Goal: Task Accomplishment & Management: Manage account settings

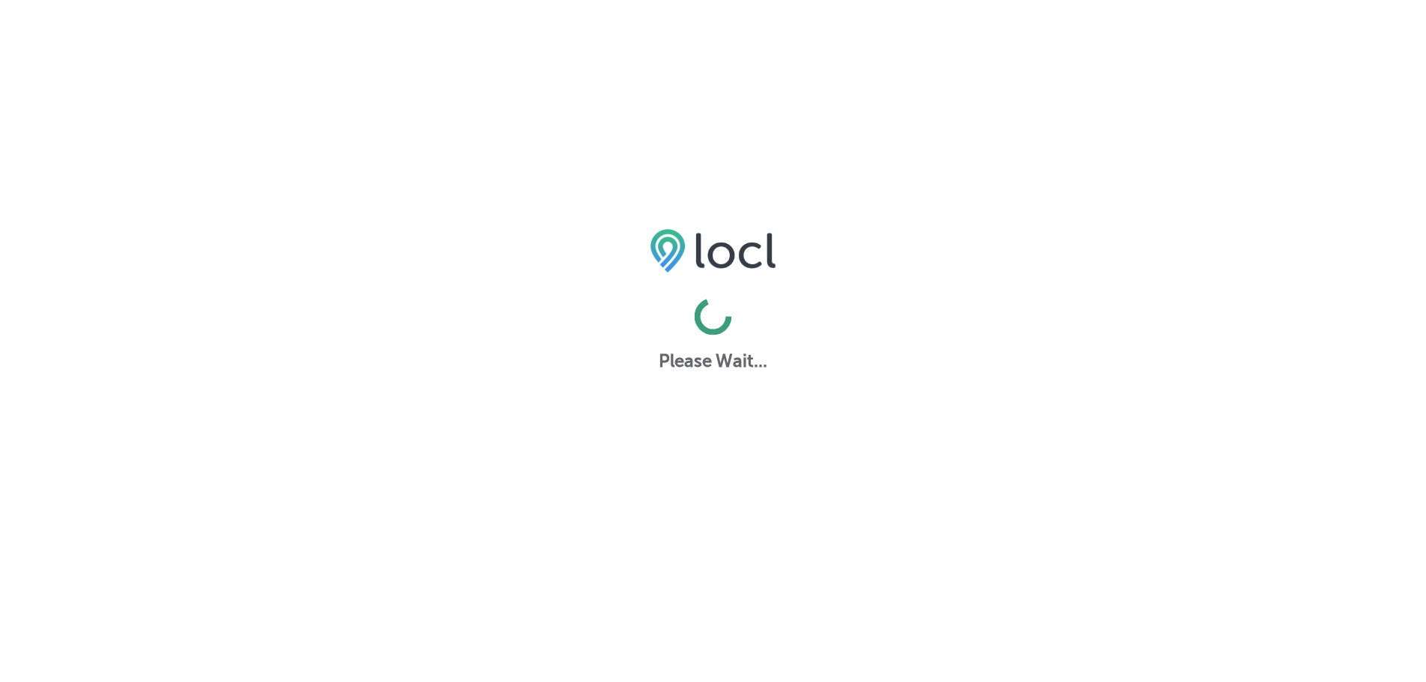
scroll to position [4, 0]
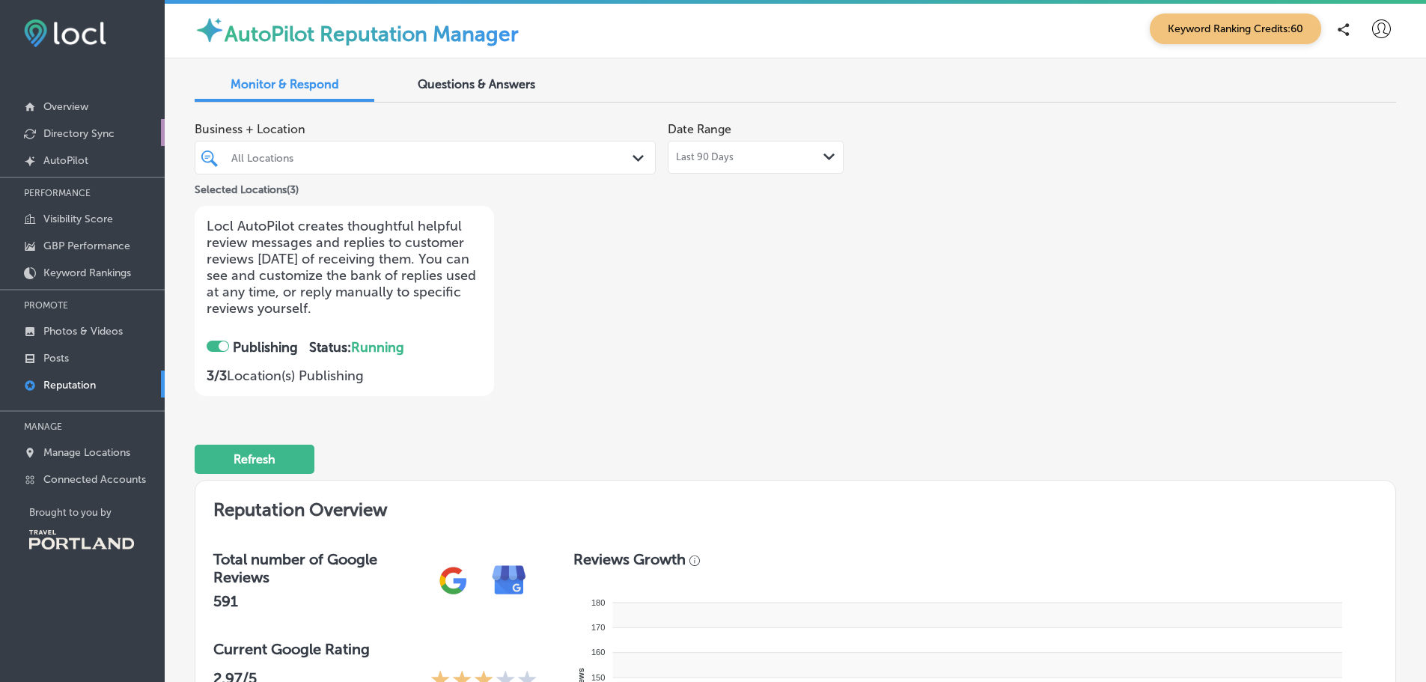
checkbox input "true"
click at [70, 109] on p "Overview" at bounding box center [65, 106] width 45 height 13
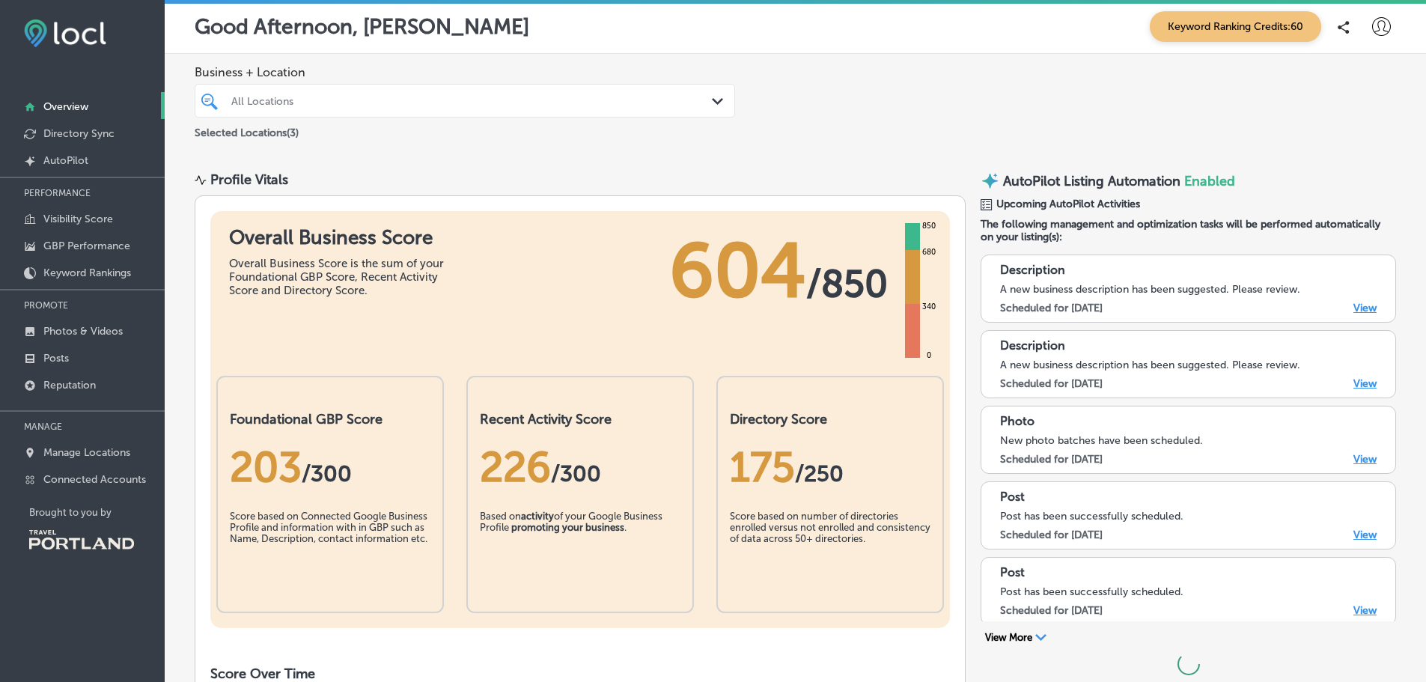
click at [288, 102] on div "All Locations" at bounding box center [472, 100] width 482 height 13
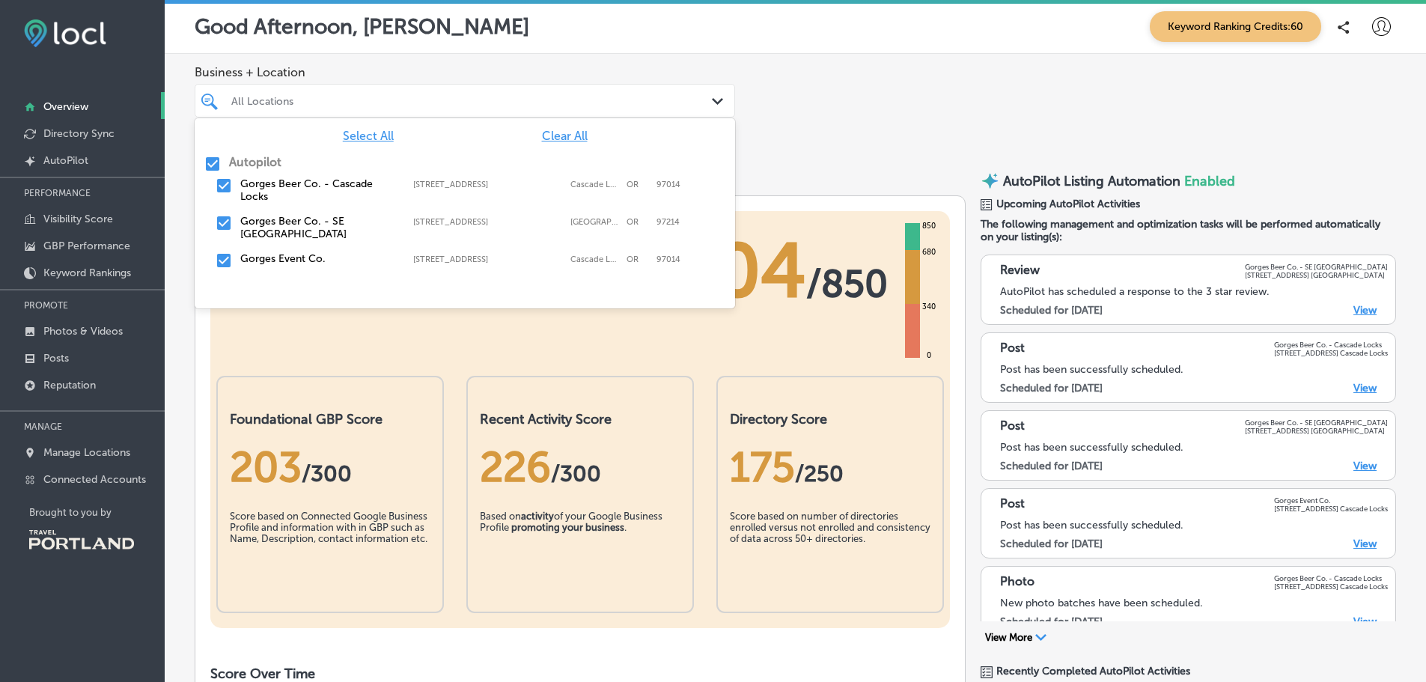
click at [324, 188] on label "Gorges Beer Co. - Cascade Locks" at bounding box center [319, 189] width 158 height 25
click at [273, 188] on label "Gorges Beer Co. - Cascade Locks" at bounding box center [319, 189] width 158 height 25
click at [228, 222] on input "checkbox" at bounding box center [224, 223] width 18 height 18
click at [227, 251] on input "checkbox" at bounding box center [224, 260] width 18 height 18
click at [894, 136] on div "Business + Location option [STREET_ADDRESS]. option [STREET_ADDRESS], 0 of 2. 4…" at bounding box center [795, 103] width 1261 height 99
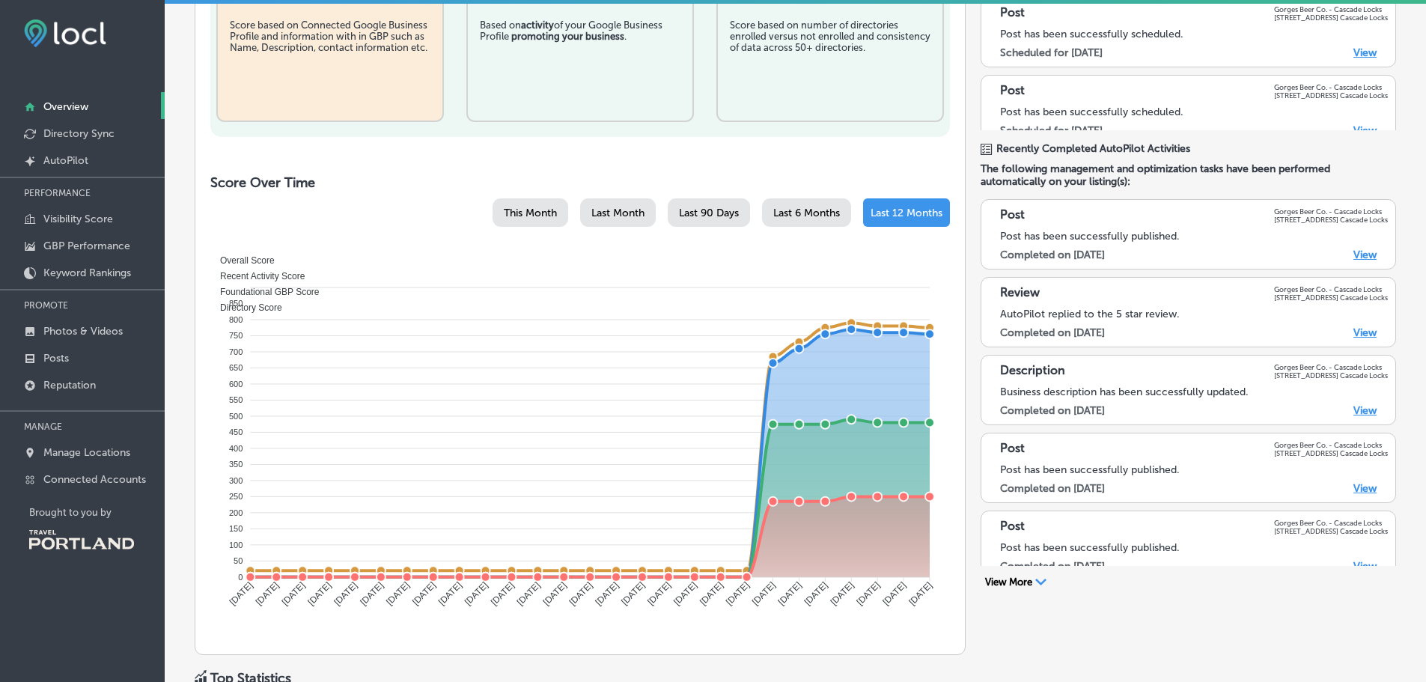
scroll to position [524, 0]
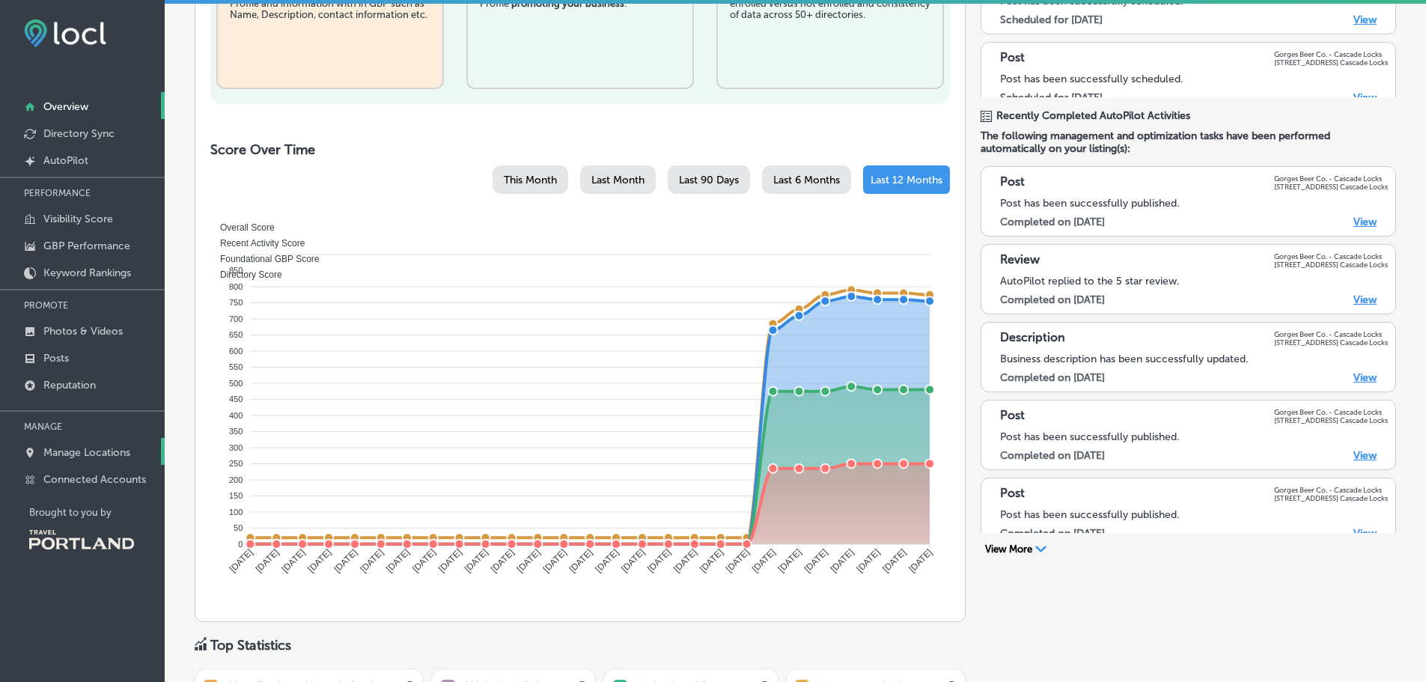
click at [103, 447] on p "Manage Locations" at bounding box center [86, 452] width 87 height 13
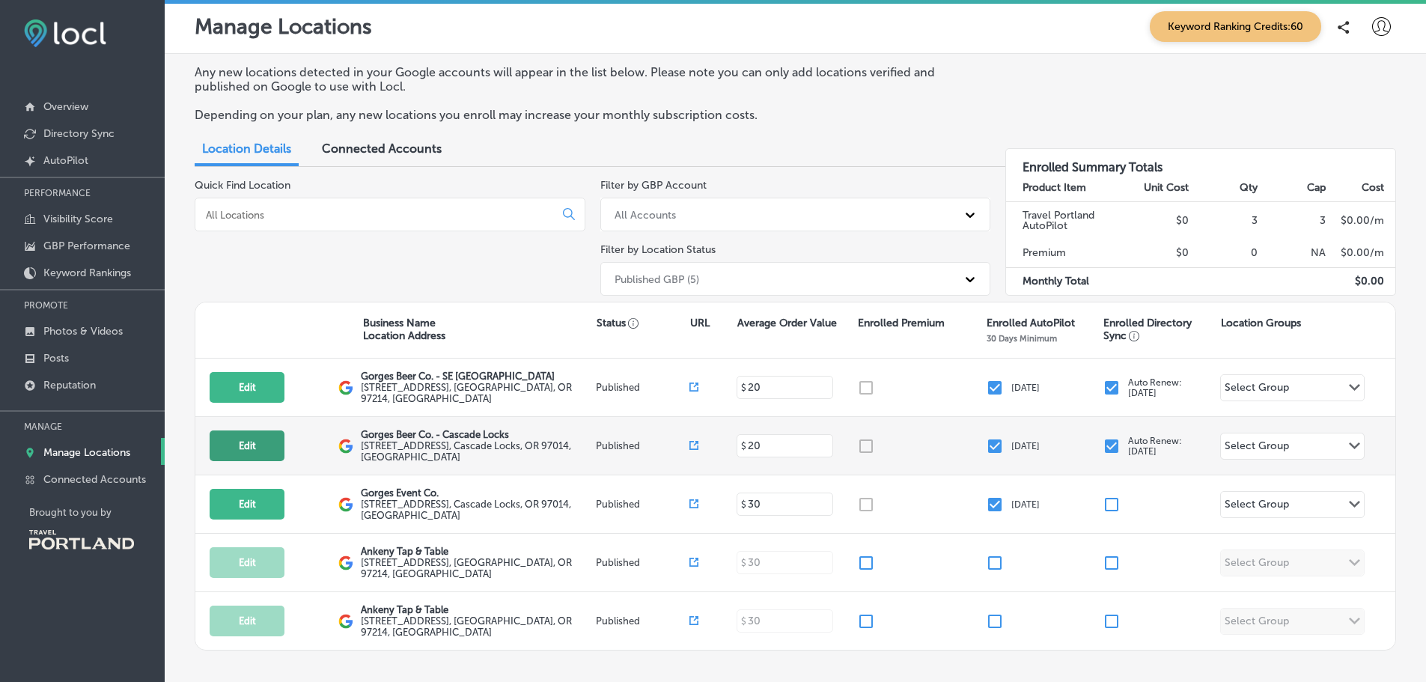
click at [253, 450] on button "Edit" at bounding box center [247, 445] width 75 height 31
select select "US"
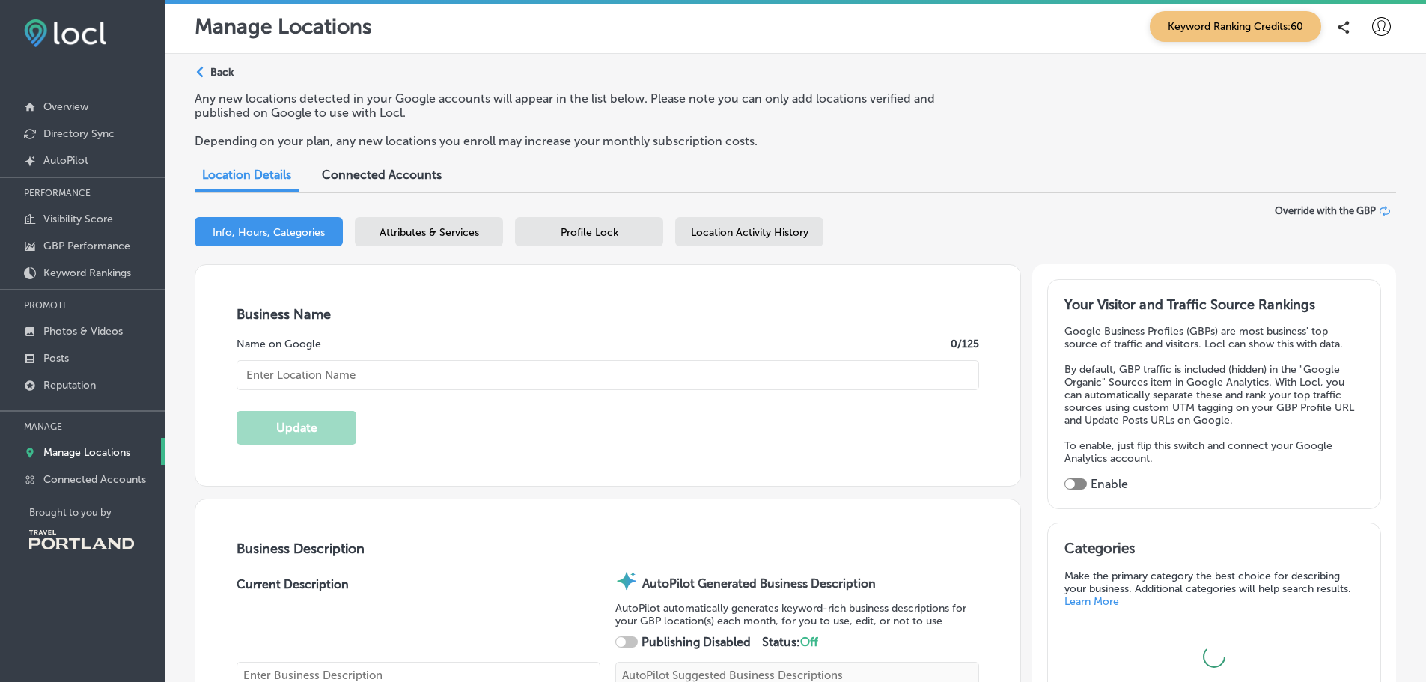
checkbox input "true"
type input "[URL][DOMAIN_NAME]"
type input "[PHONE_NUMBER]"
type input "Gorges Beer Co. - Cascade Locks"
type textarea "Discover Gorges Beer Co. - Cascade Locks, where inventive gastropub cuisine mee…"
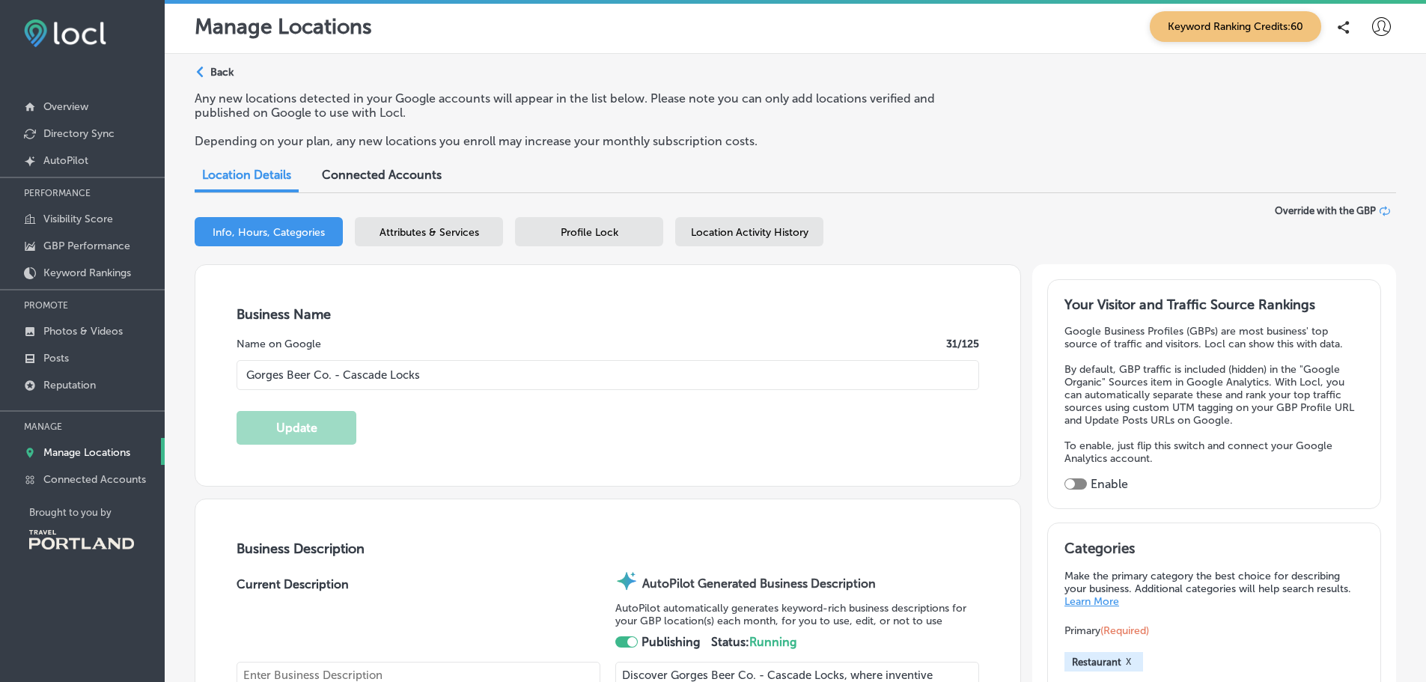
type input "[STREET_ADDRESS]"
type input "Cascade Locks"
type input "97014"
type input "US"
type textarea "Discover Gorges Beer Co. - Cascade Locks, where inventive gastropub cuisine mee…"
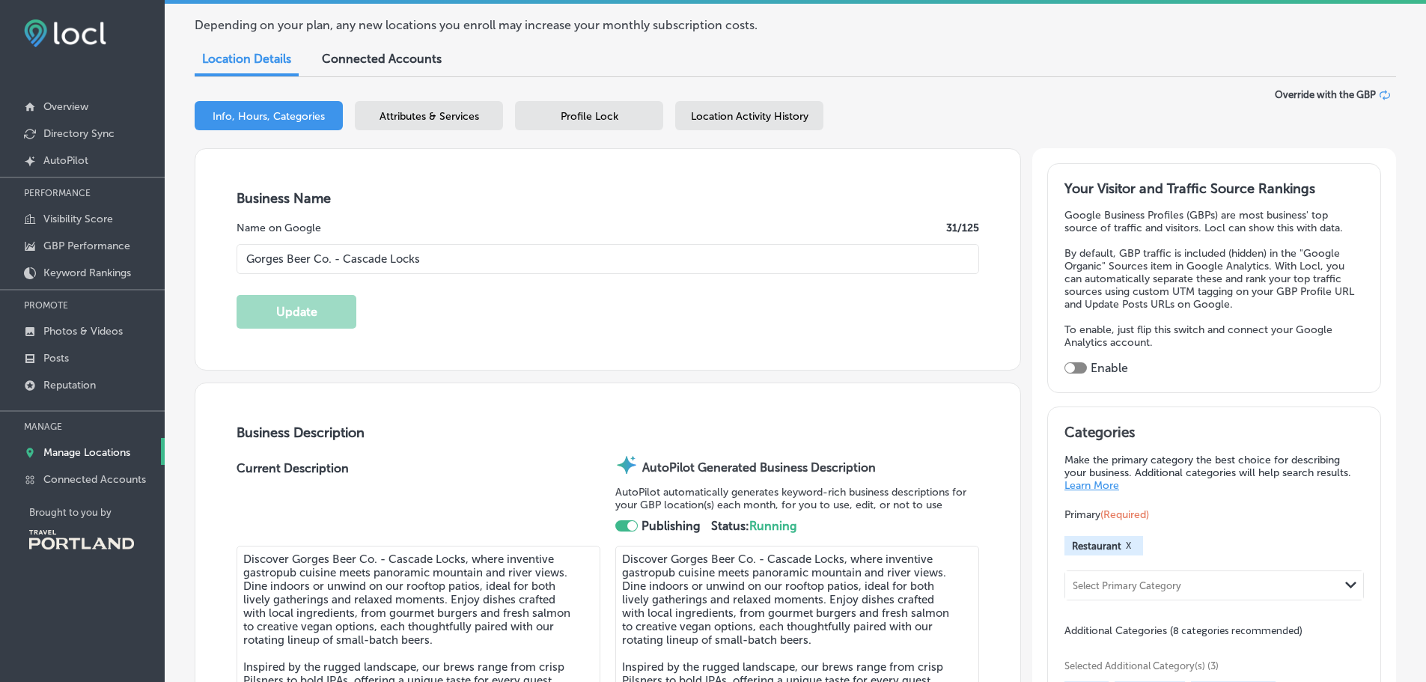
scroll to position [150, 0]
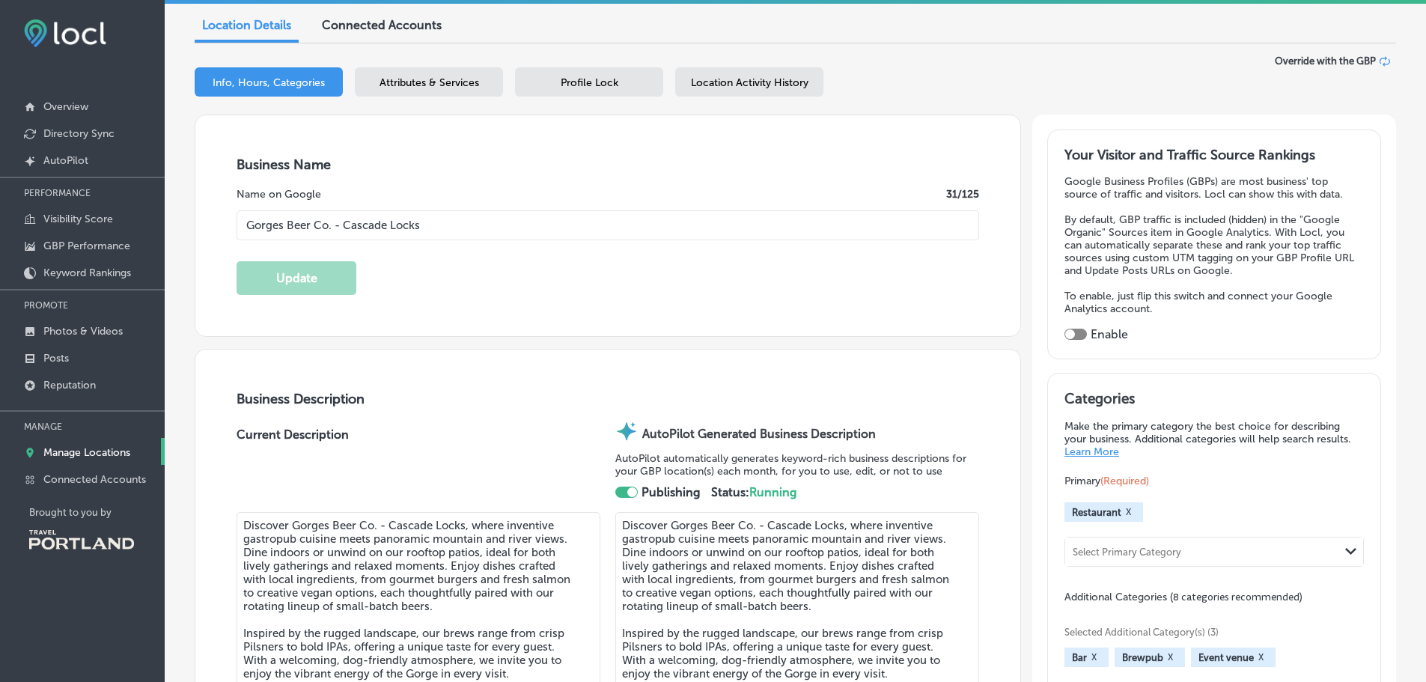
click at [548, 76] on div "Profile Lock" at bounding box center [589, 81] width 148 height 29
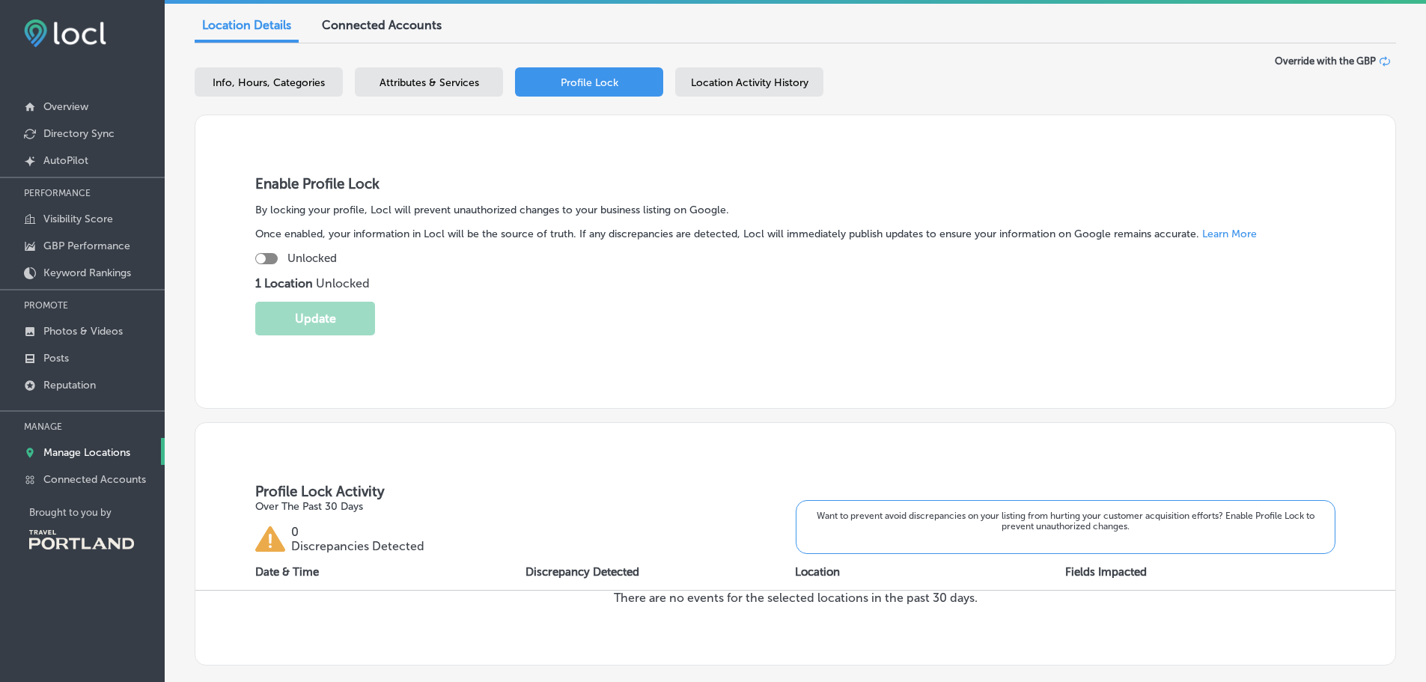
click at [273, 254] on div at bounding box center [266, 258] width 22 height 11
checkbox input "true"
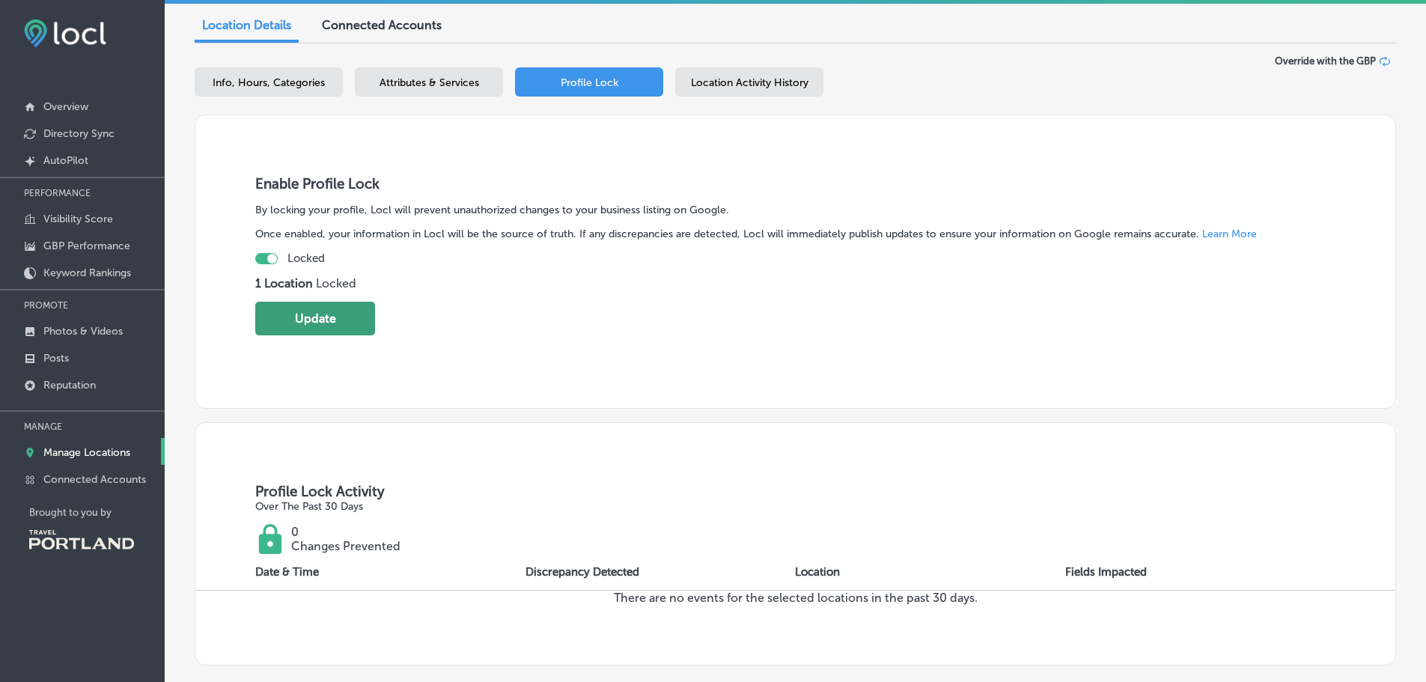
click at [311, 323] on button "Update" at bounding box center [315, 319] width 120 height 34
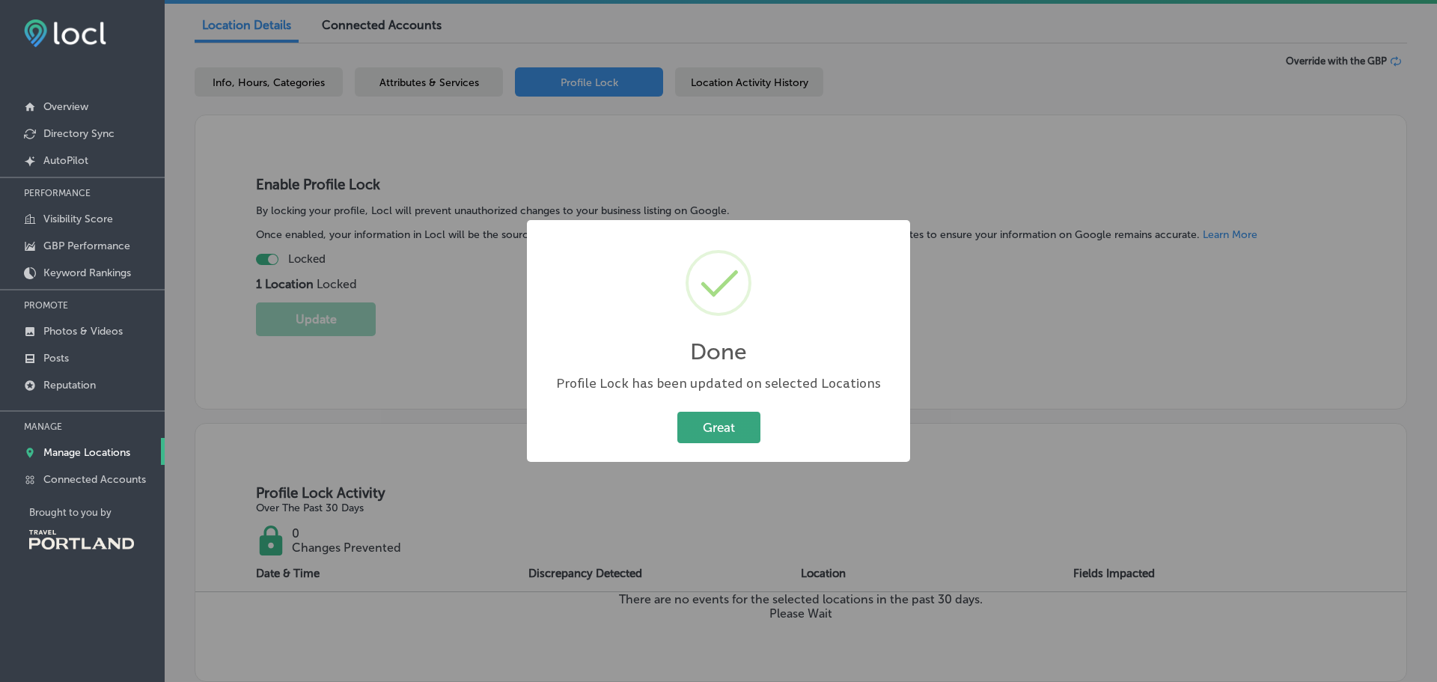
click at [721, 425] on button "Great" at bounding box center [718, 427] width 83 height 31
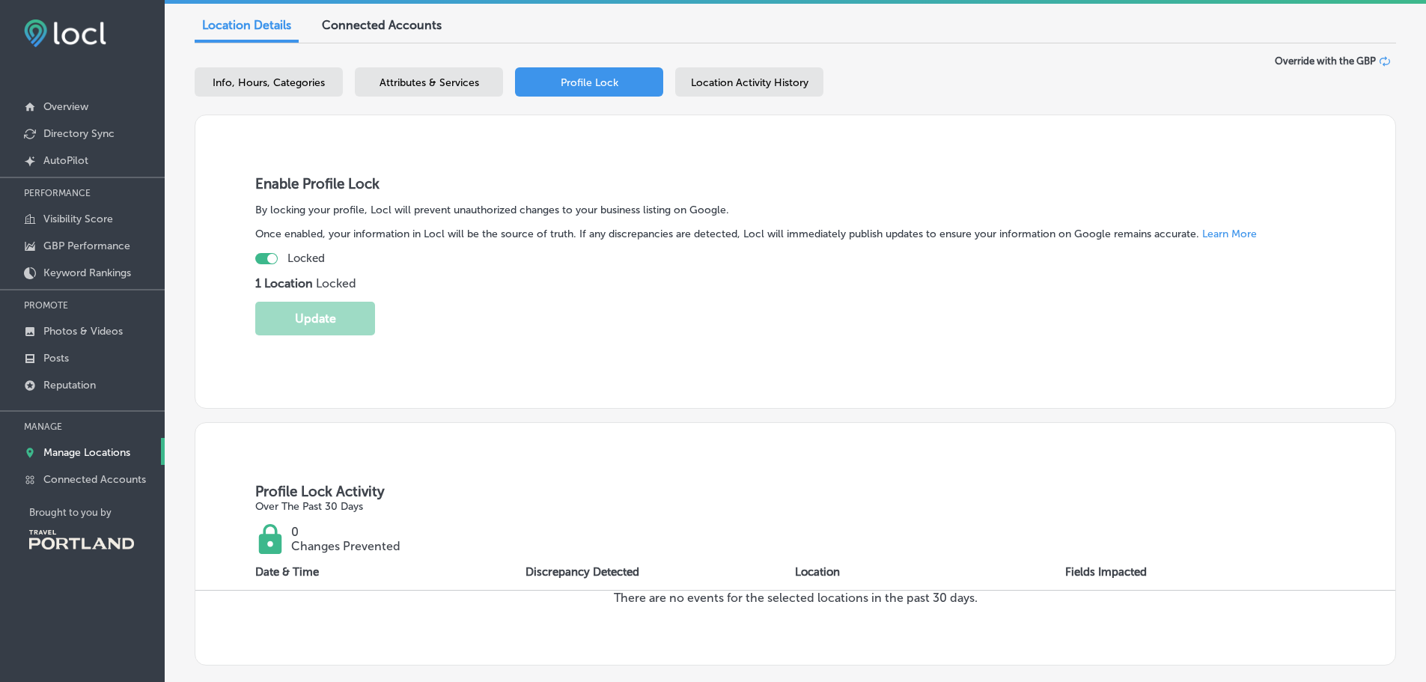
click at [516, 164] on div "Enable Profile Lock By locking your profile, Locl will prevent unauthorized cha…" at bounding box center [795, 261] width 1201 height 294
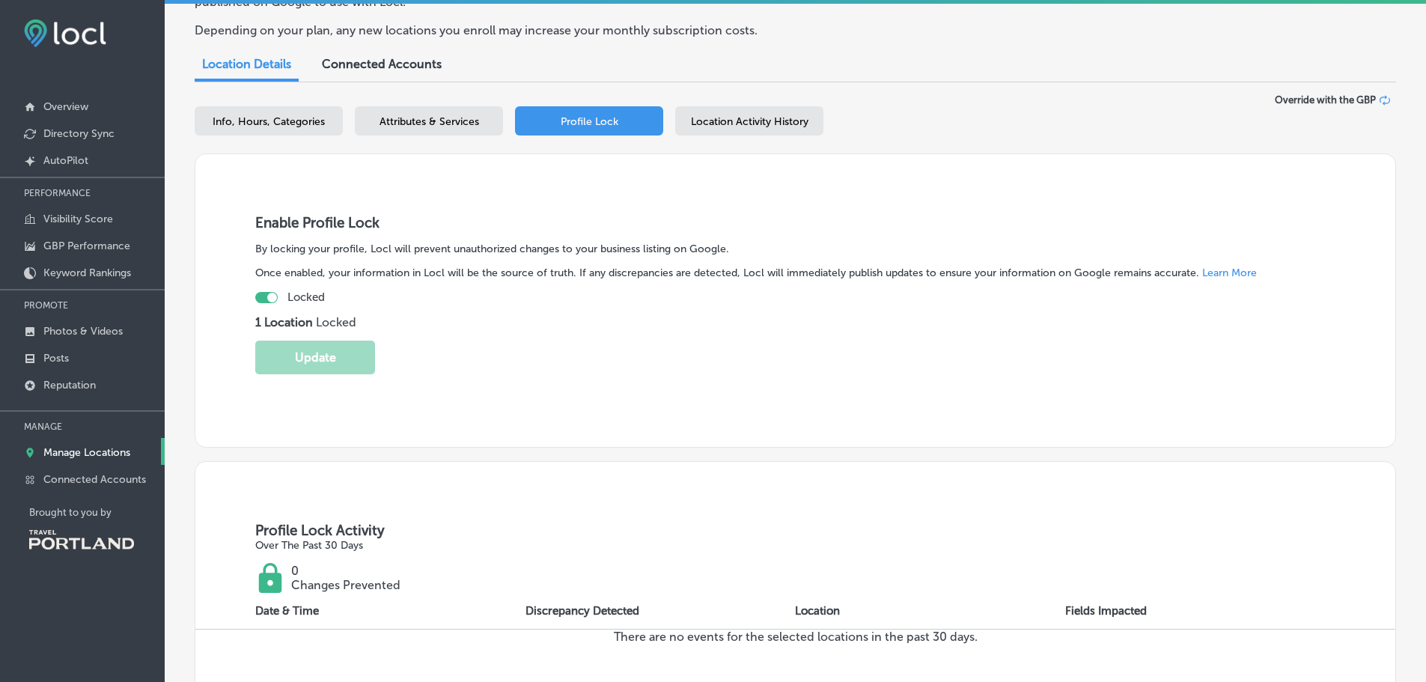
scroll to position [75, 0]
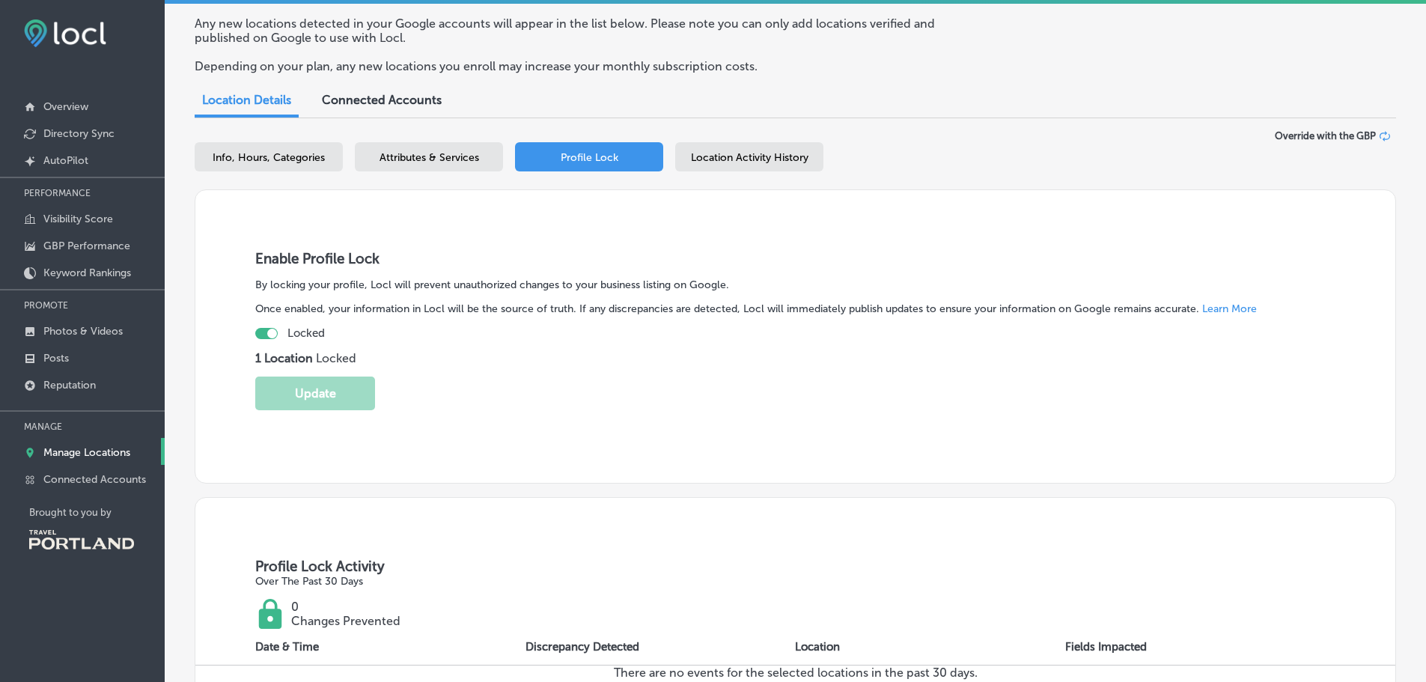
click at [306, 157] on span "Info, Hours, Categories" at bounding box center [269, 157] width 112 height 13
select select "US"
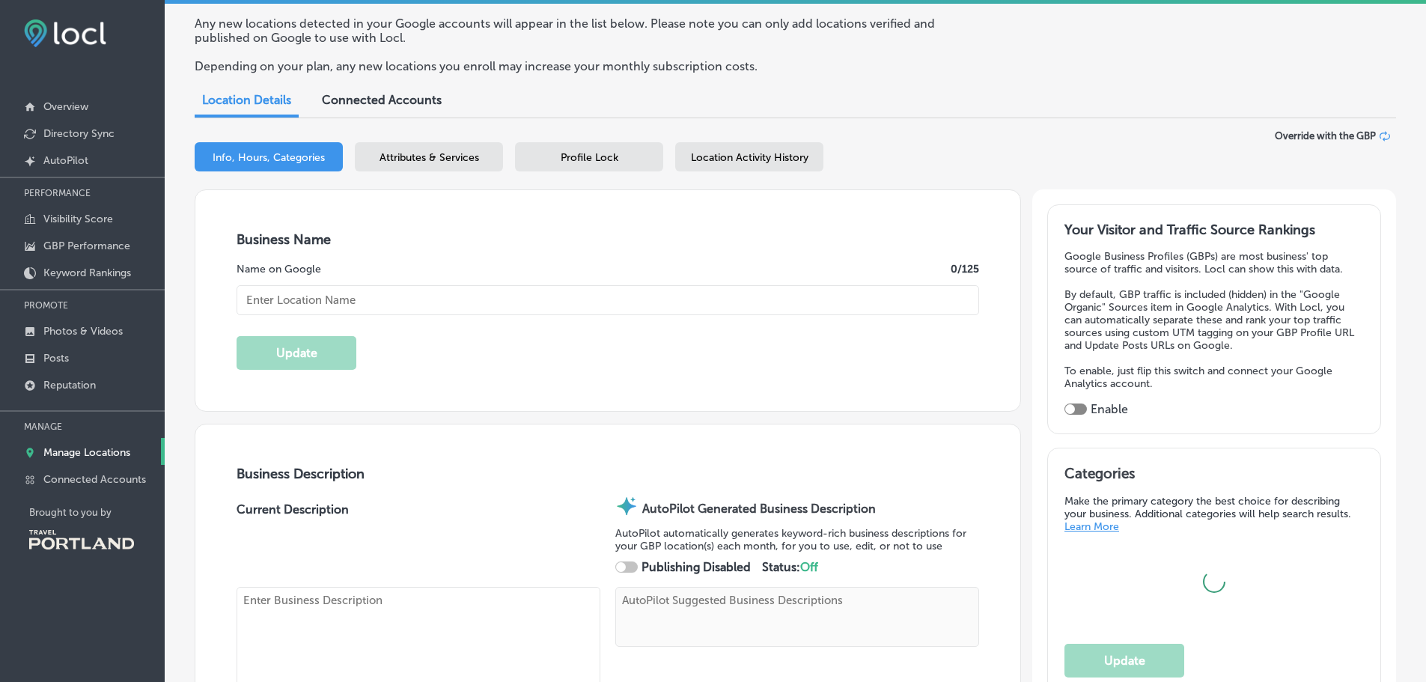
type input "Gorges Beer Co. - Cascade Locks"
checkbox input "true"
type input "[PHONE_NUMBER]"
type textarea "Discover Gorges Beer Co. - Cascade Locks, where inventive gastropub cuisine mee…"
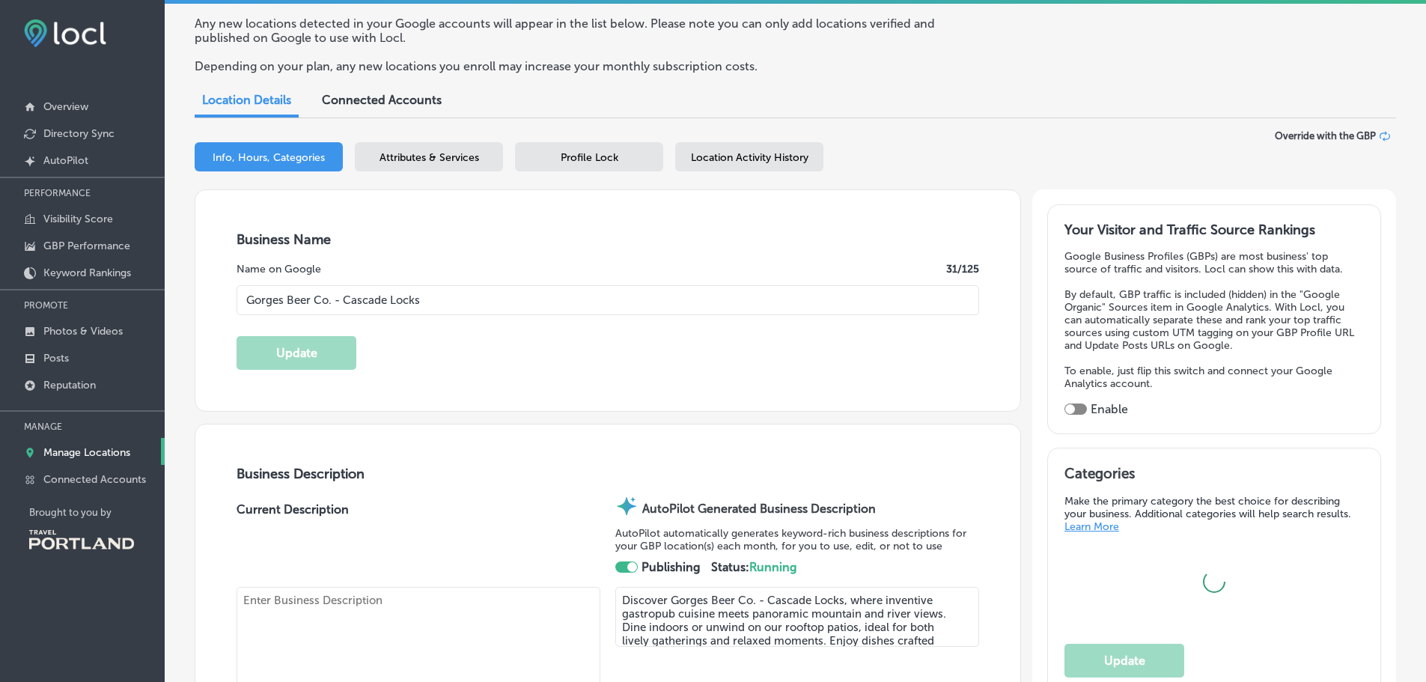
type input "[URL][DOMAIN_NAME]"
type textarea "Discover Gorges Beer Co. - Cascade Locks, where inventive gastropub cuisine mee…"
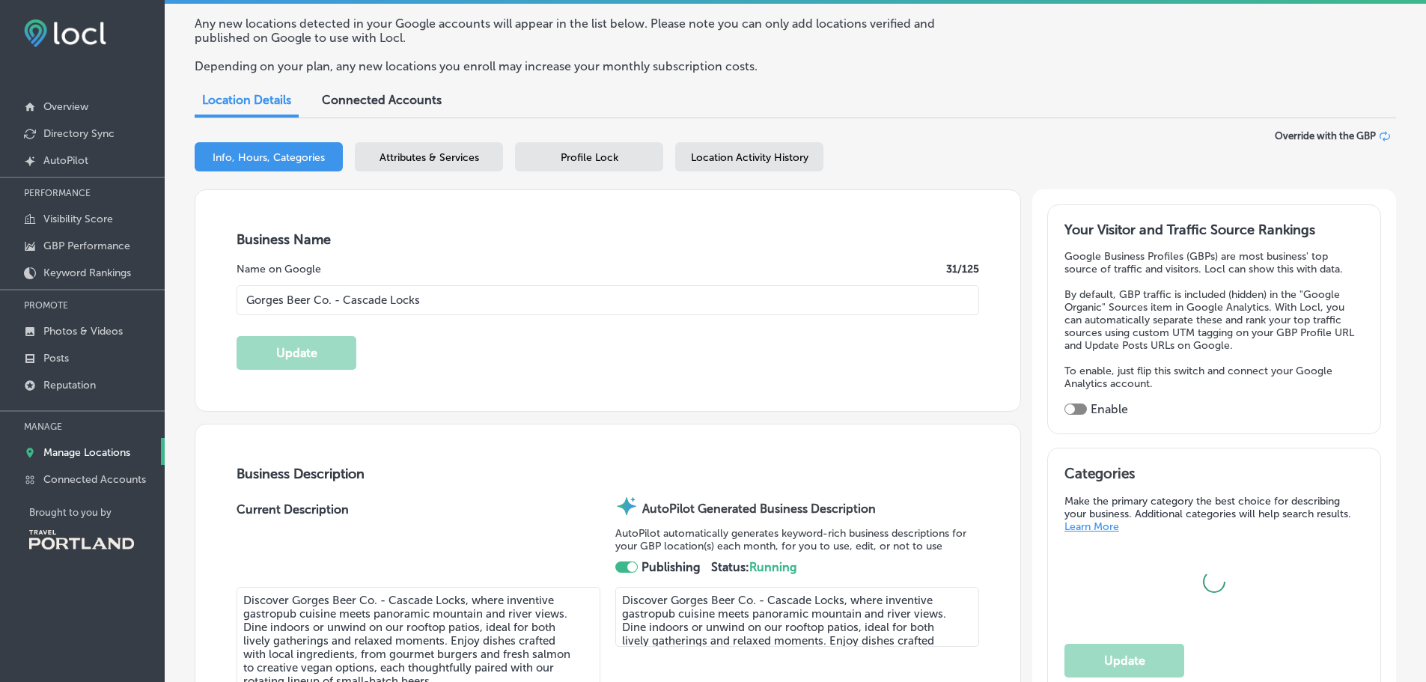
type input "[STREET_ADDRESS]"
type input "Cascade Locks"
type input "97014"
type input "US"
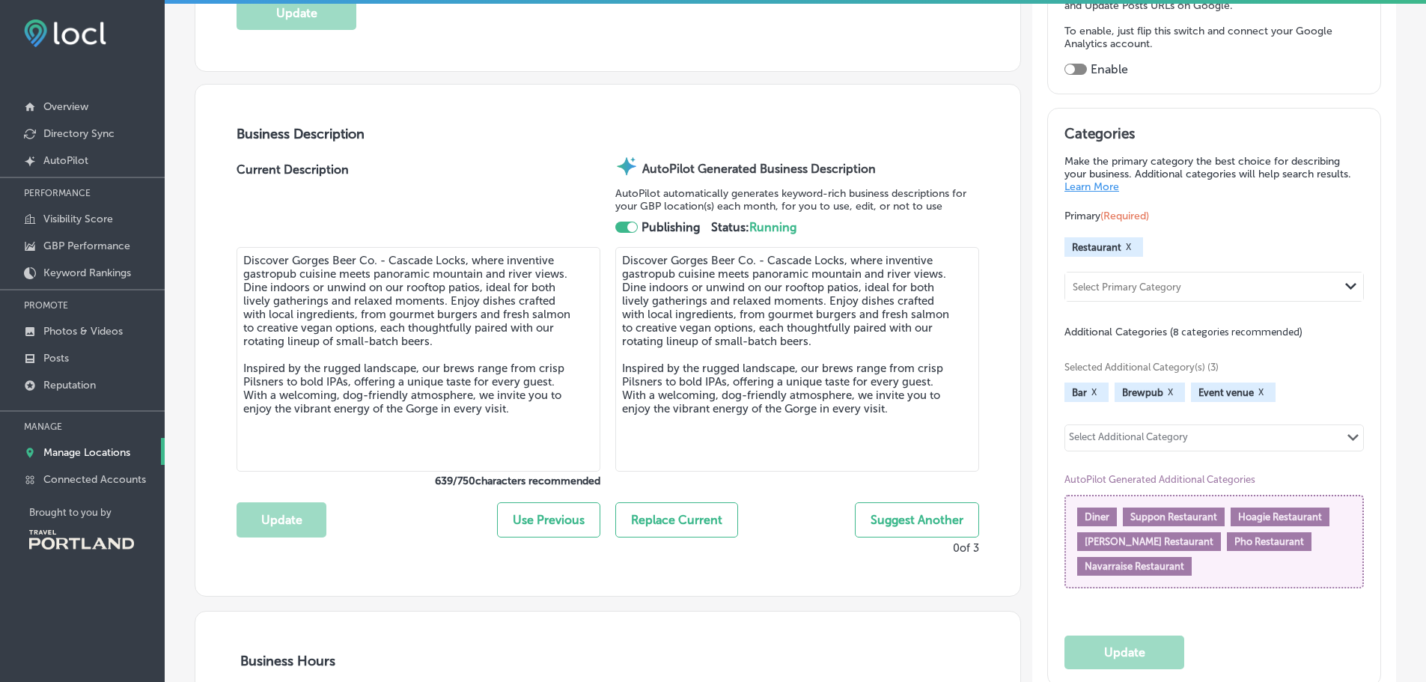
scroll to position [449, 0]
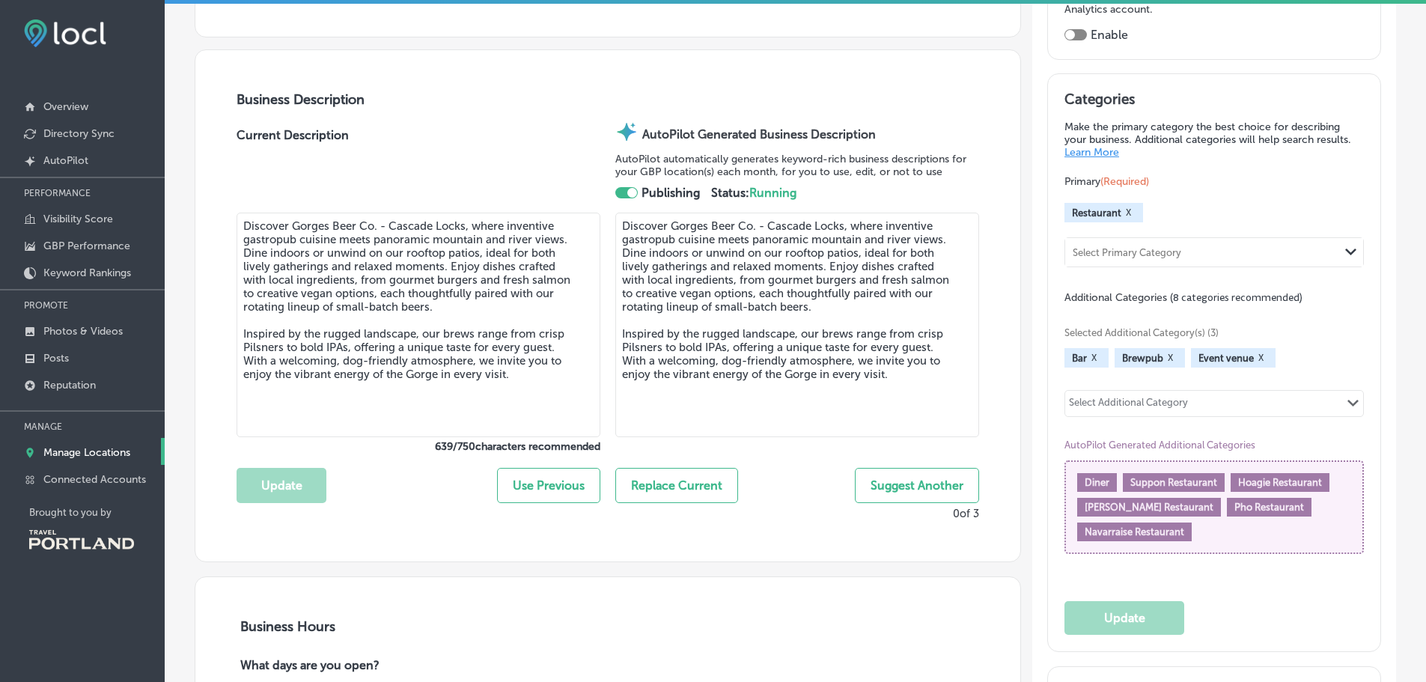
click at [1089, 474] on div "Diner" at bounding box center [1097, 482] width 40 height 19
click at [1091, 483] on span "Diner" at bounding box center [1096, 482] width 25 height 11
click at [1150, 400] on div "Select Additional Category" at bounding box center [1128, 405] width 119 height 17
type input "diner"
click at [1126, 400] on div "Select Additional Category Path Created with Sketch." at bounding box center [1214, 403] width 298 height 25
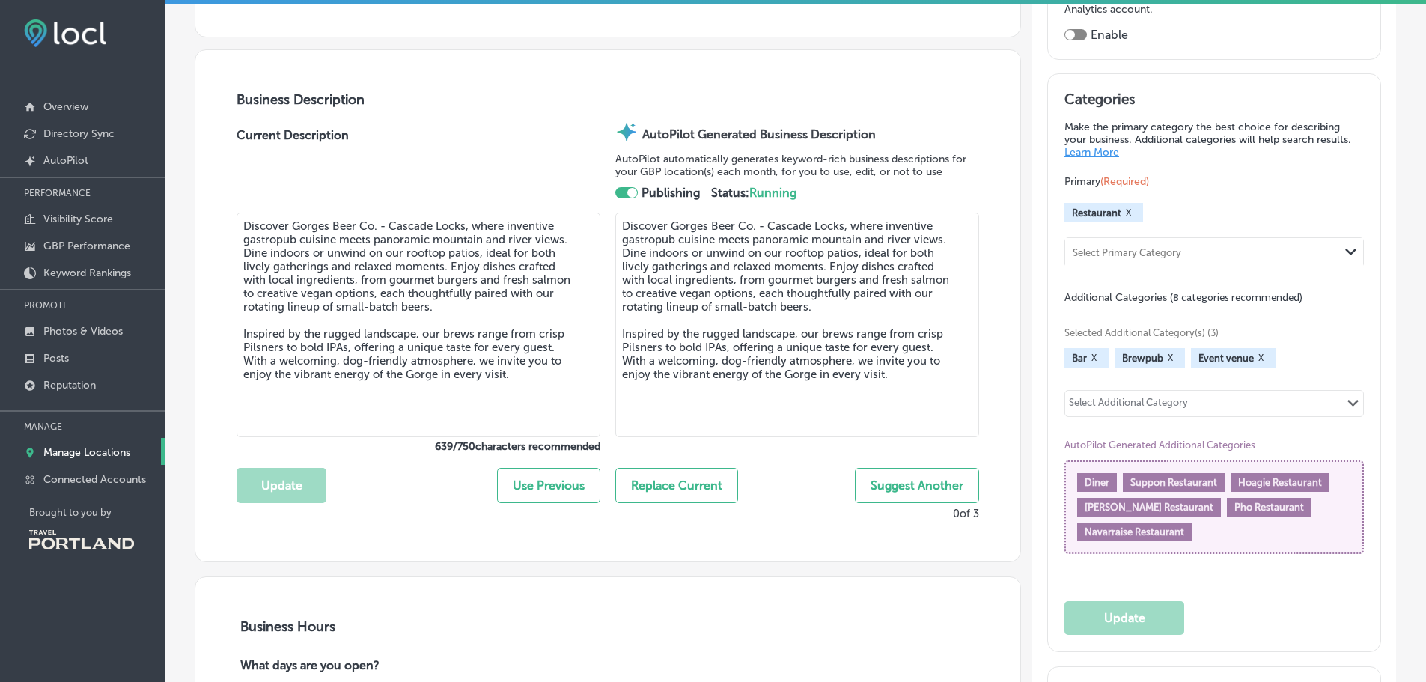
click at [1126, 400] on div "Select Additional Category" at bounding box center [1128, 405] width 119 height 17
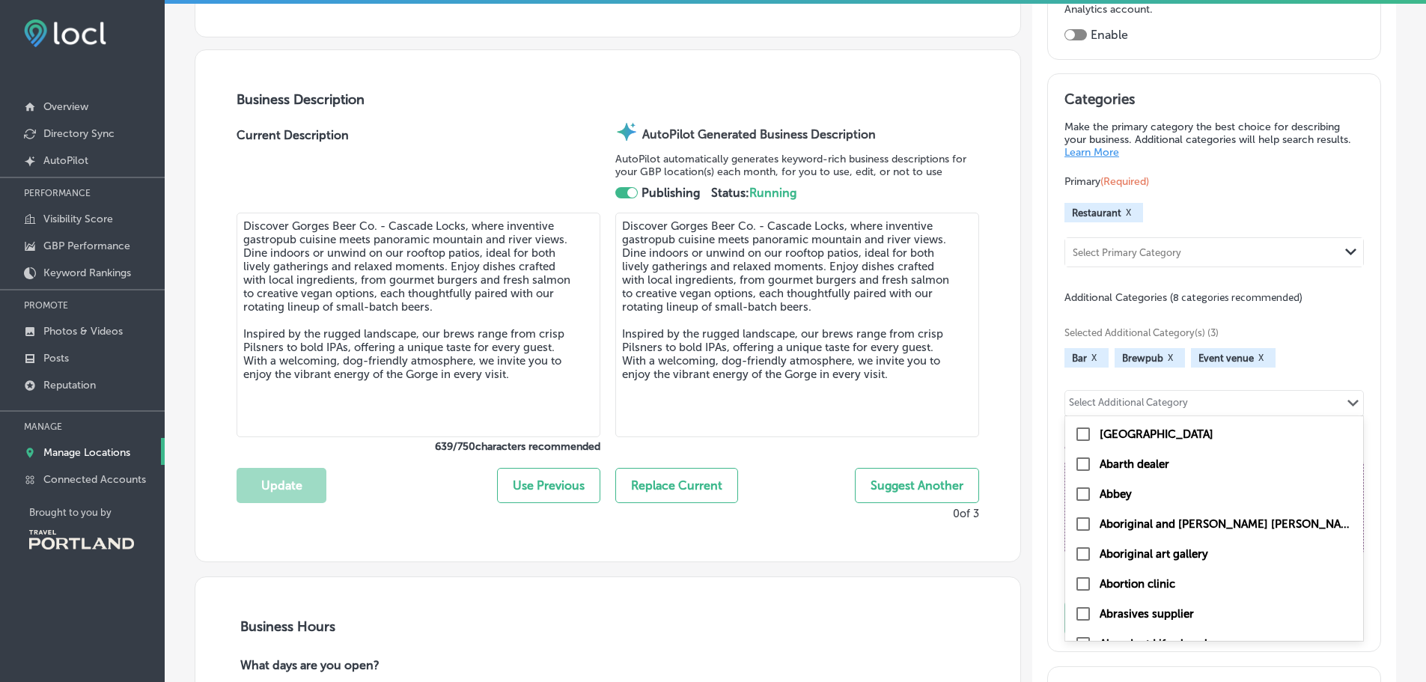
click at [1126, 400] on div "Select Additional Category" at bounding box center [1128, 405] width 119 height 17
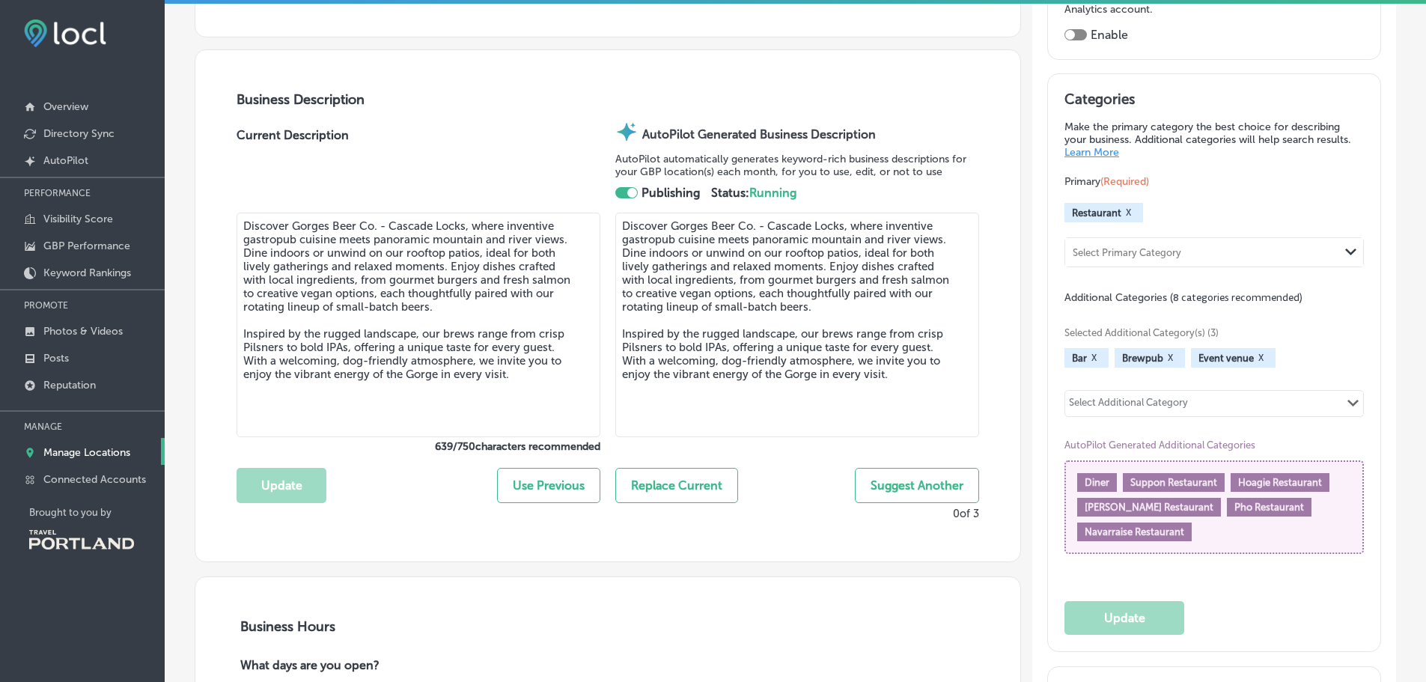
click at [1221, 397] on div "Select Additional Category Path Created with Sketch." at bounding box center [1214, 403] width 298 height 25
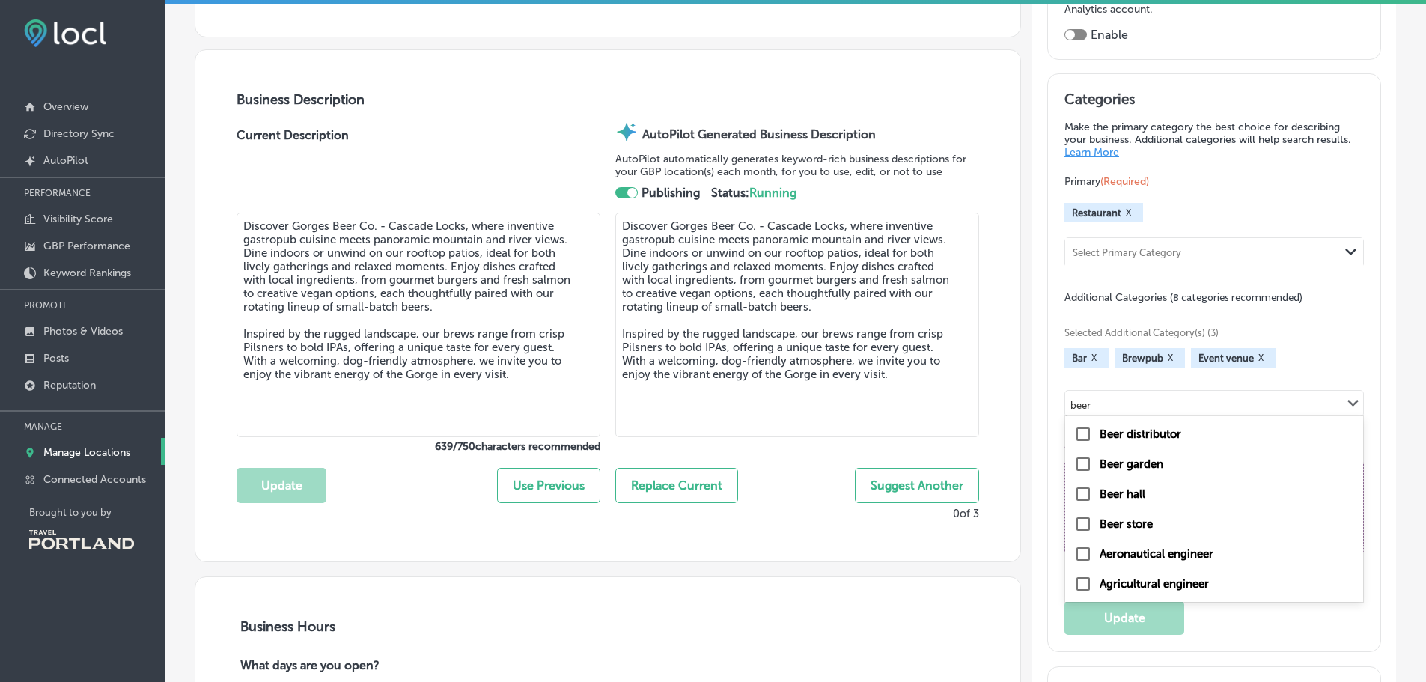
click at [1120, 495] on label "Beer hall" at bounding box center [1122, 493] width 46 height 13
type input "beer"
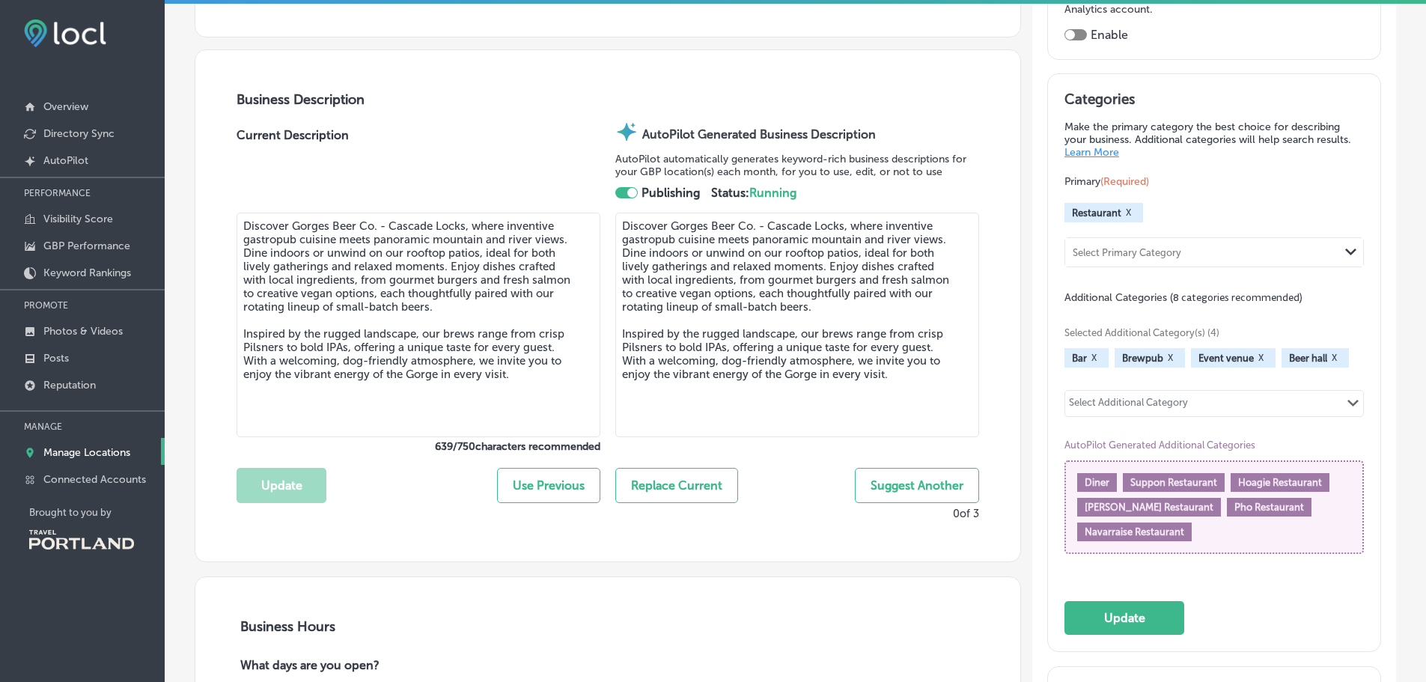
click at [1219, 405] on div "Select Additional Category Path Created with Sketch." at bounding box center [1214, 403] width 298 height 25
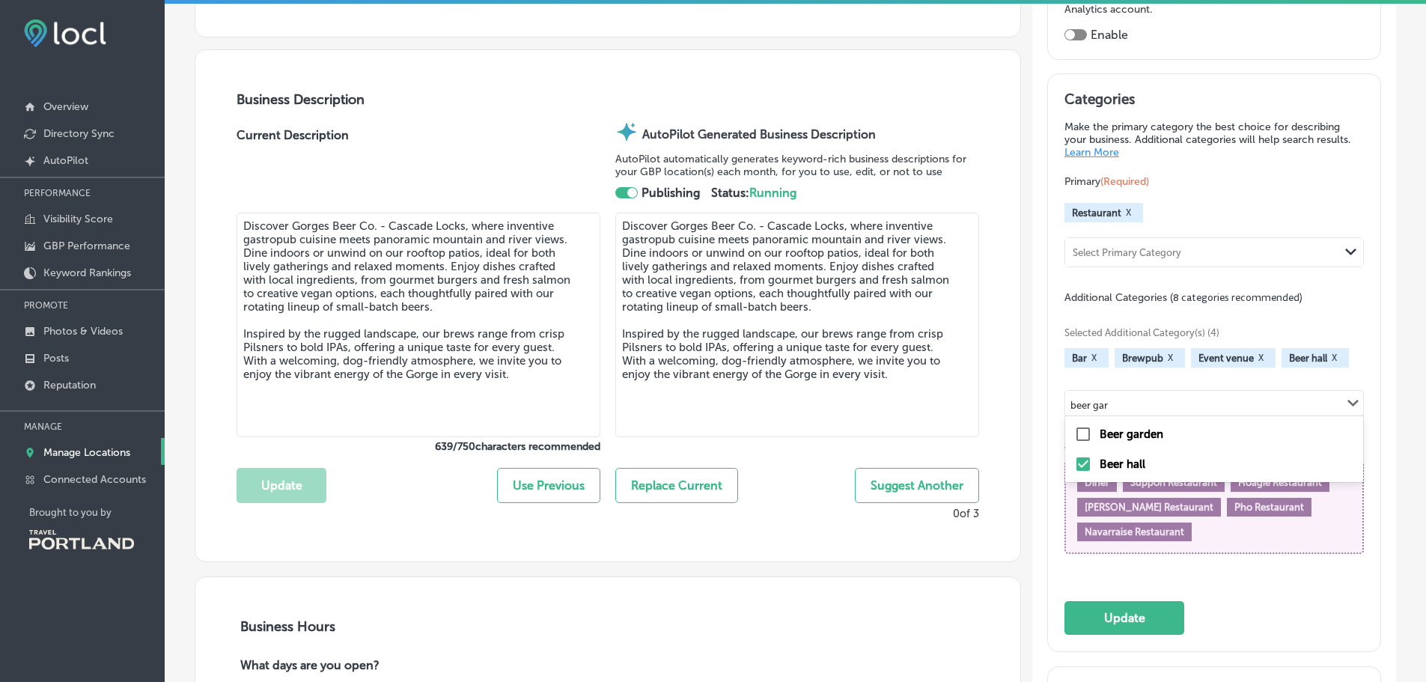
click at [1140, 435] on label "Beer garden" at bounding box center [1131, 433] width 64 height 13
type input "beer gar"
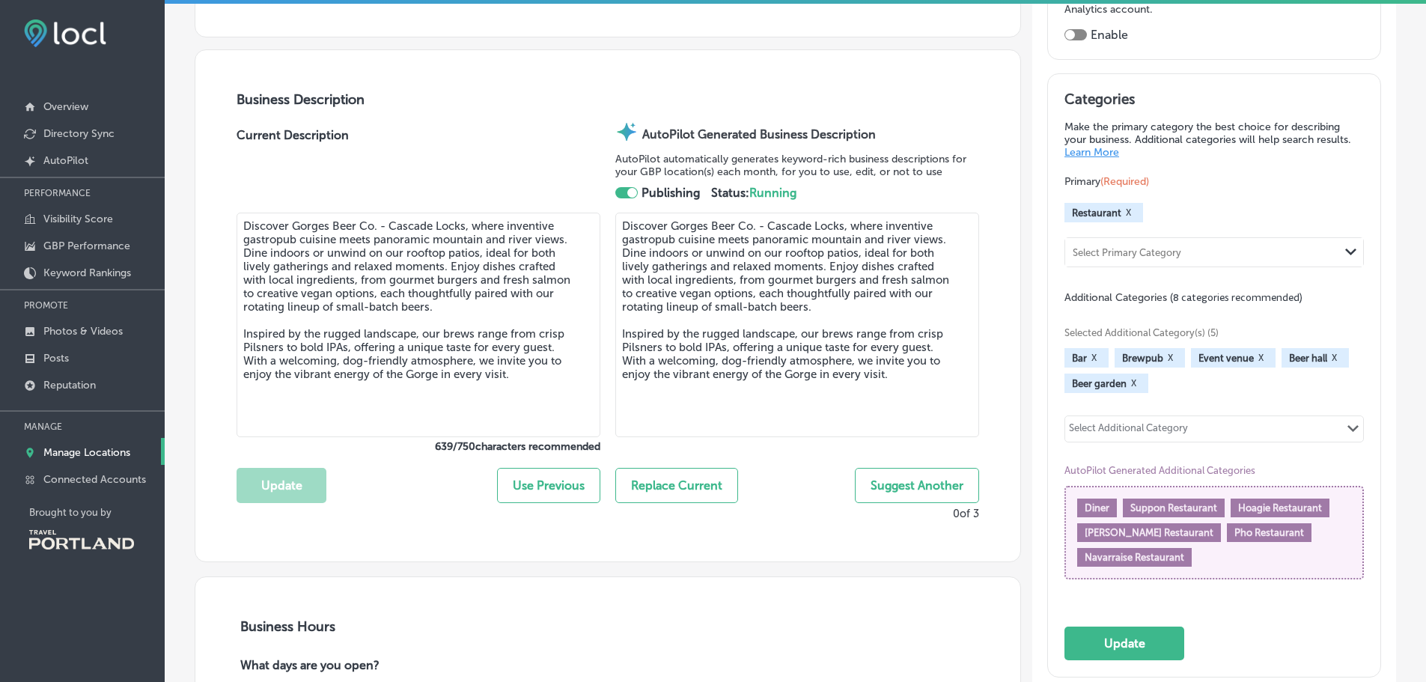
click at [1150, 424] on div "Select Additional Category" at bounding box center [1128, 430] width 119 height 17
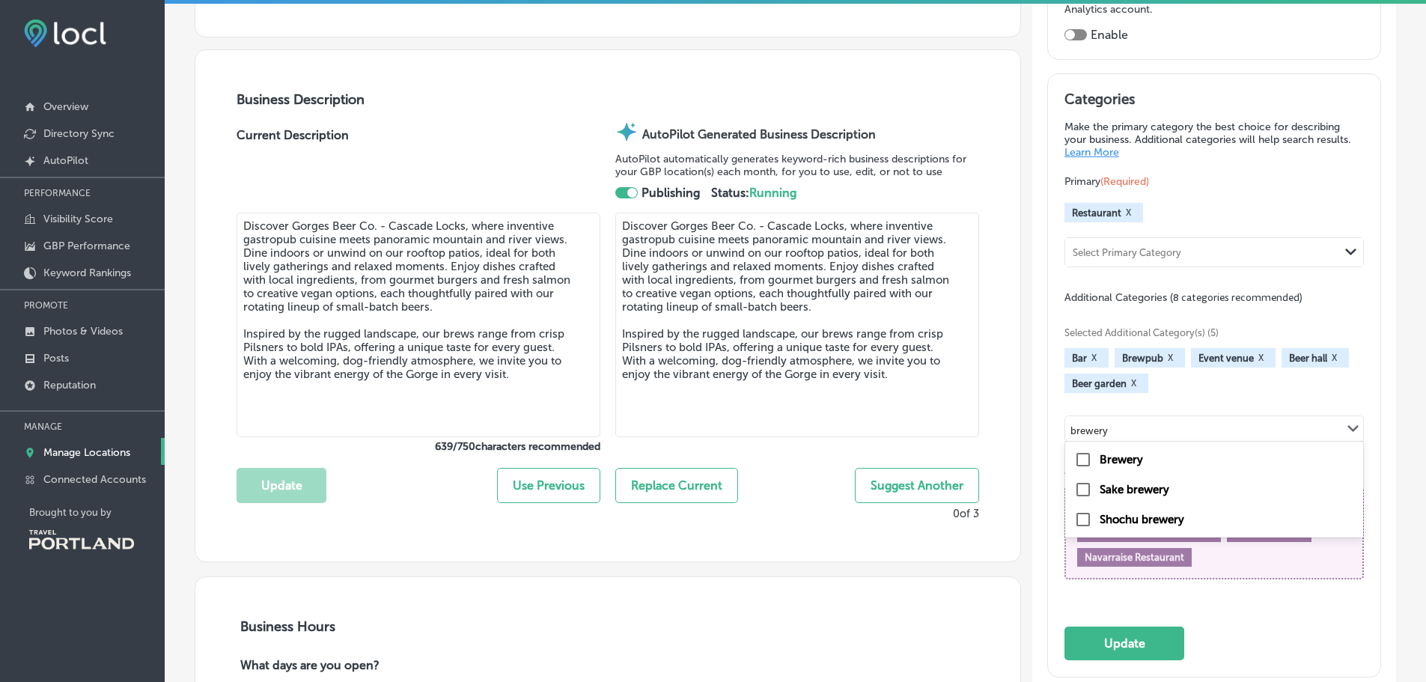
click at [1103, 456] on label "Brewery" at bounding box center [1120, 459] width 43 height 13
type input "brewery"
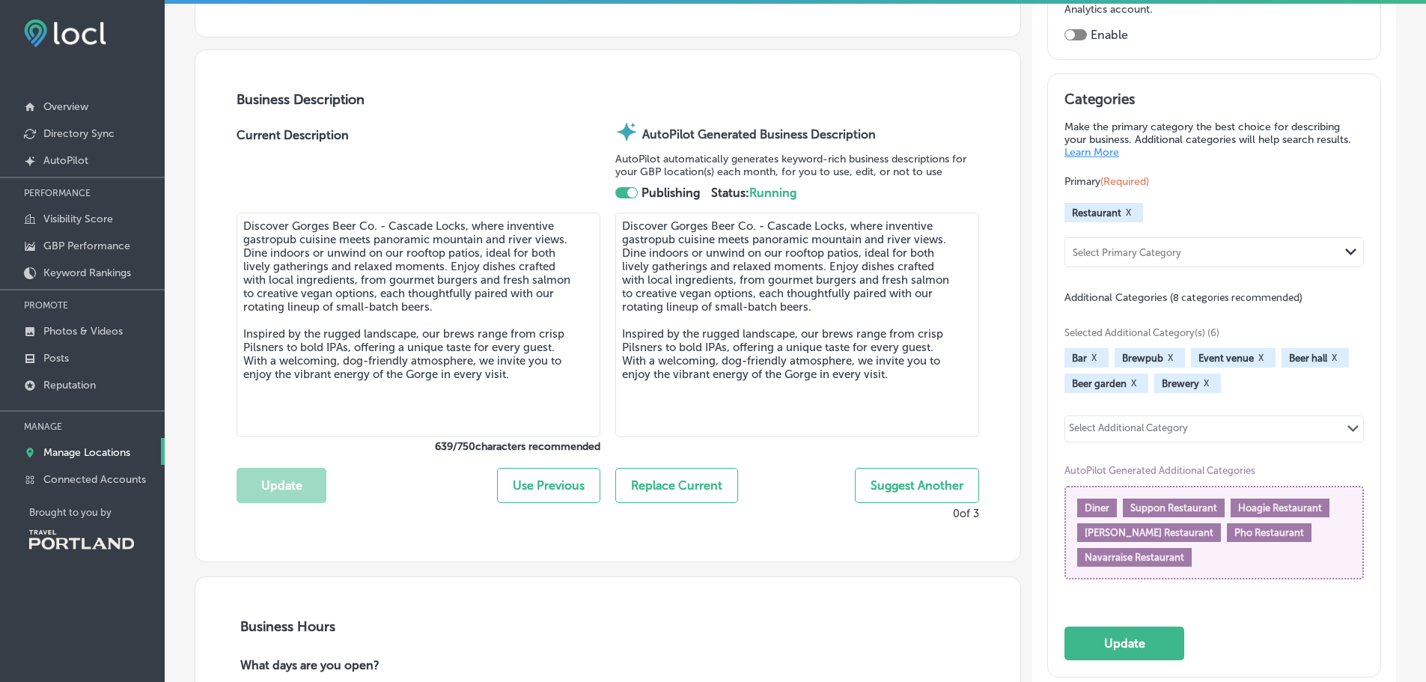
click at [1141, 425] on div "Select Additional Category" at bounding box center [1128, 430] width 119 height 17
type input "r"
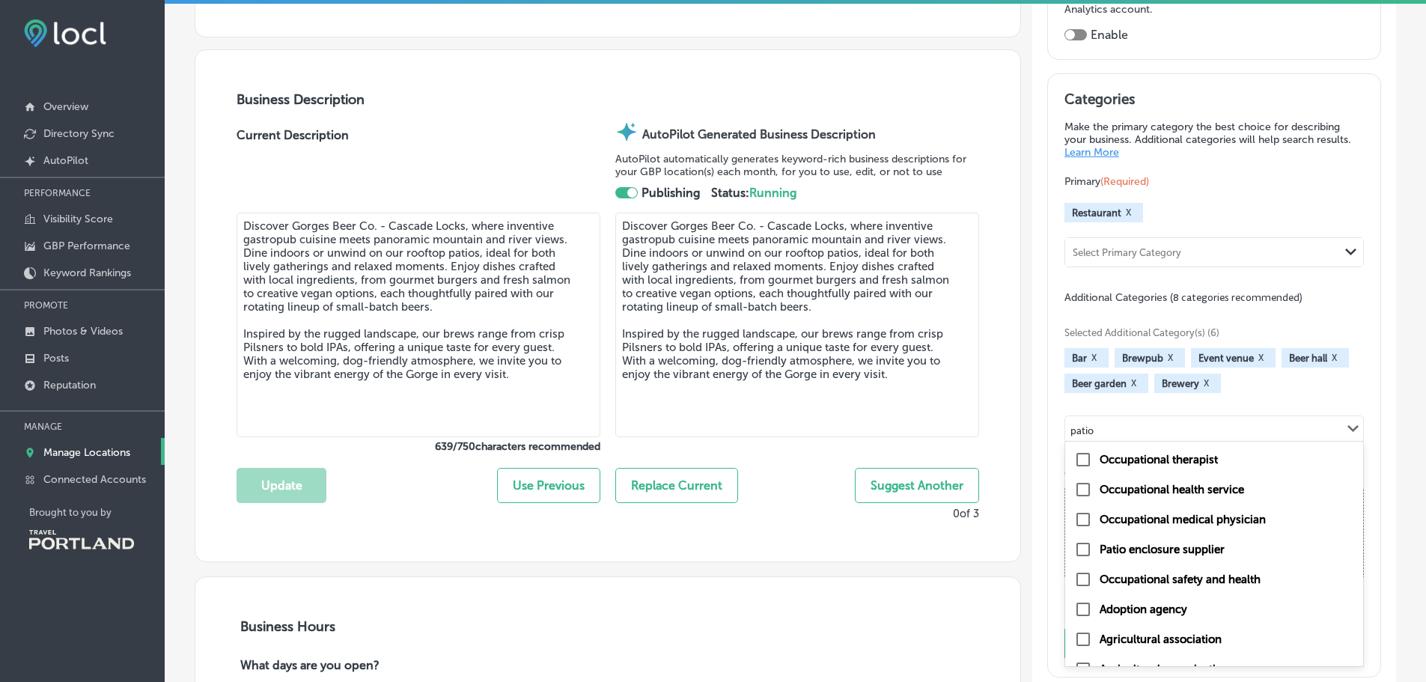
type input "patio"
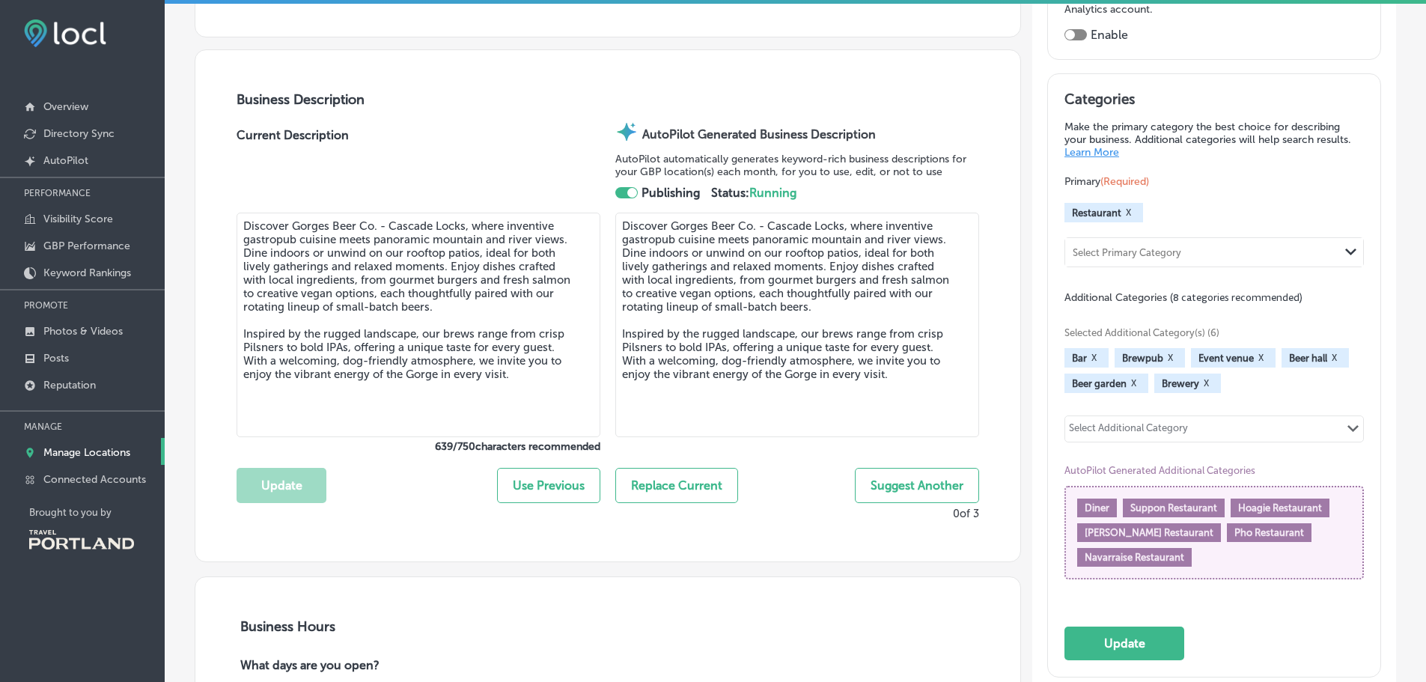
drag, startPoint x: 1090, startPoint y: 428, endPoint x: 1010, endPoint y: 433, distance: 80.2
click at [1080, 427] on div "Select Additional Category" at bounding box center [1128, 430] width 119 height 17
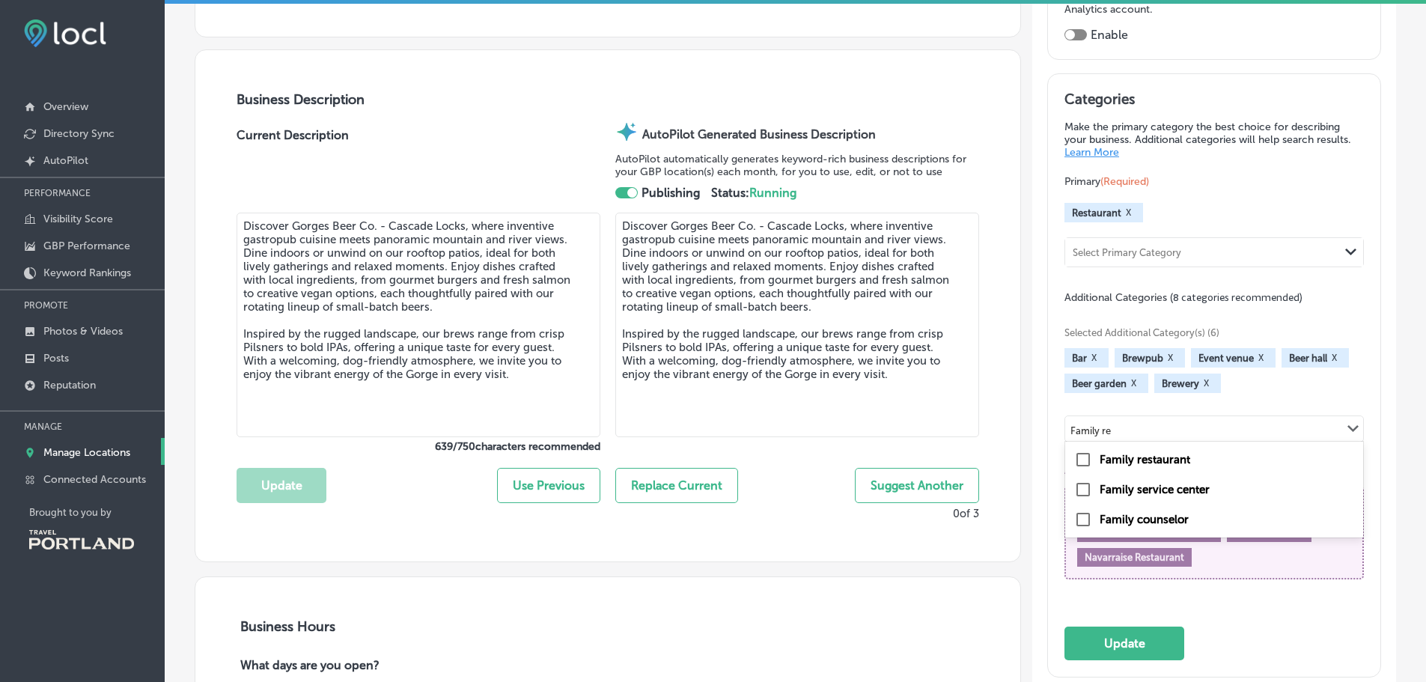
click at [1126, 453] on label "Family restaurant" at bounding box center [1144, 459] width 91 height 13
type input "Family re"
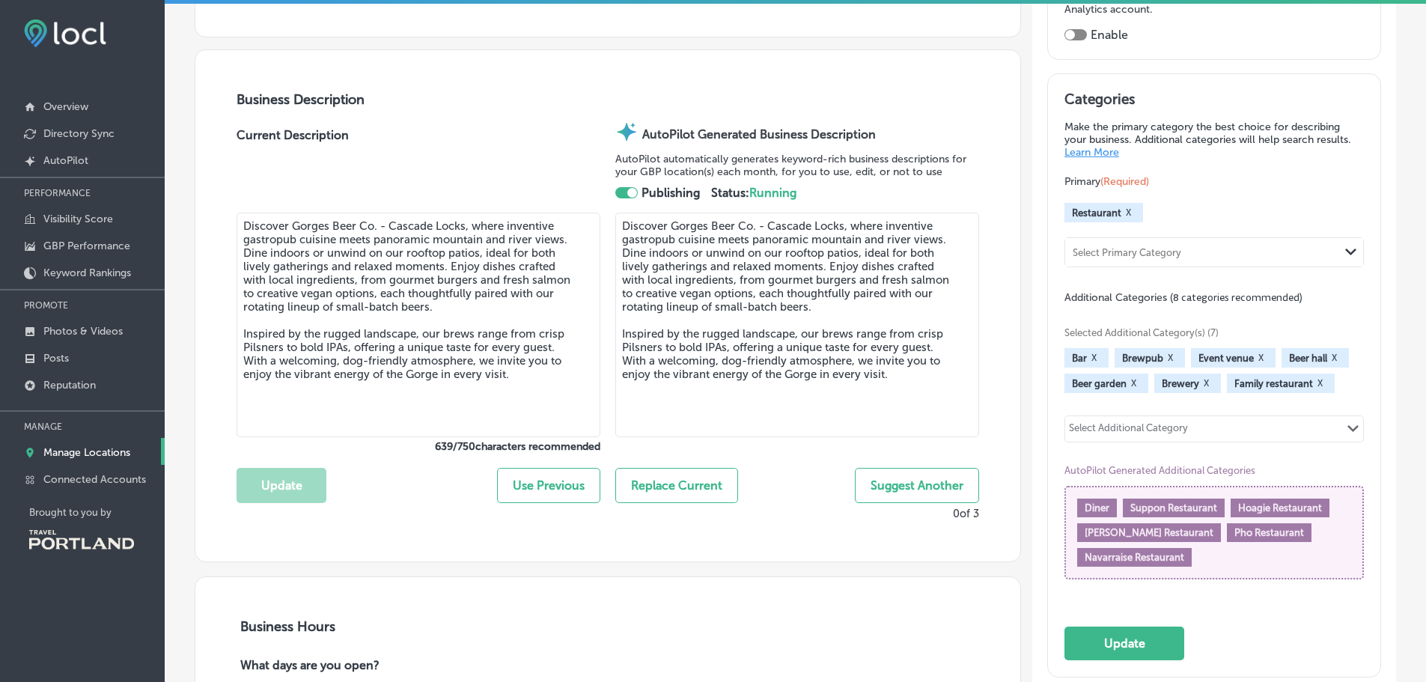
click at [1189, 428] on input "text" at bounding box center [1189, 430] width 1 height 11
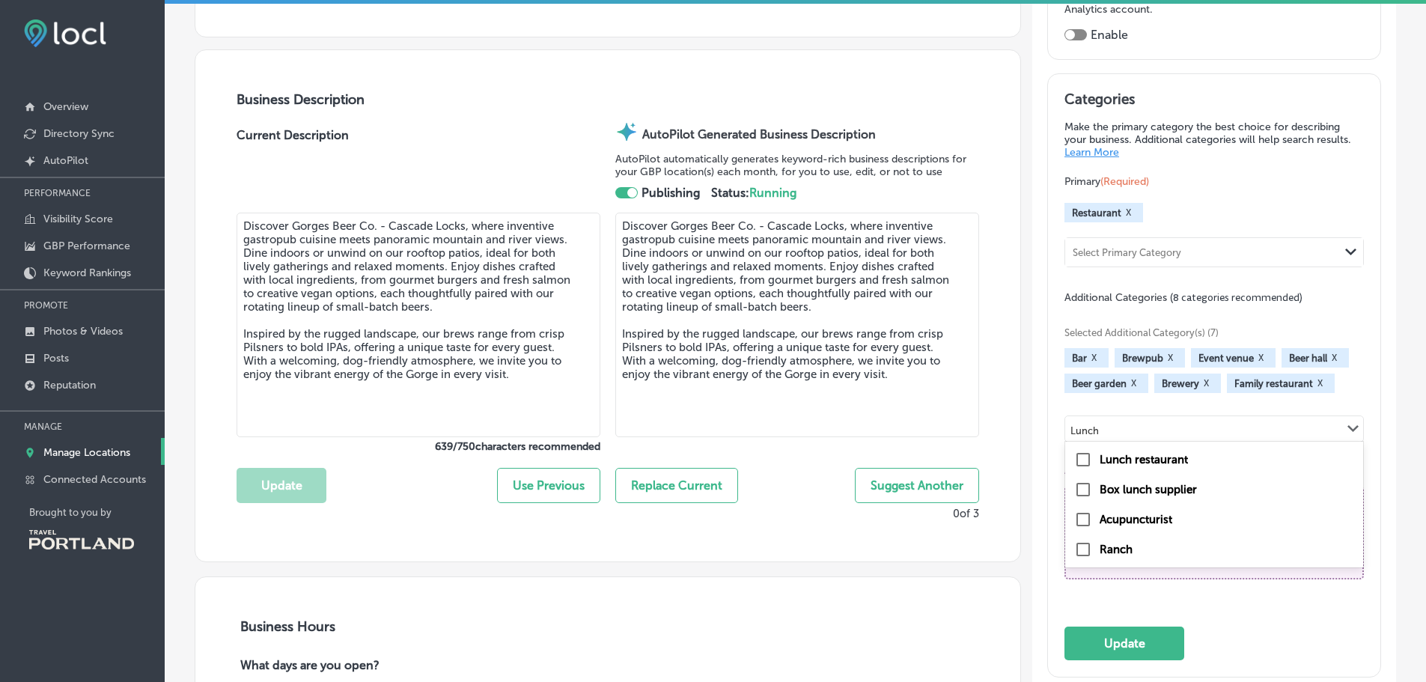
click at [1145, 465] on label "Lunch restaurant" at bounding box center [1143, 459] width 88 height 13
type input "Lunch"
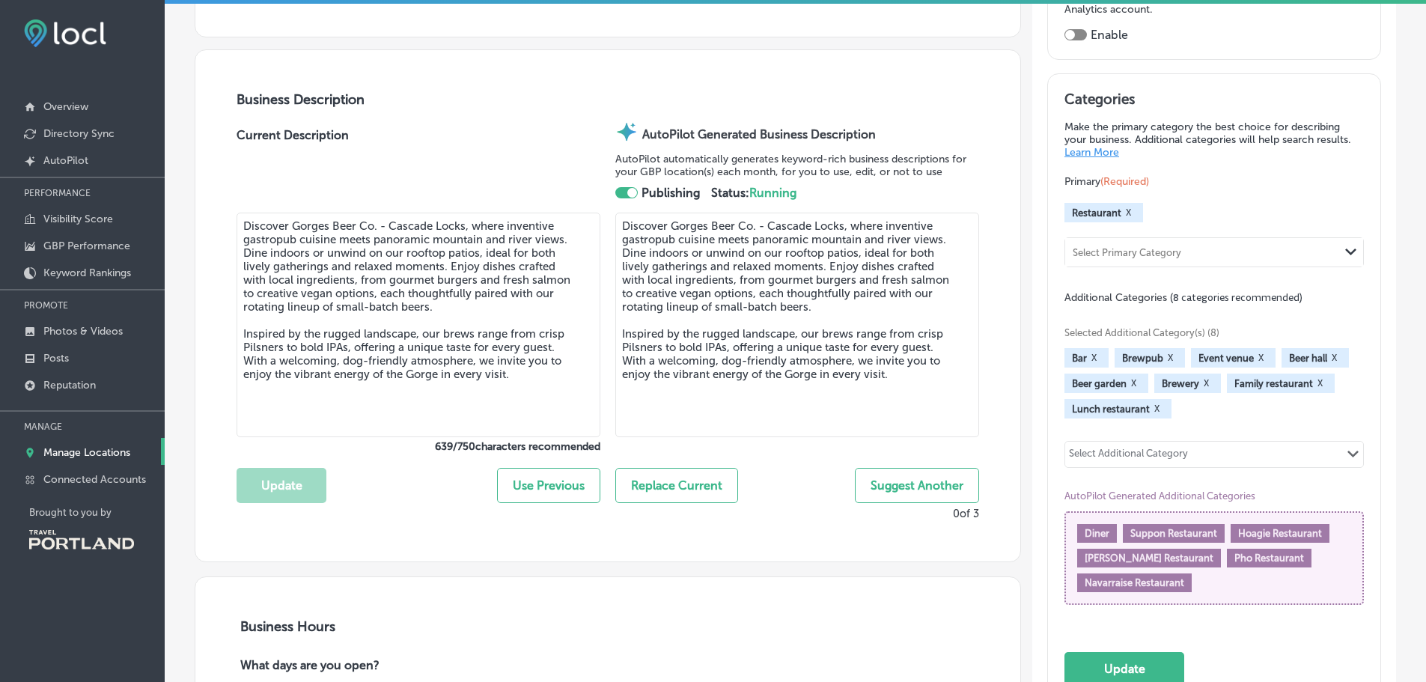
click at [1149, 454] on div "Select Additional Category" at bounding box center [1128, 456] width 119 height 17
click at [1146, 418] on label "Hamburger restaurant" at bounding box center [1157, 417] width 116 height 13
type input "Burger"
click at [1132, 657] on button "Update" at bounding box center [1124, 669] width 120 height 34
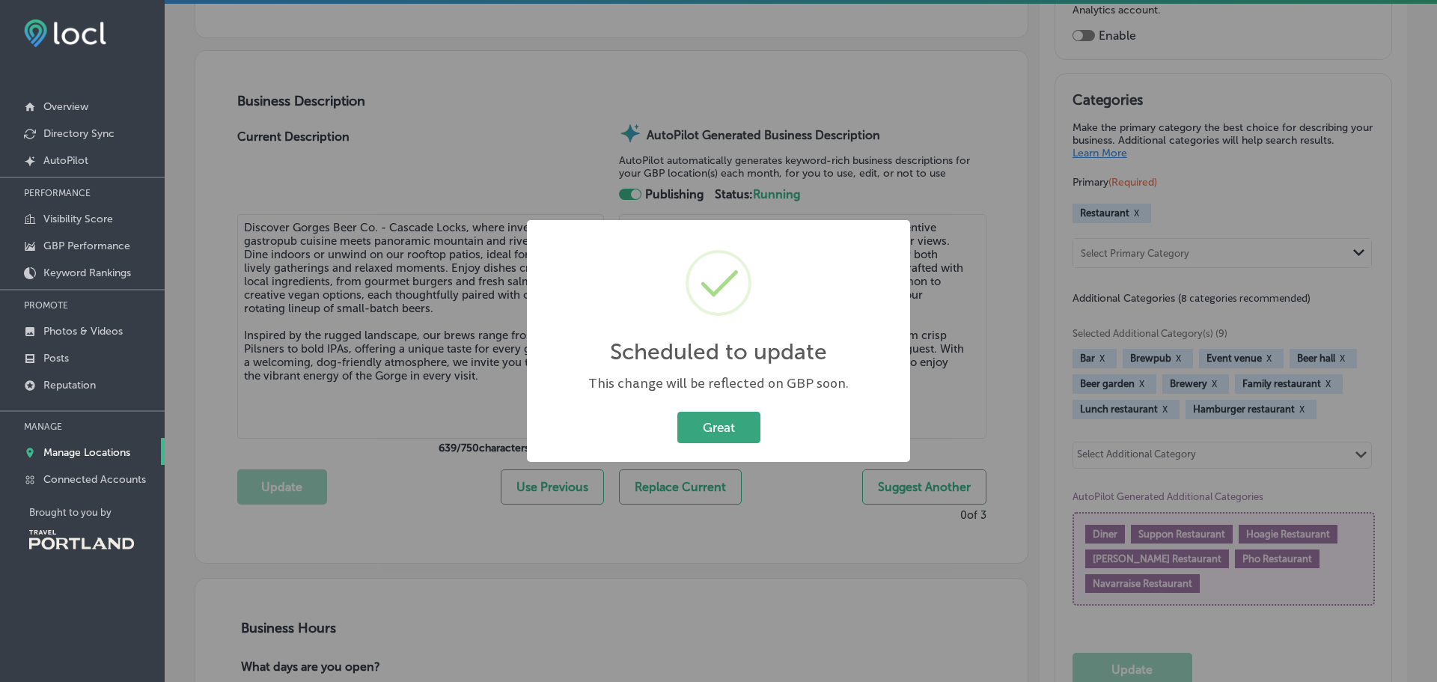
click at [736, 437] on button "Great" at bounding box center [718, 427] width 83 height 31
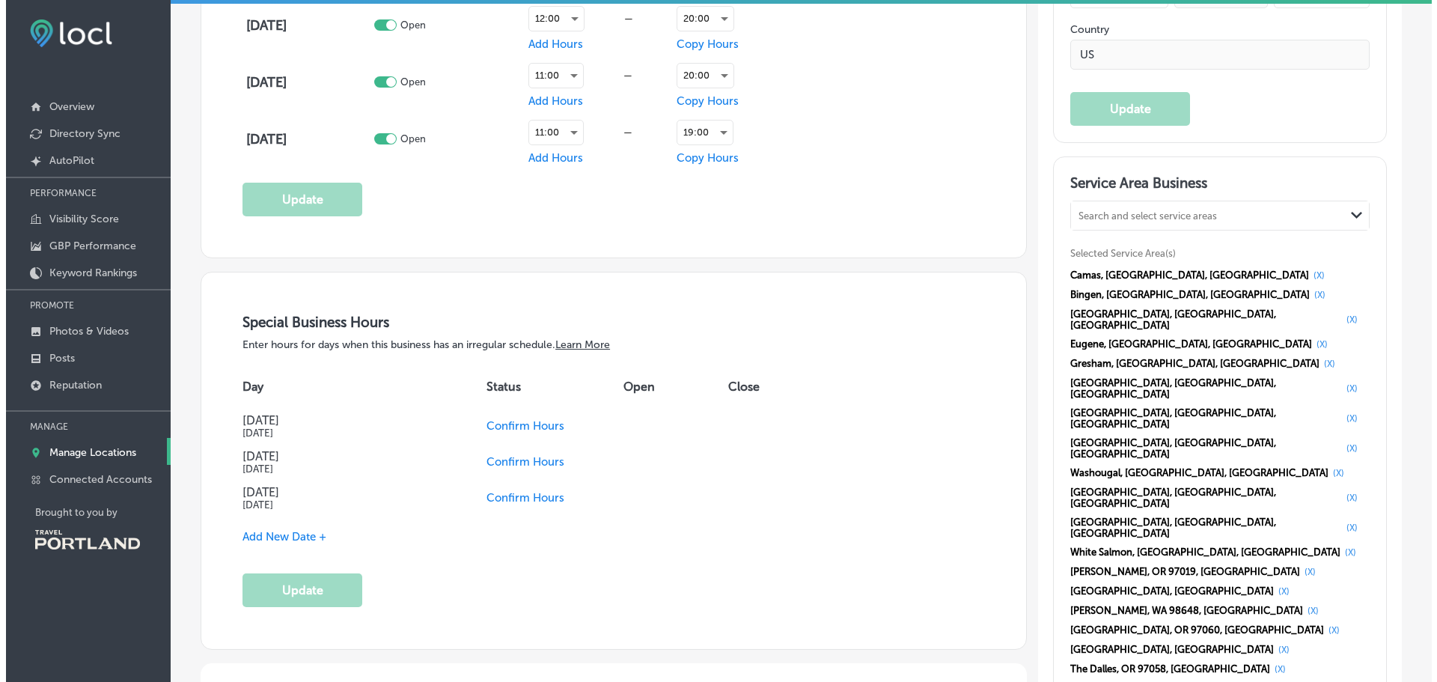
scroll to position [1422, 0]
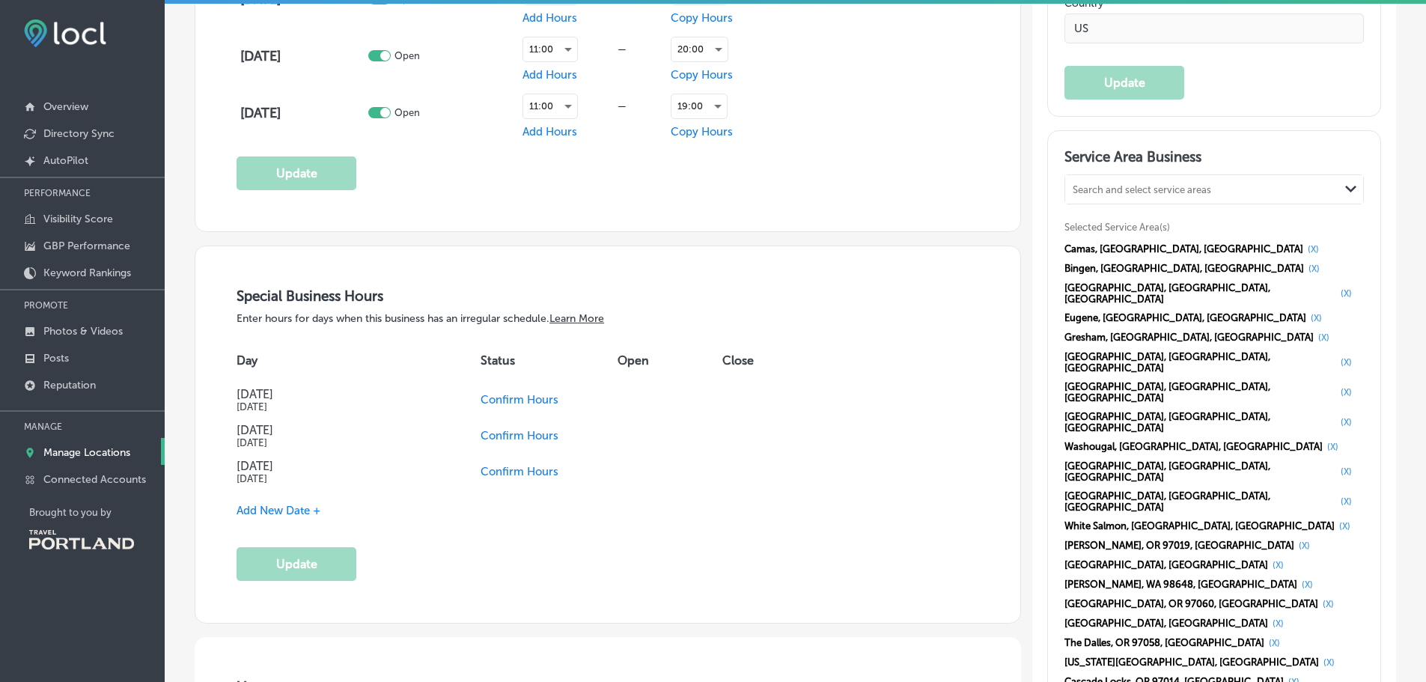
click at [530, 400] on span "Confirm Hours" at bounding box center [519, 399] width 78 height 13
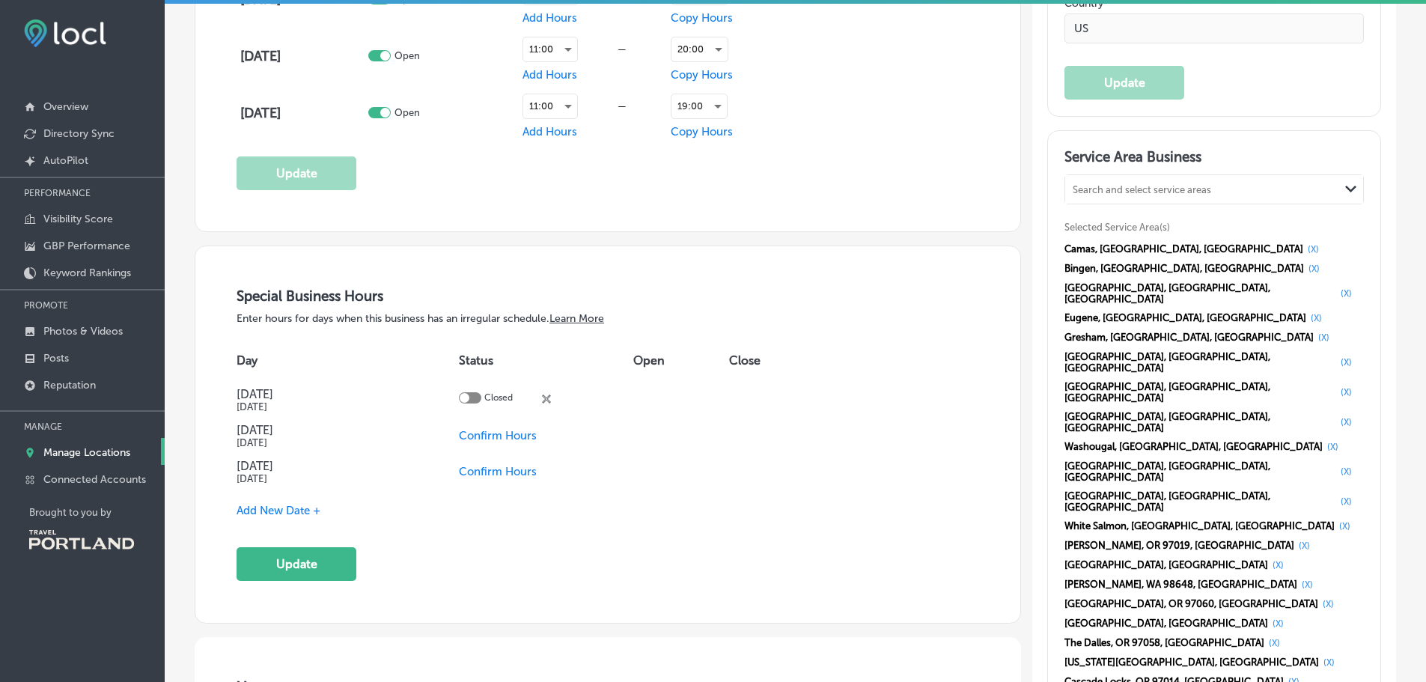
click at [494, 431] on span "Confirm Hours" at bounding box center [498, 435] width 78 height 13
click at [474, 432] on div at bounding box center [470, 433] width 22 height 11
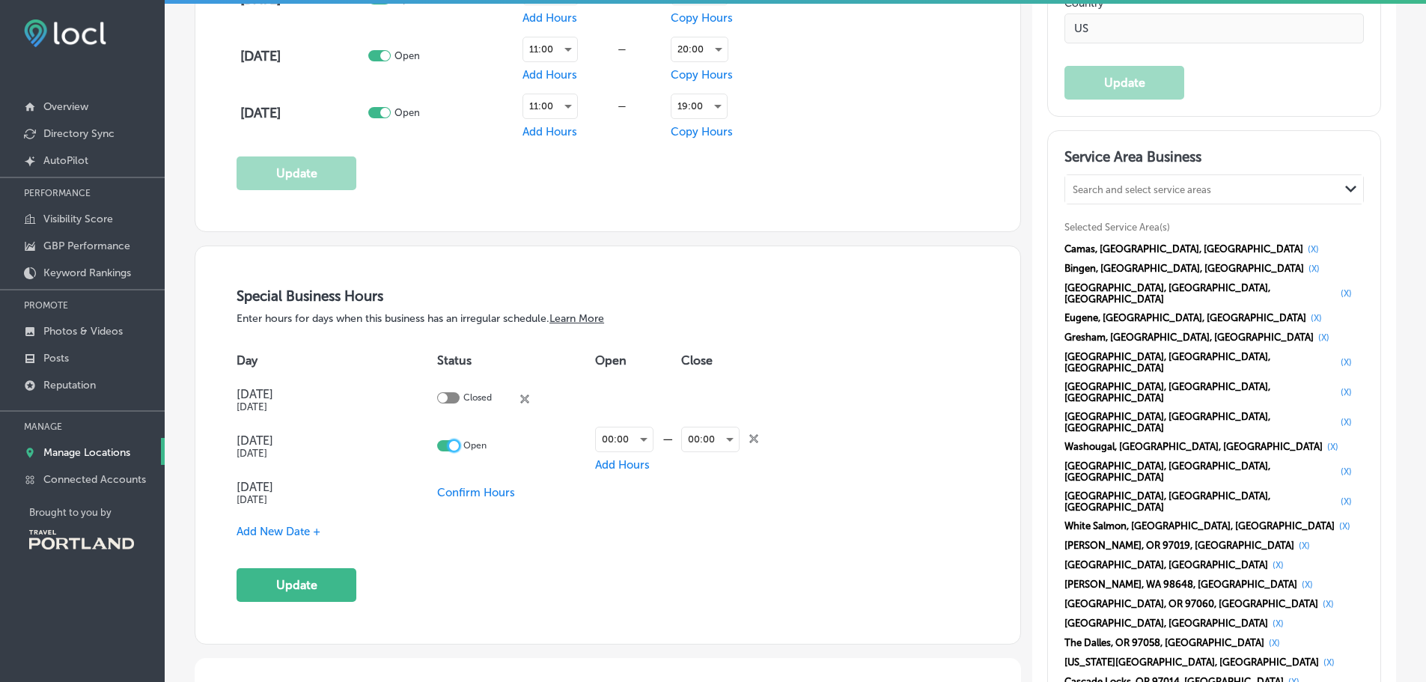
click at [450, 446] on div at bounding box center [454, 446] width 10 height 10
checkbox input "false"
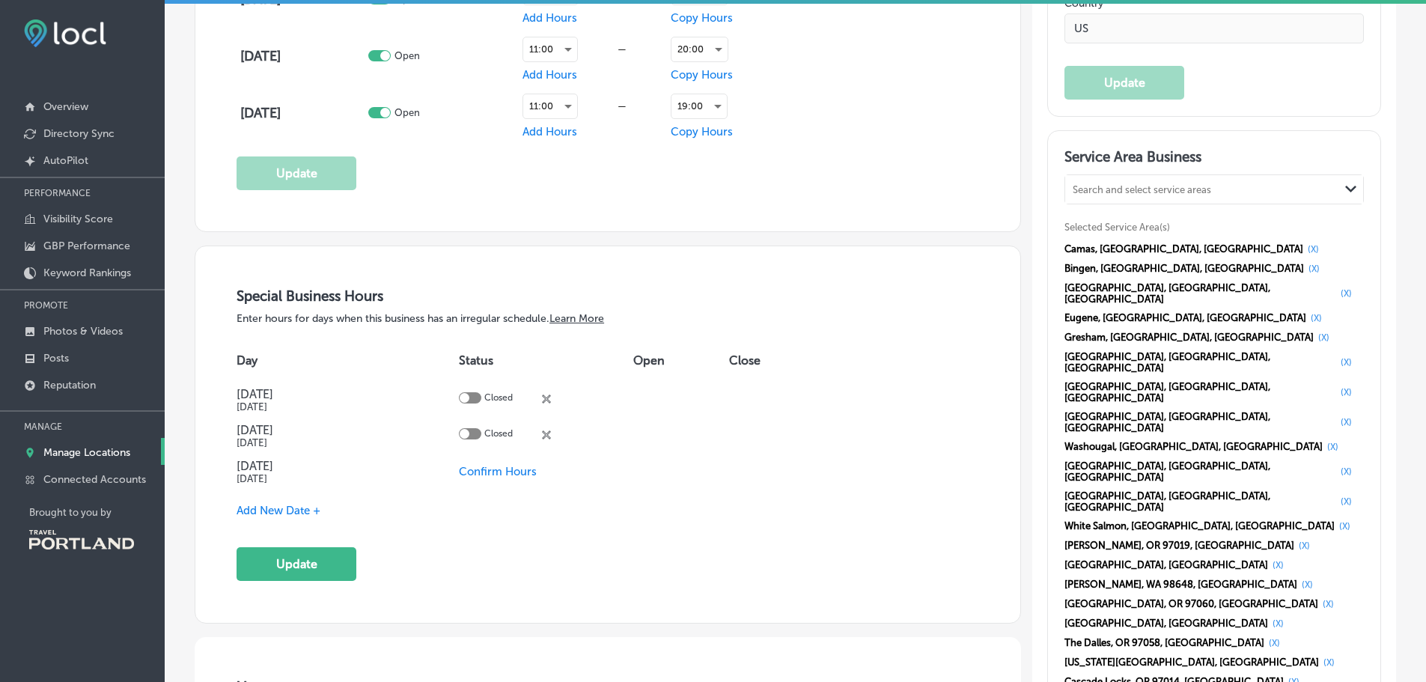
click at [472, 398] on div at bounding box center [470, 397] width 22 height 11
checkbox input "true"
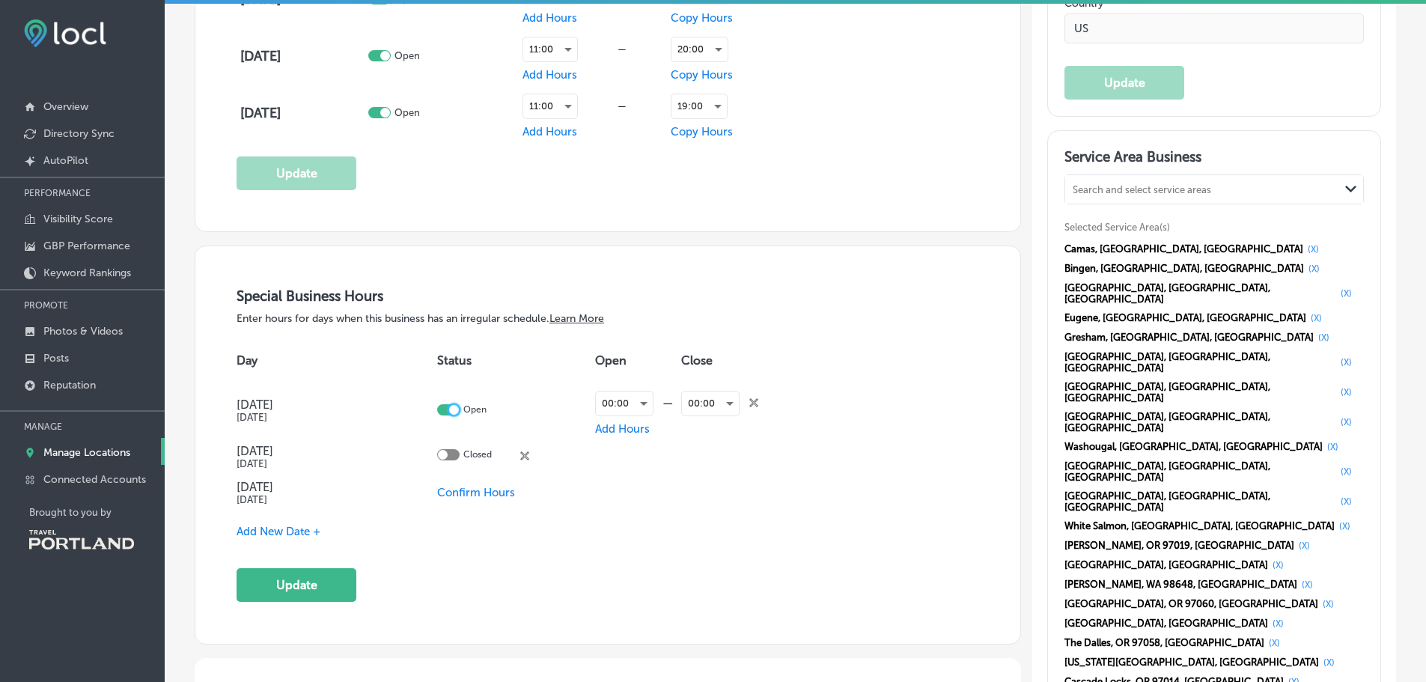
click at [471, 486] on span "Confirm Hours" at bounding box center [476, 492] width 78 height 13
click at [287, 526] on span "Add New Date +" at bounding box center [278, 531] width 84 height 13
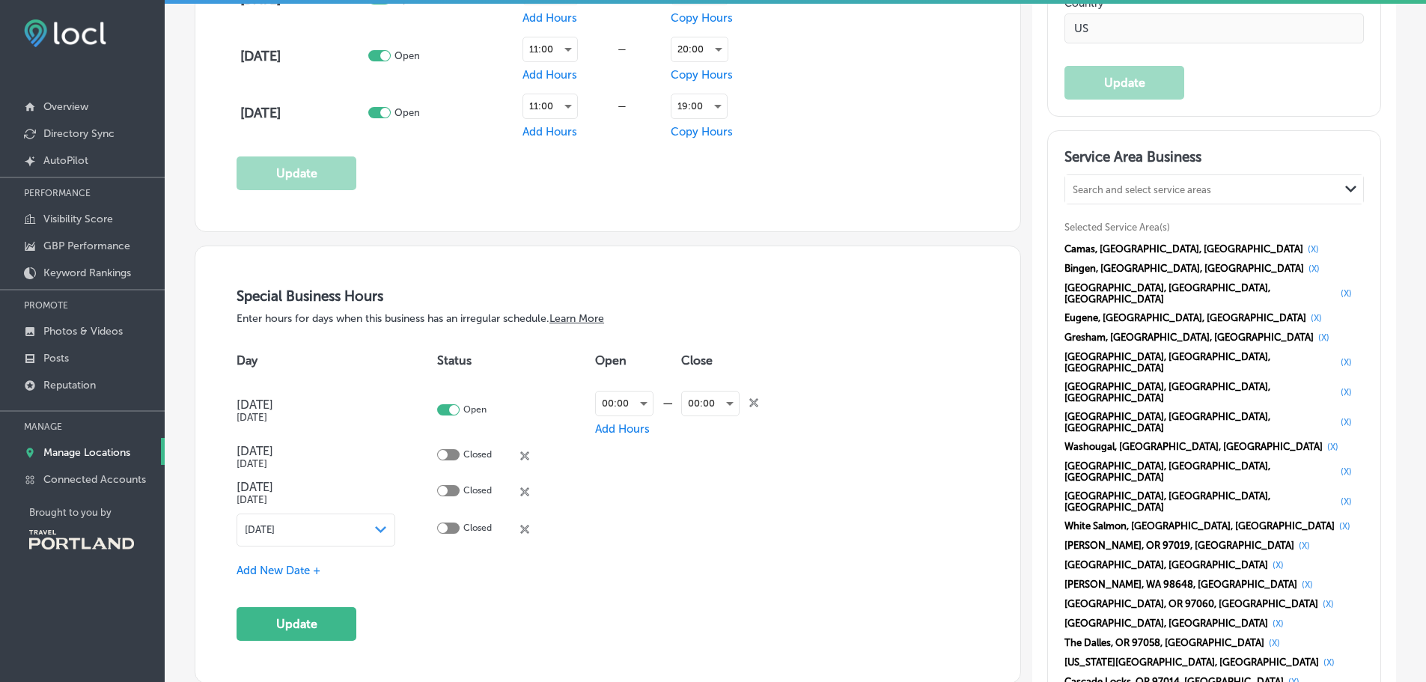
click at [360, 526] on div "[DATE] Path Created with Sketch." at bounding box center [316, 530] width 142 height 12
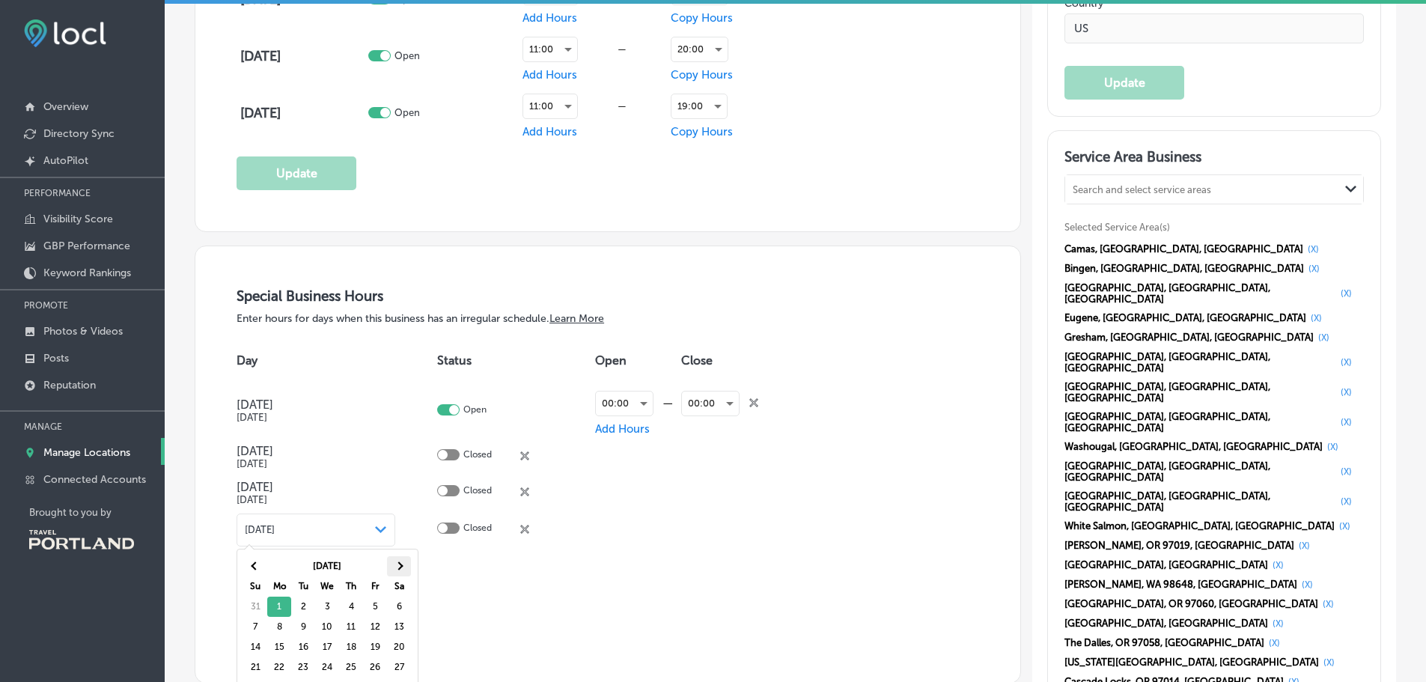
click at [401, 559] on th at bounding box center [399, 566] width 24 height 20
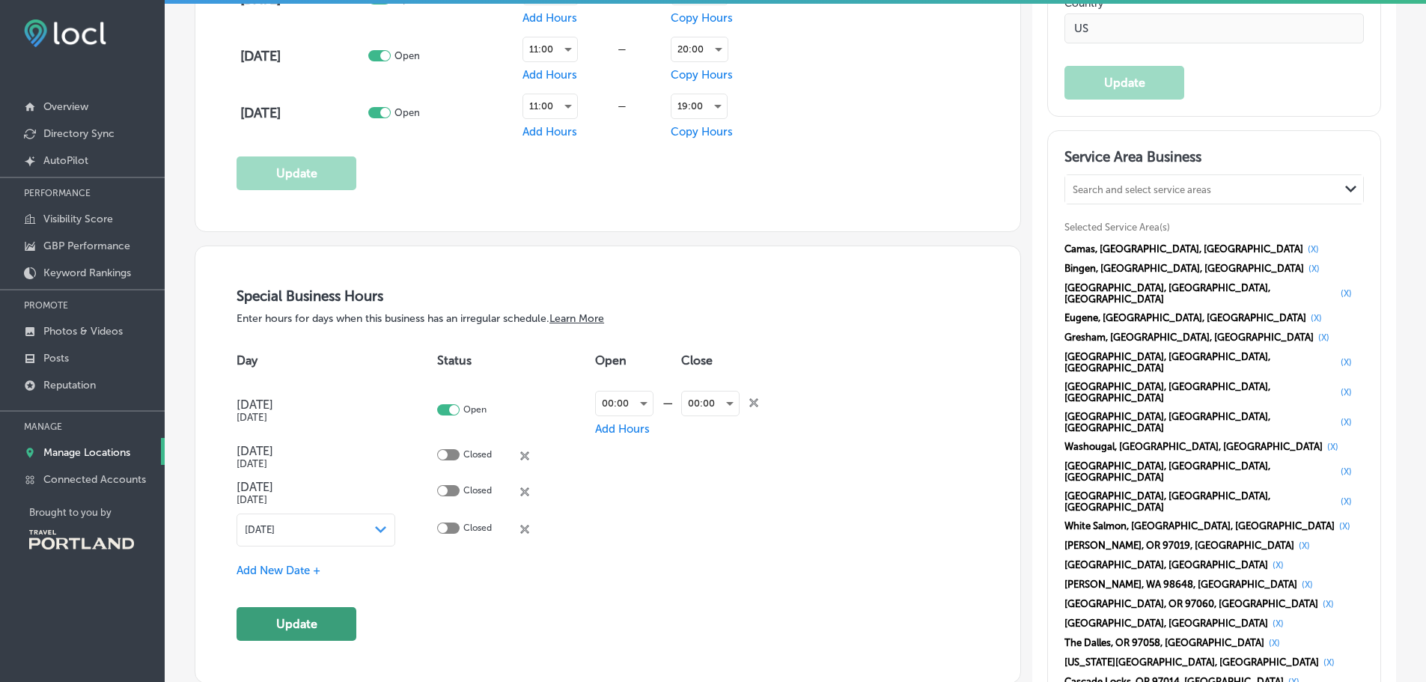
click at [301, 623] on button "Update" at bounding box center [296, 624] width 120 height 34
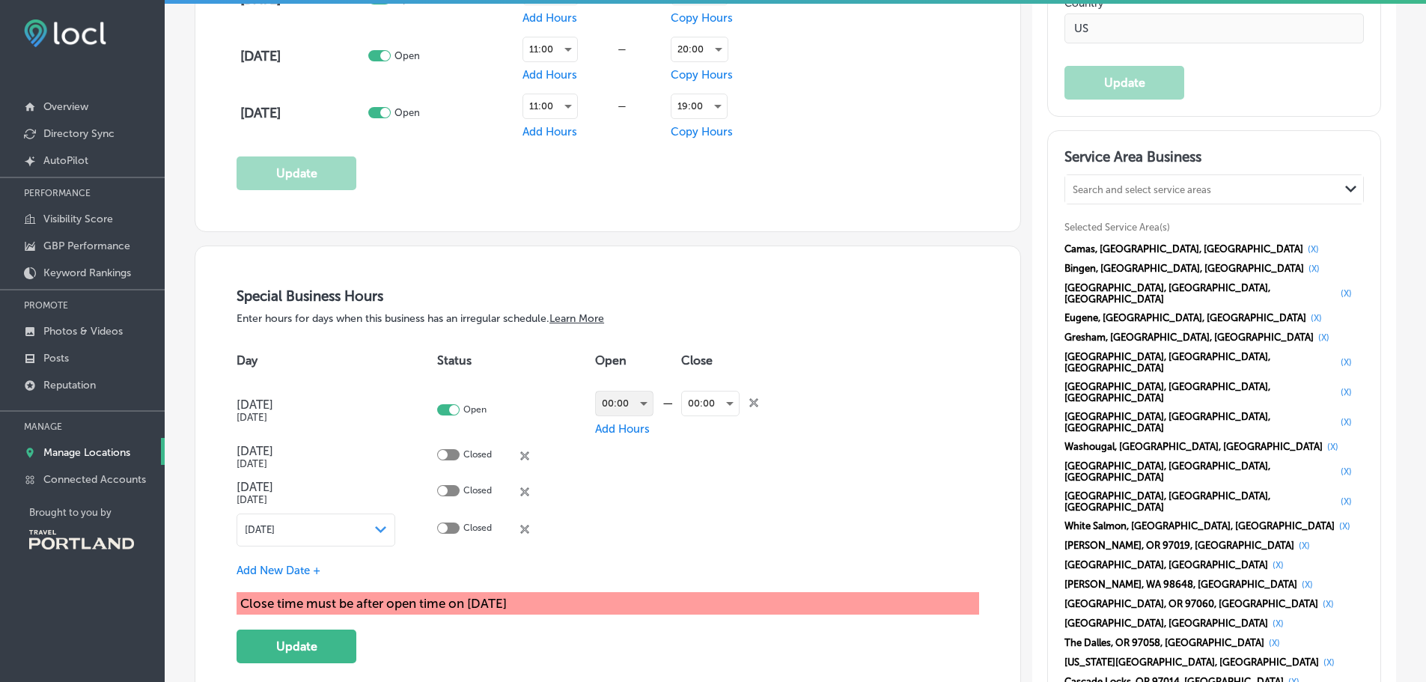
click at [639, 397] on div "00:00" at bounding box center [624, 403] width 57 height 24
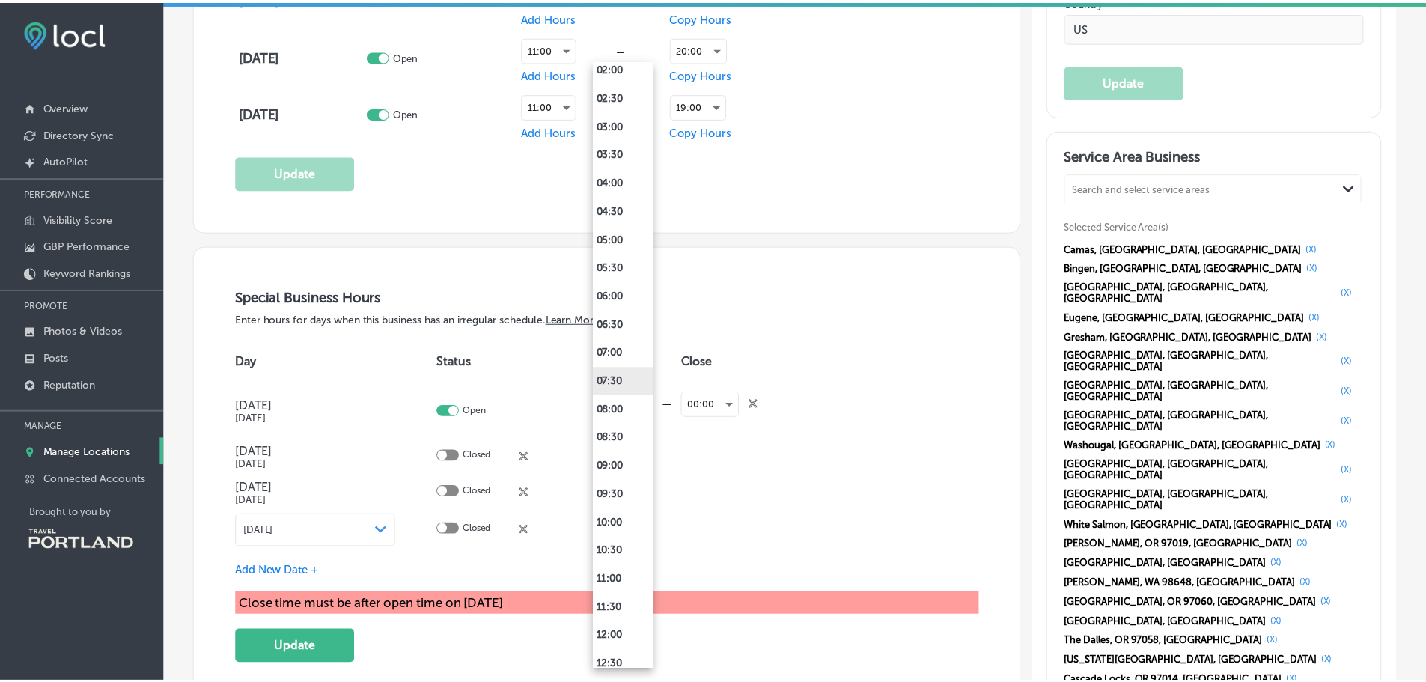
scroll to position [150, 0]
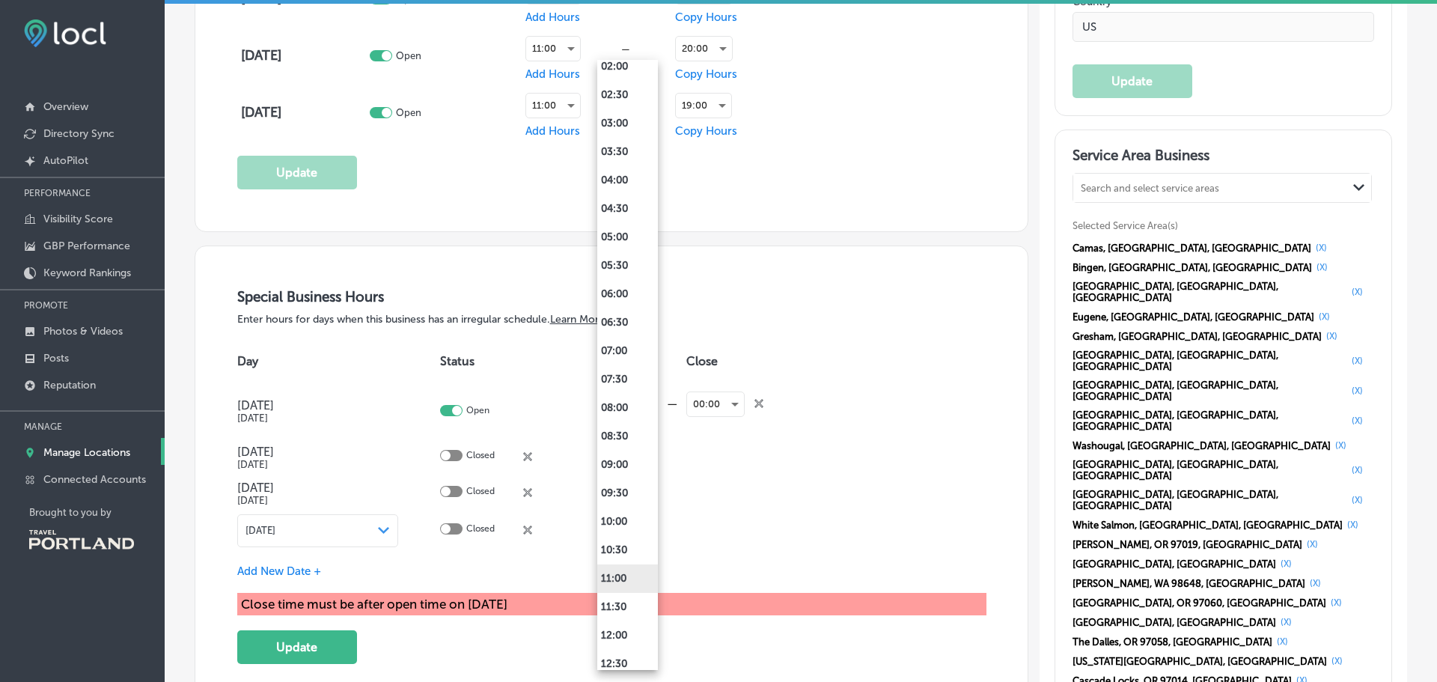
click at [621, 579] on li "11:00" at bounding box center [627, 578] width 61 height 28
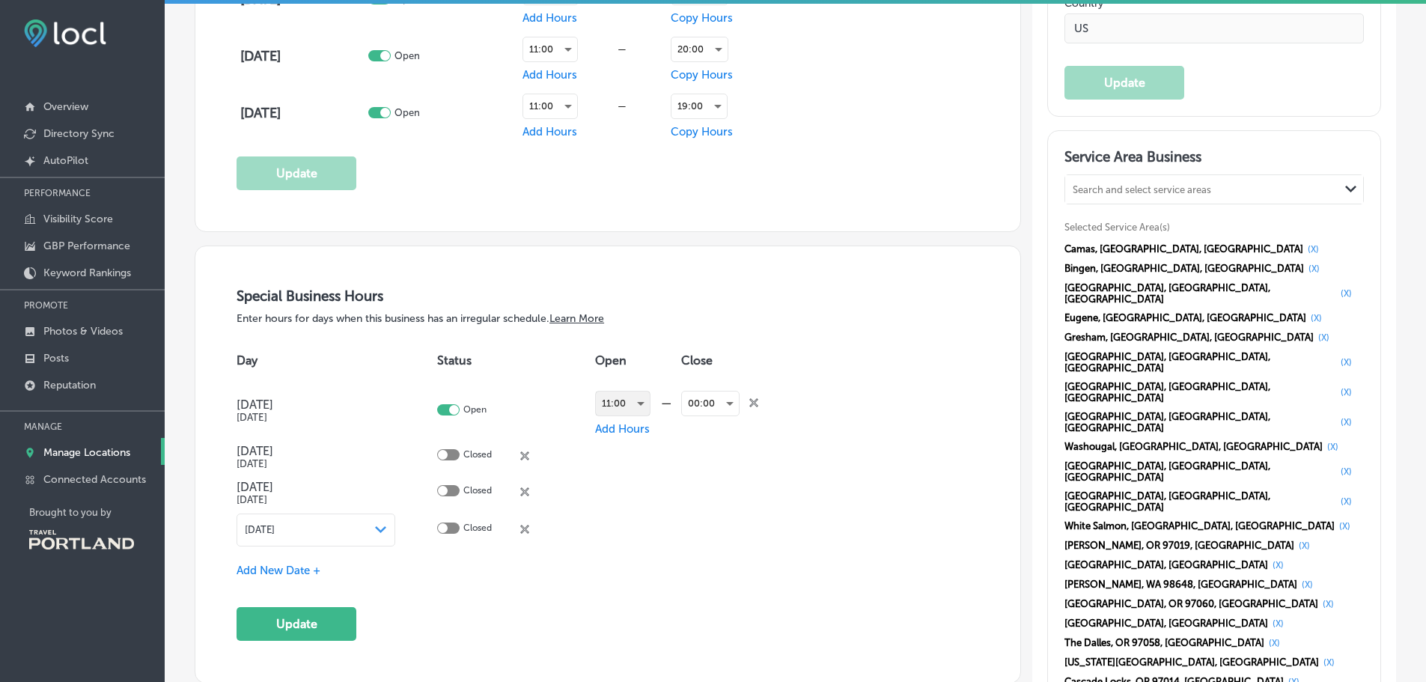
click at [629, 403] on div "11:00" at bounding box center [623, 403] width 54 height 24
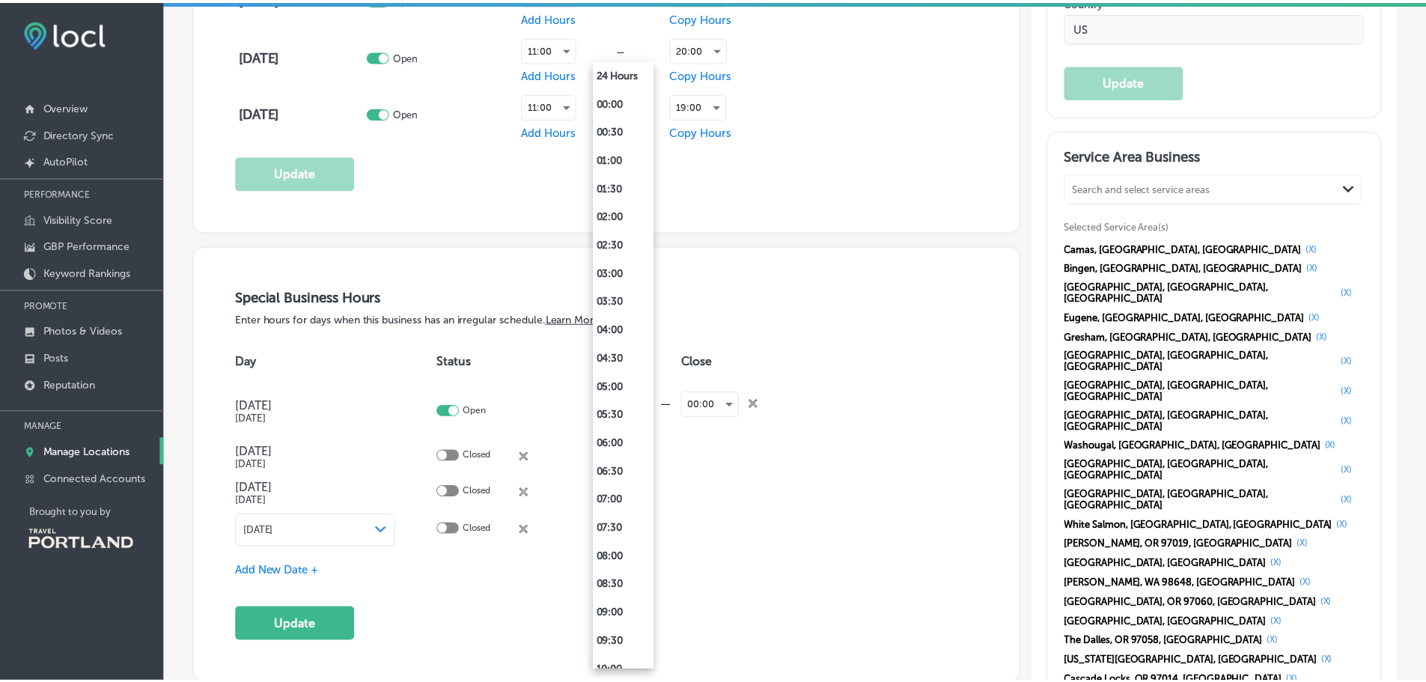
scroll to position [364, 0]
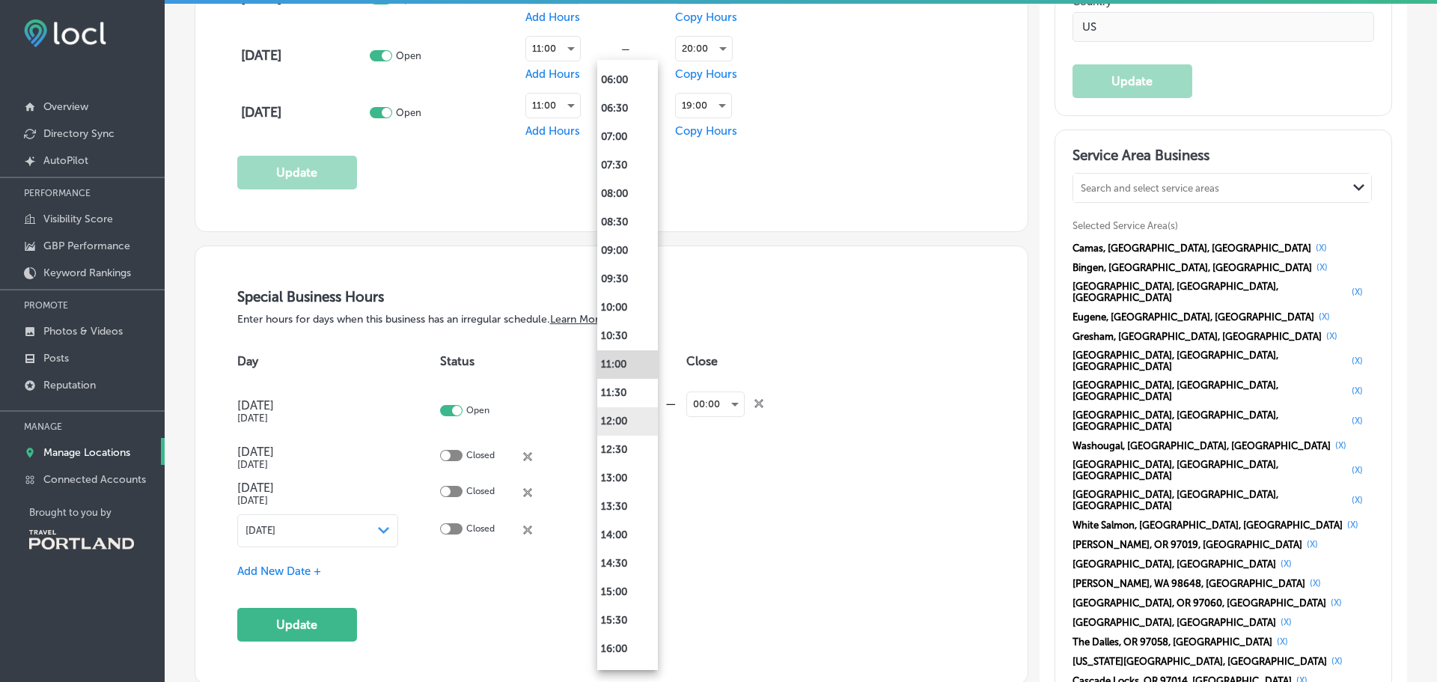
click at [619, 424] on li "12:00" at bounding box center [627, 421] width 61 height 28
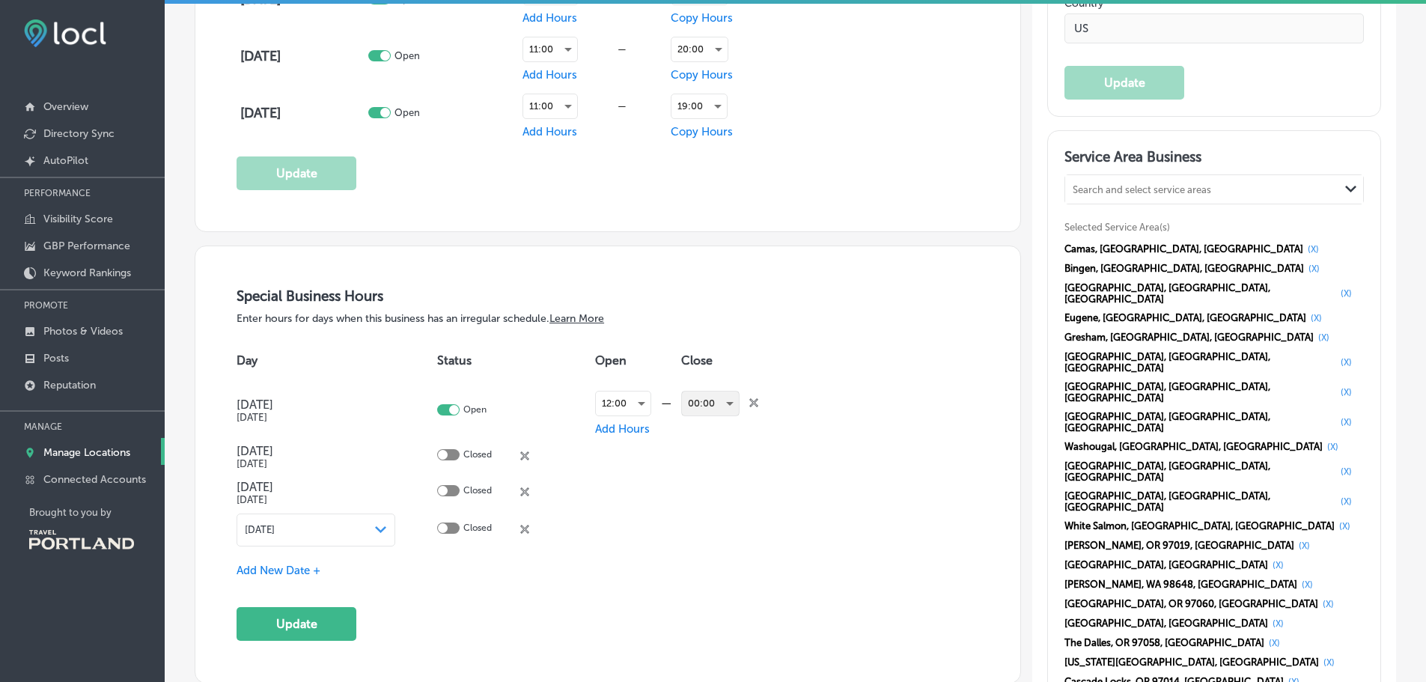
click at [710, 394] on div "00:00" at bounding box center [710, 403] width 57 height 24
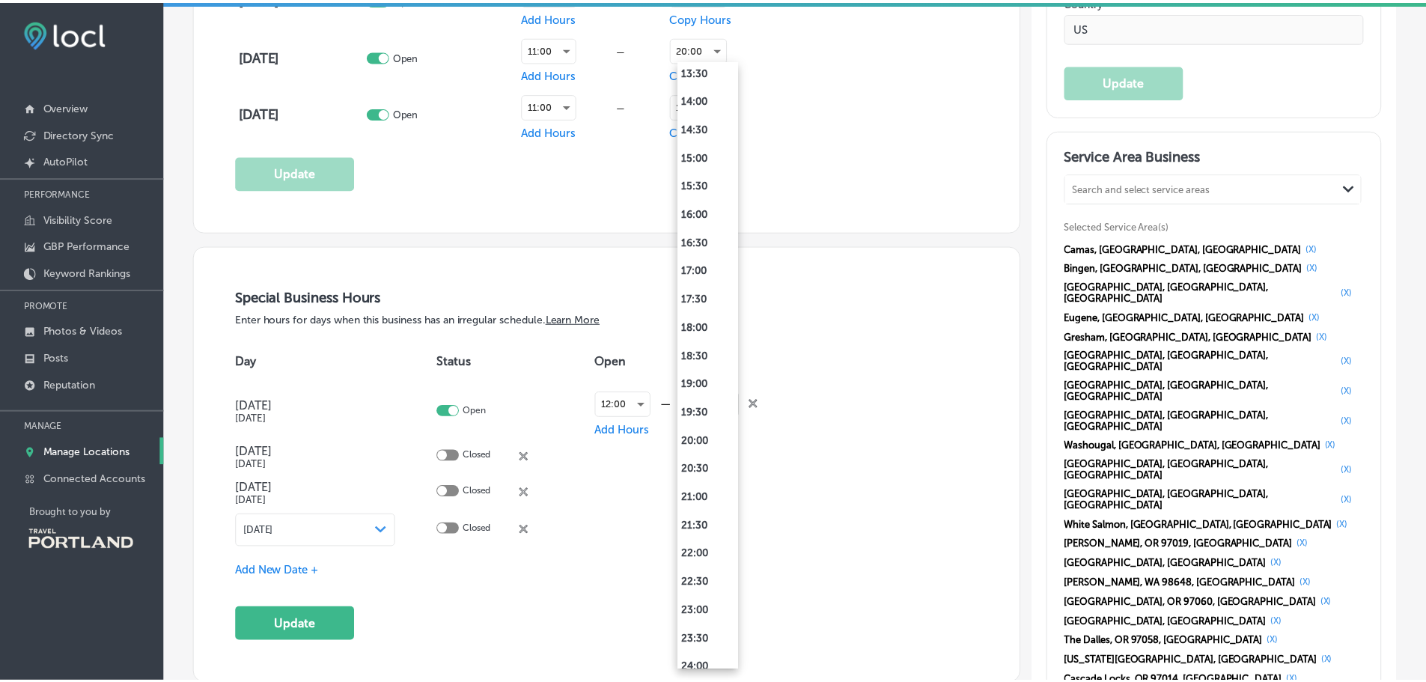
scroll to position [812, 0]
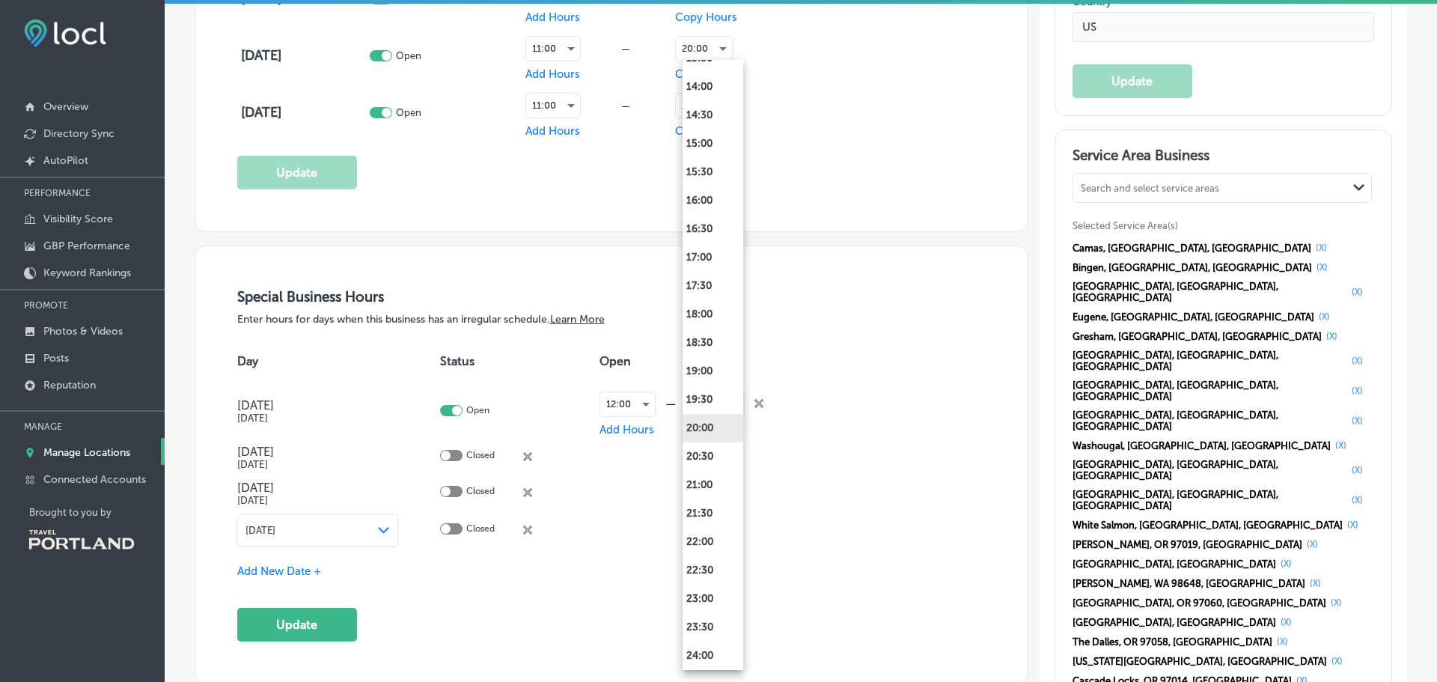
click at [706, 414] on li "20:00" at bounding box center [713, 428] width 61 height 28
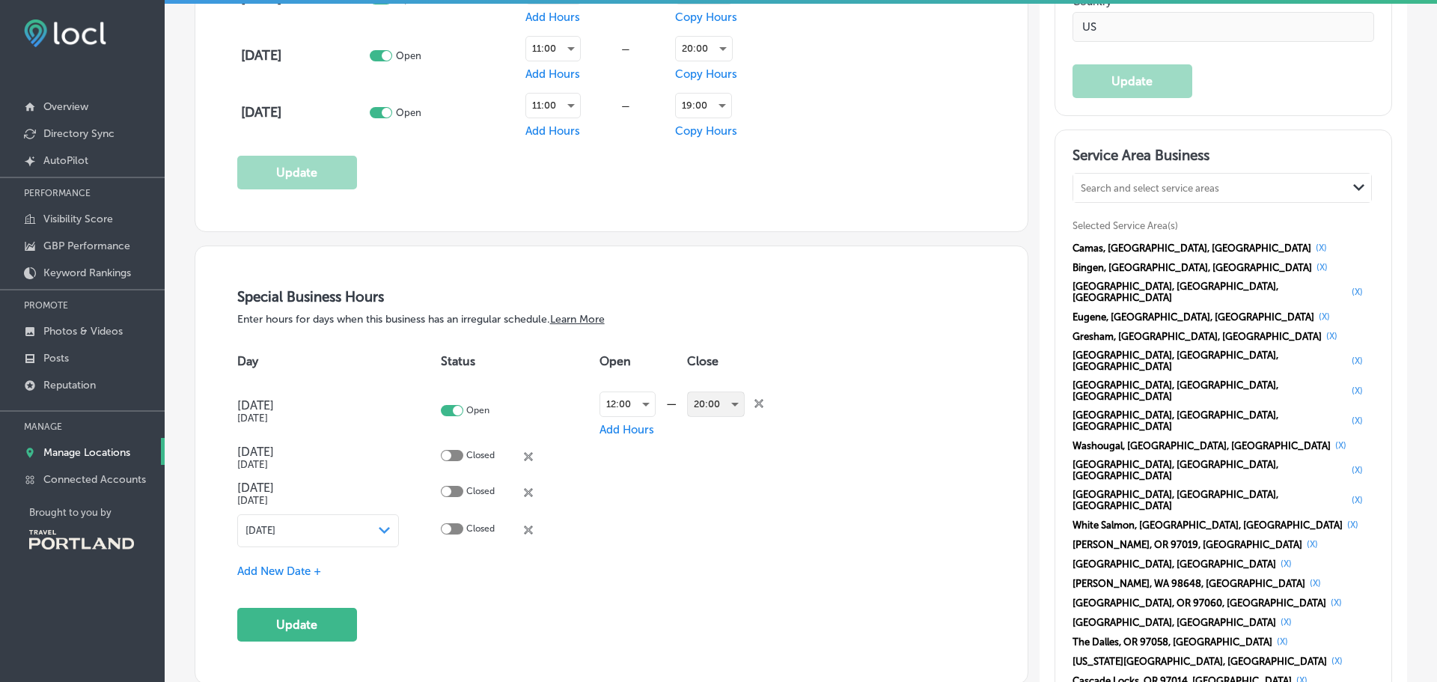
scroll to position [1422, 0]
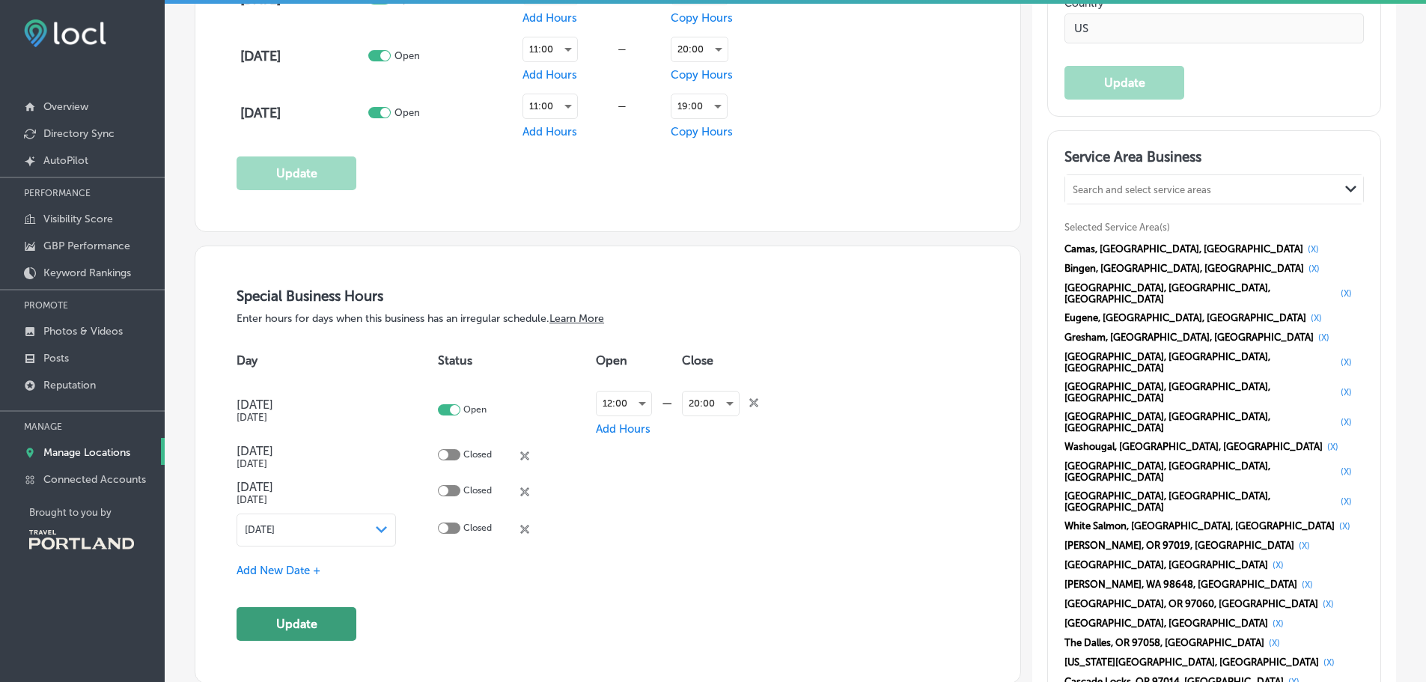
click at [320, 619] on button "Update" at bounding box center [296, 624] width 120 height 34
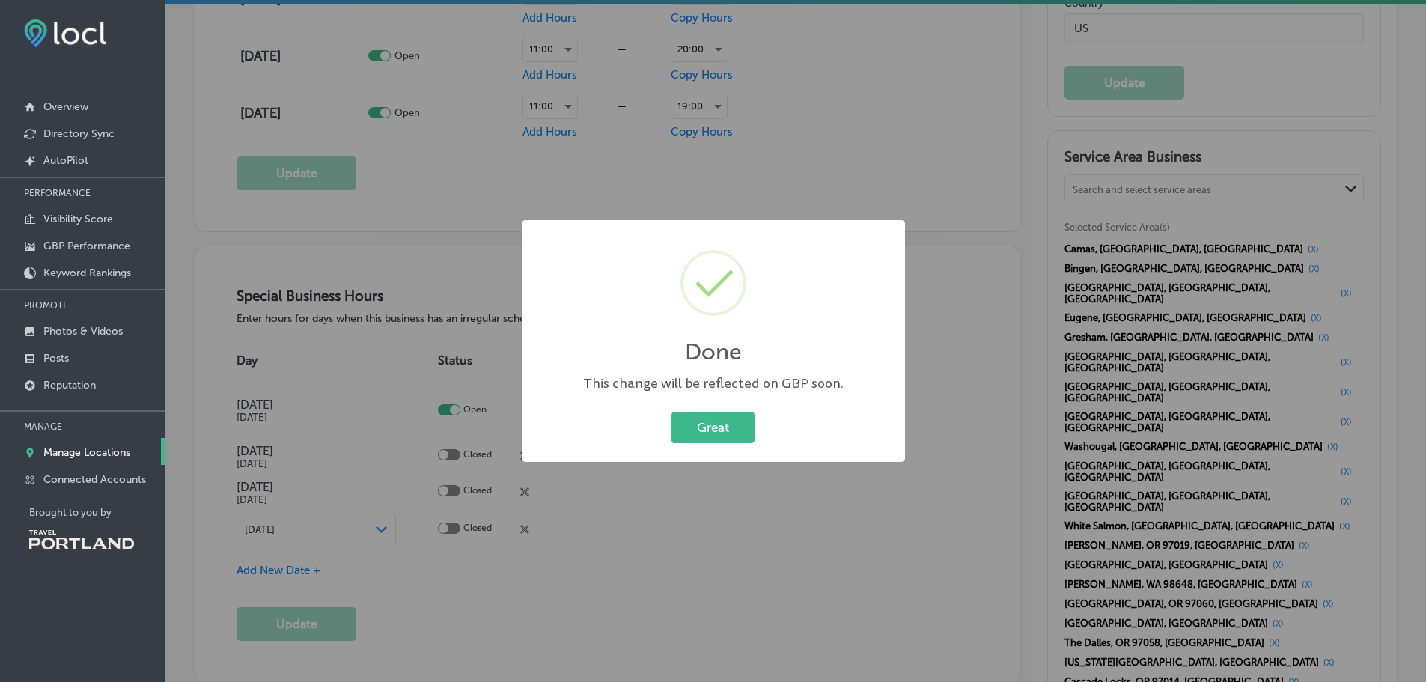
scroll to position [1424, 0]
click at [712, 423] on button "Great" at bounding box center [718, 427] width 83 height 31
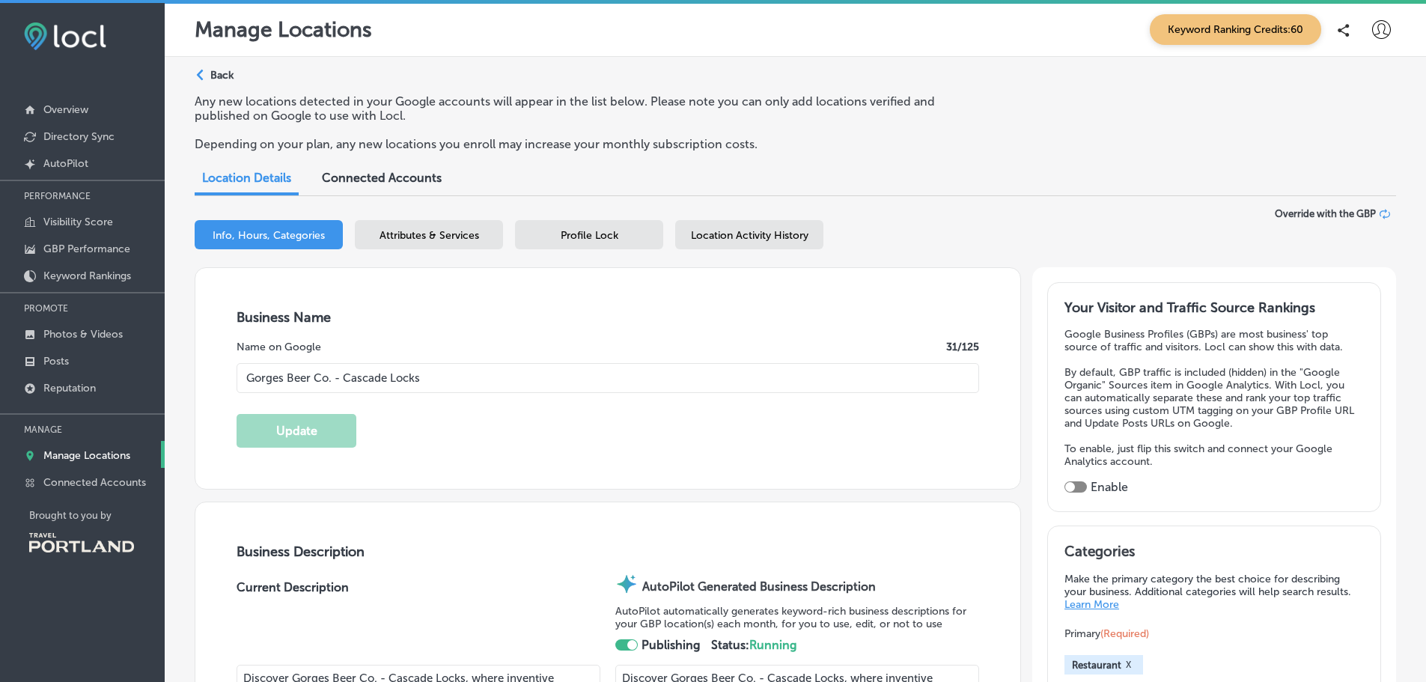
scroll to position [0, 0]
click at [228, 78] on p "Back" at bounding box center [221, 76] width 23 height 13
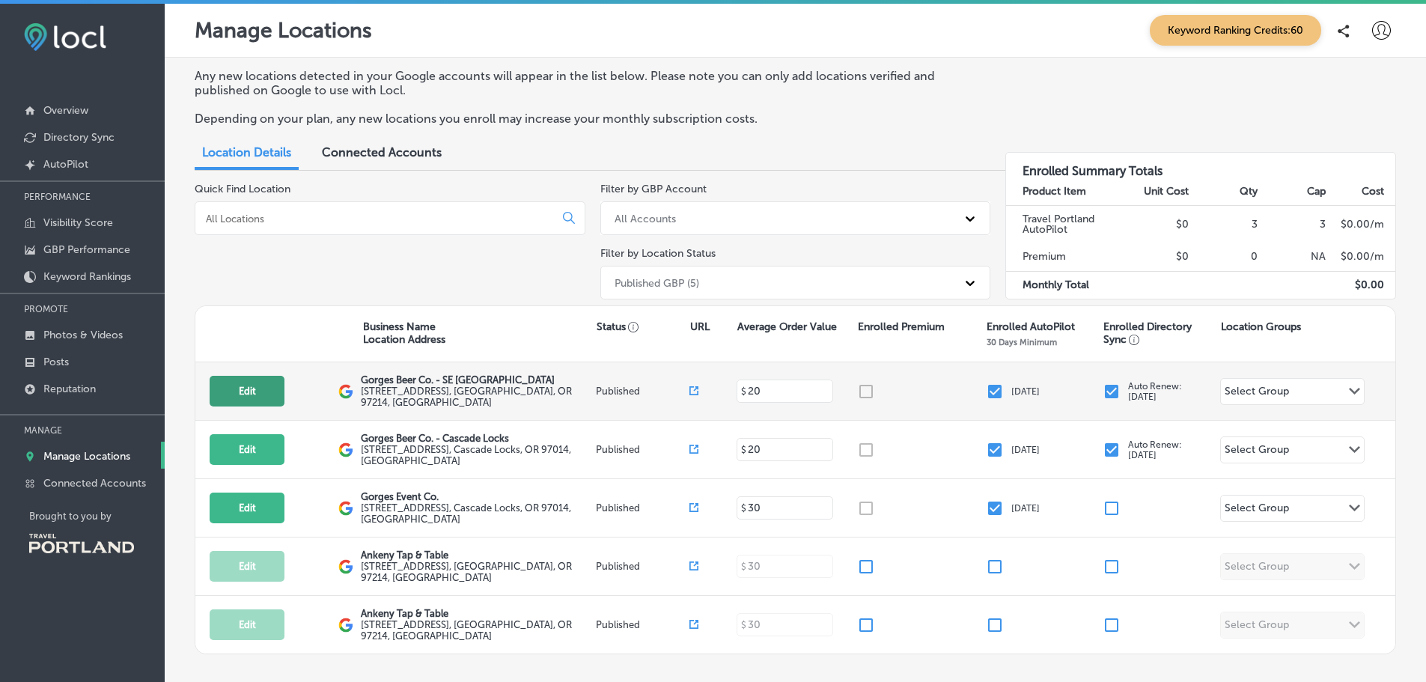
click at [230, 392] on button "Edit" at bounding box center [247, 391] width 75 height 31
select select "US"
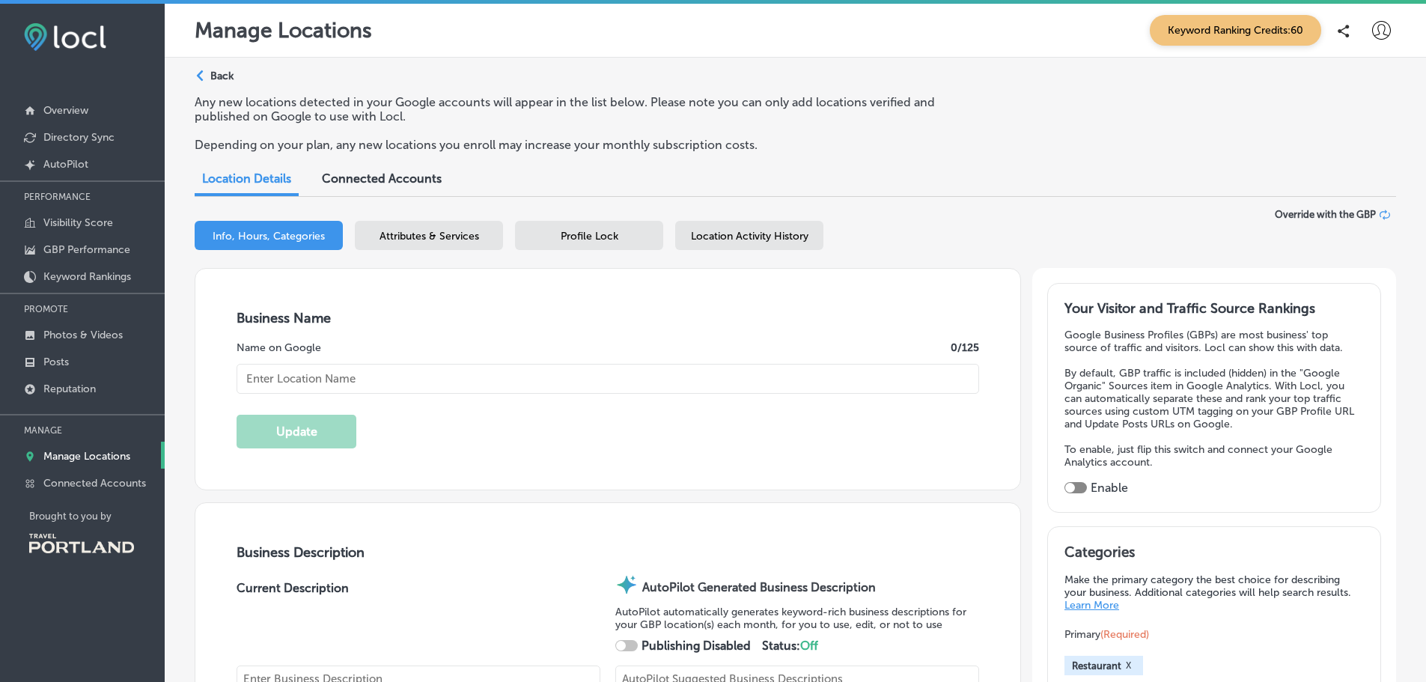
checkbox input "true"
type input "Gorges Beer Co. - SE [GEOGRAPHIC_DATA]"
type textarea "Gorges Beer Co. - SE Portland redefines community dining with its vibrant atmos…"
type input "[EMAIL_ADDRESS][DOMAIN_NAME]"
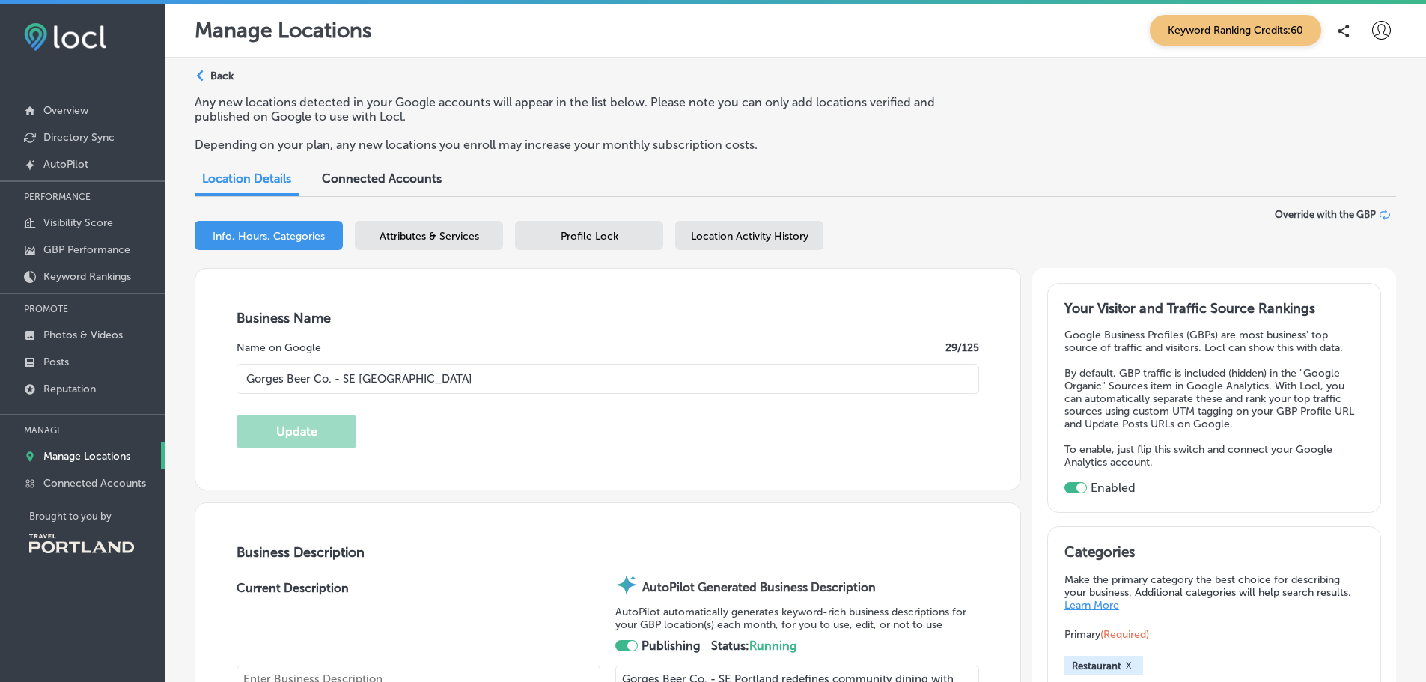
type input "[URL][DOMAIN_NAME]"
type input "[STREET_ADDRESS]"
type input "[GEOGRAPHIC_DATA]"
type input "97214"
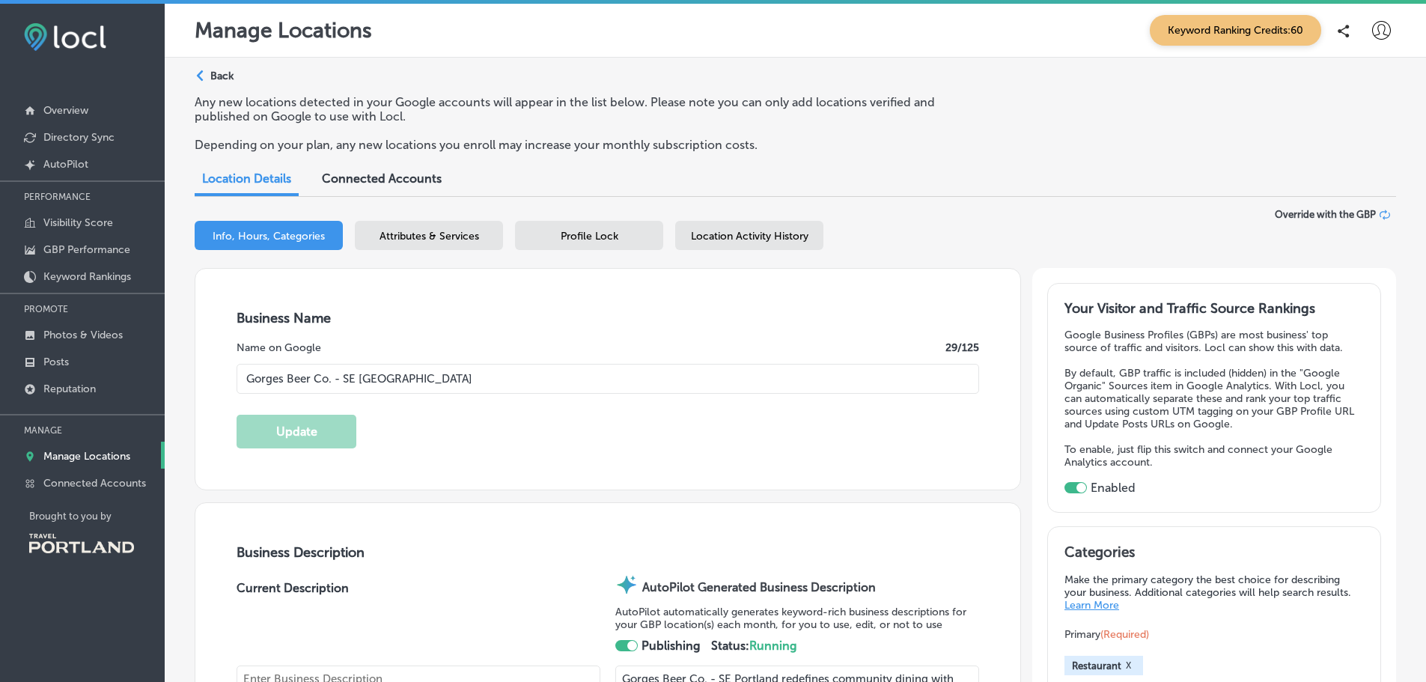
type input "US"
type input "[URL][DOMAIN_NAME]"
type textarea "Gorges Beer Co. - SE Portland redefines community dining with its vibrant atmos…"
type input "[PHONE_NUMBER]"
click at [555, 237] on div "Profile Lock" at bounding box center [589, 235] width 148 height 29
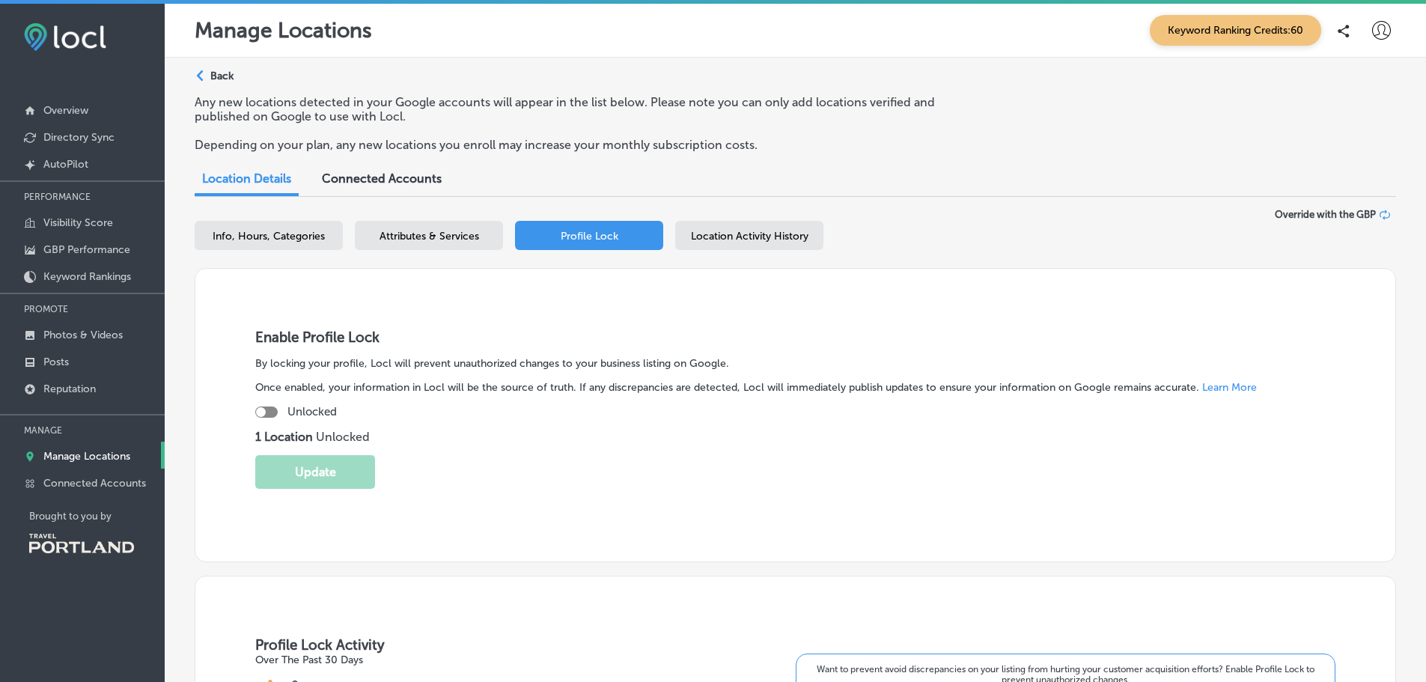
click at [280, 406] on div "Unlocked" at bounding box center [795, 411] width 1080 height 13
click at [266, 415] on div at bounding box center [266, 411] width 22 height 11
checkbox input "true"
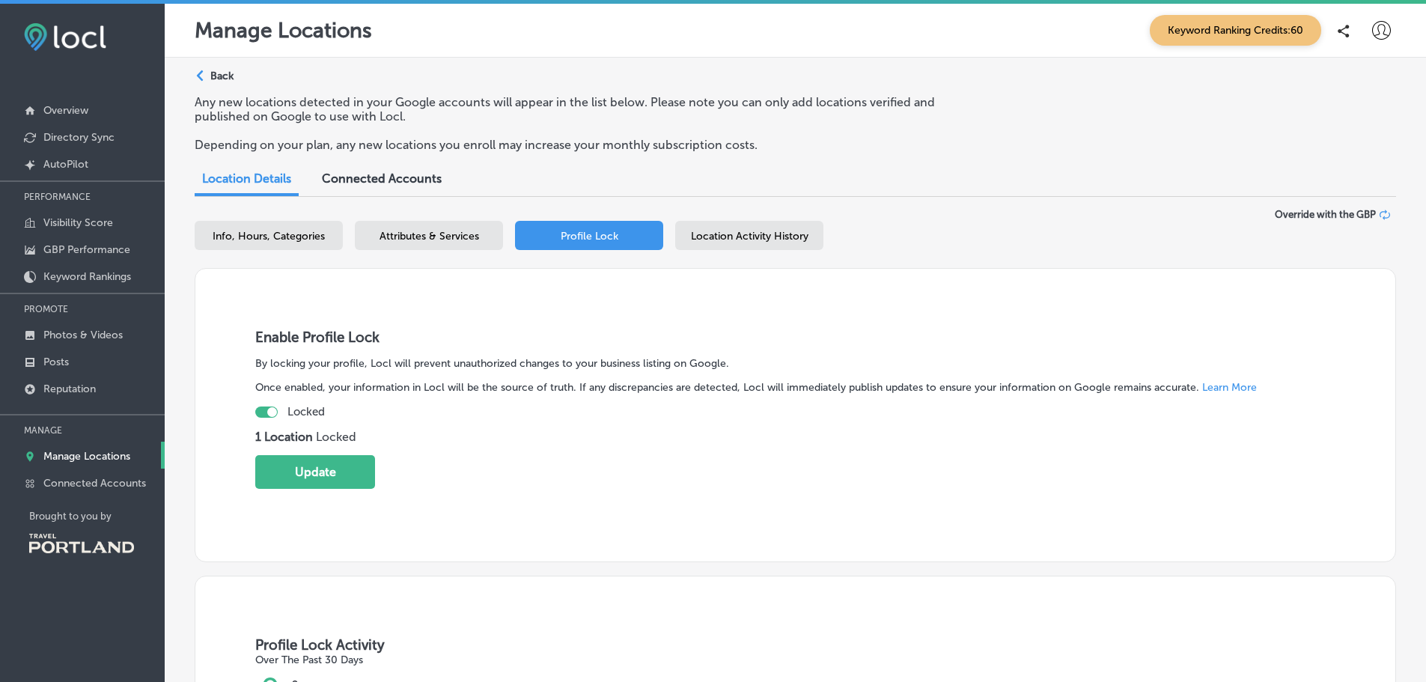
click at [443, 233] on span "Attributes & Services" at bounding box center [429, 236] width 100 height 13
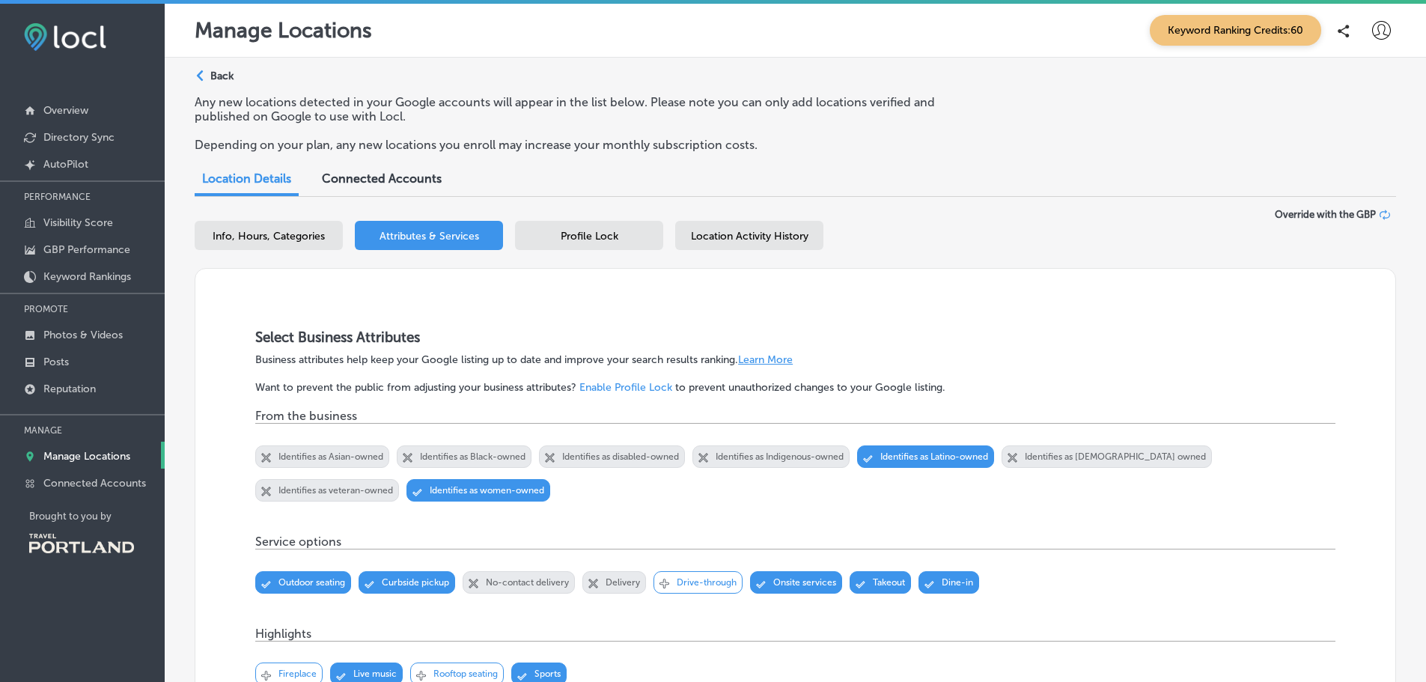
click at [265, 238] on span "Info, Hours, Categories" at bounding box center [269, 236] width 112 height 13
select select "US"
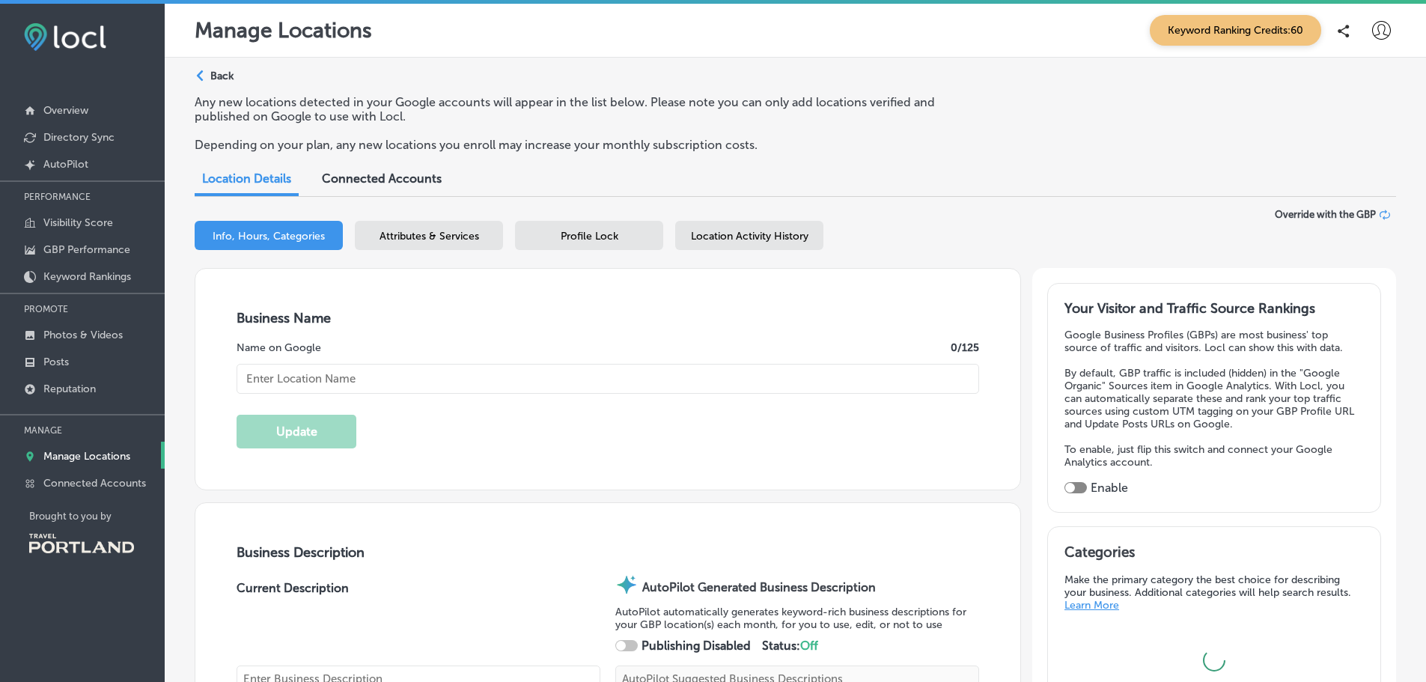
type input "Gorges Beer Co. - SE [GEOGRAPHIC_DATA]"
type textarea "Gorges Beer Co. - SE Portland redefines community dining with its vibrant atmos…"
type input "[EMAIL_ADDRESS][DOMAIN_NAME]"
type input "[URL][DOMAIN_NAME]"
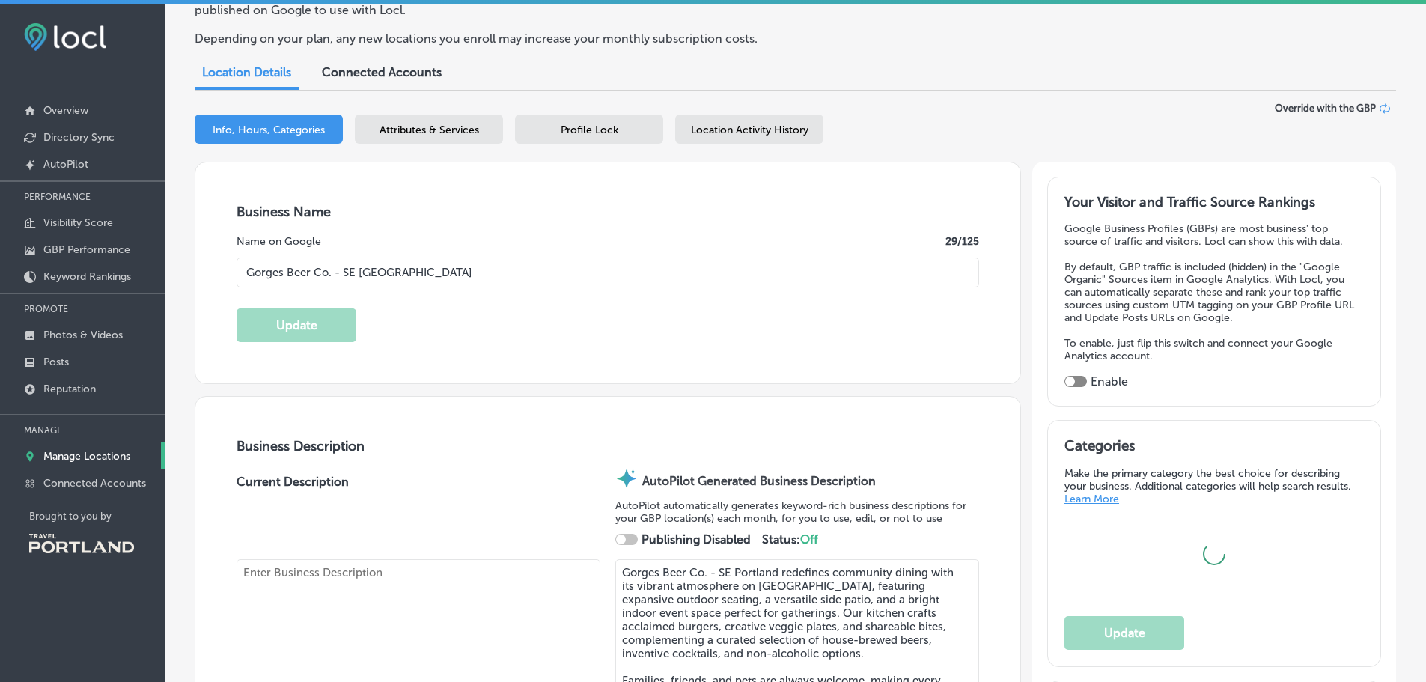
type input "[STREET_ADDRESS]"
type input "[GEOGRAPHIC_DATA]"
type input "97214"
type input "US"
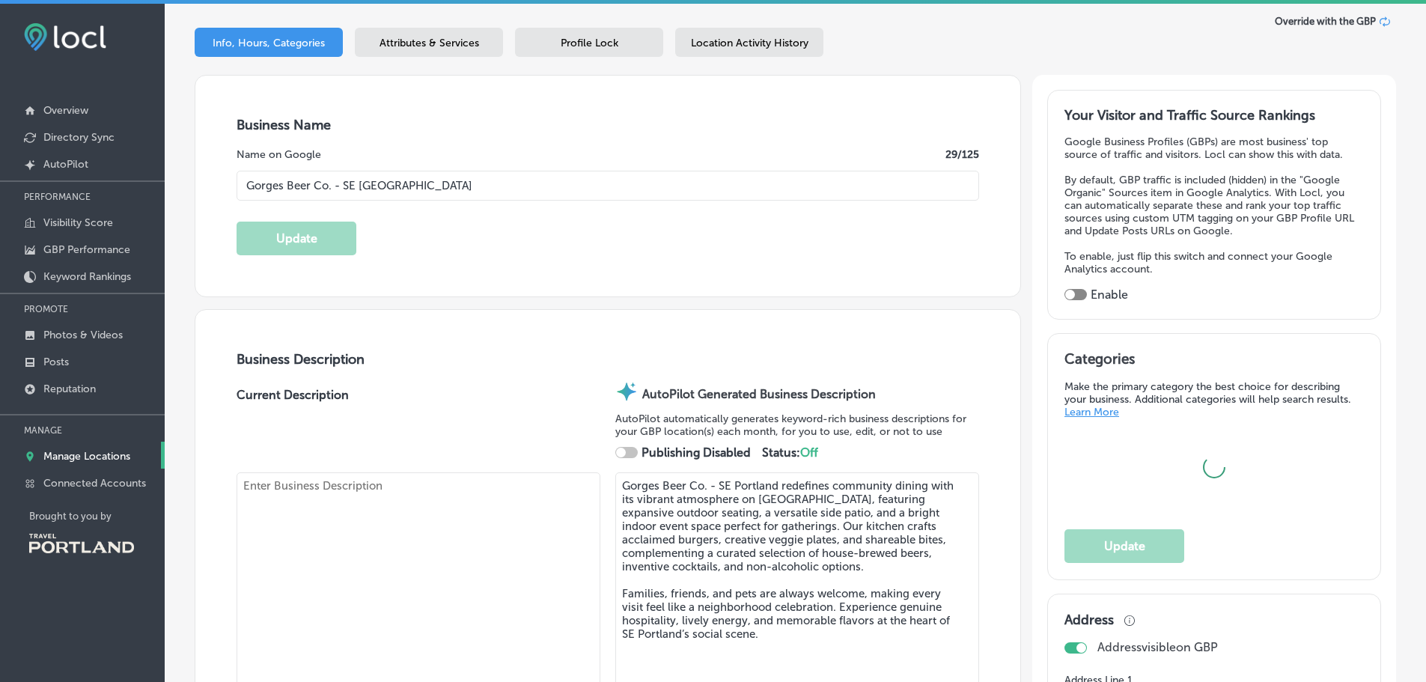
checkbox input "true"
type input "[URL][DOMAIN_NAME]"
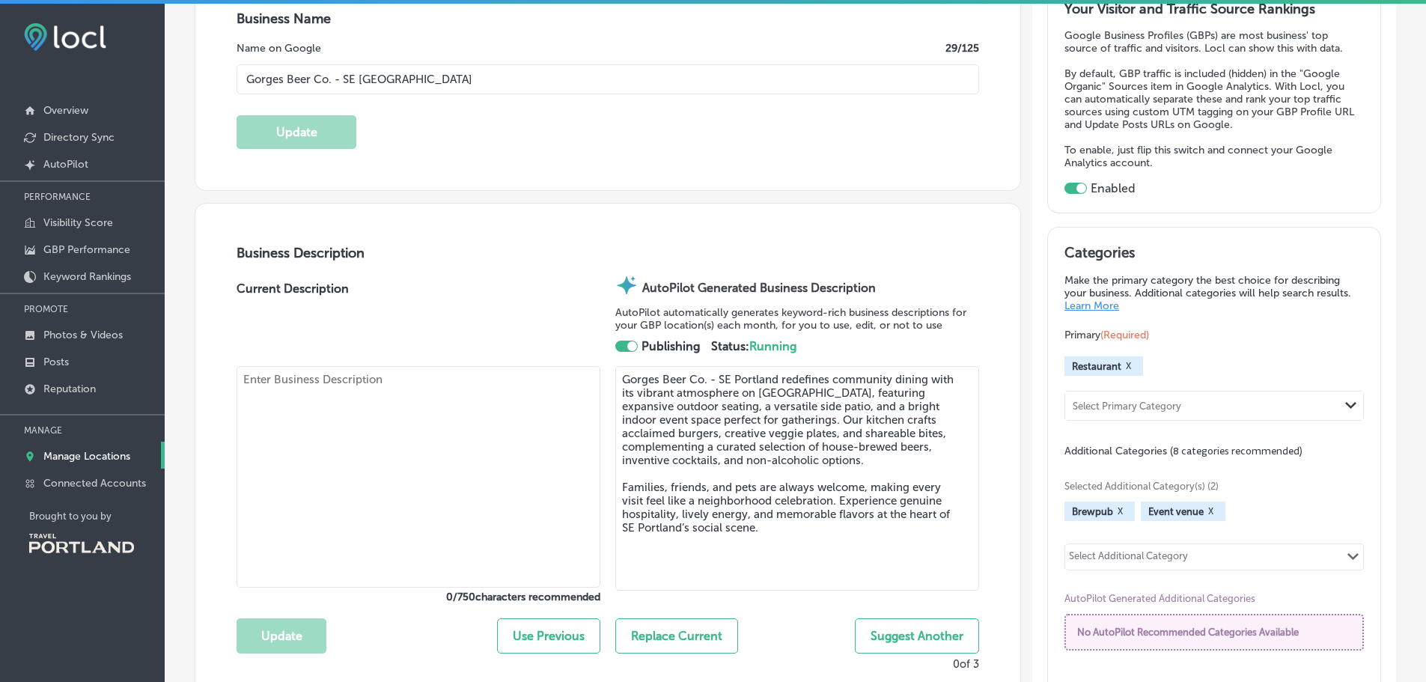
type textarea "Gorges Beer Co. - SE Portland redefines community dining with its vibrant atmos…"
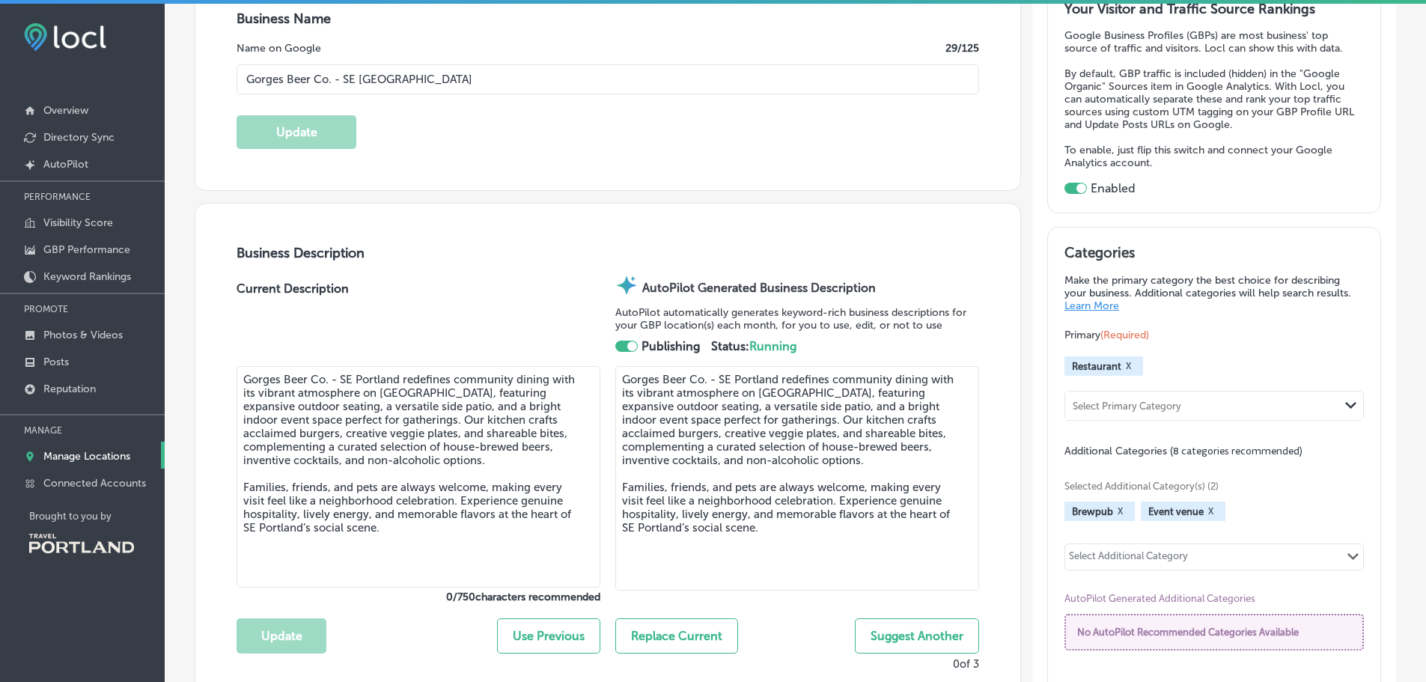
type input "[PHONE_NUMBER]"
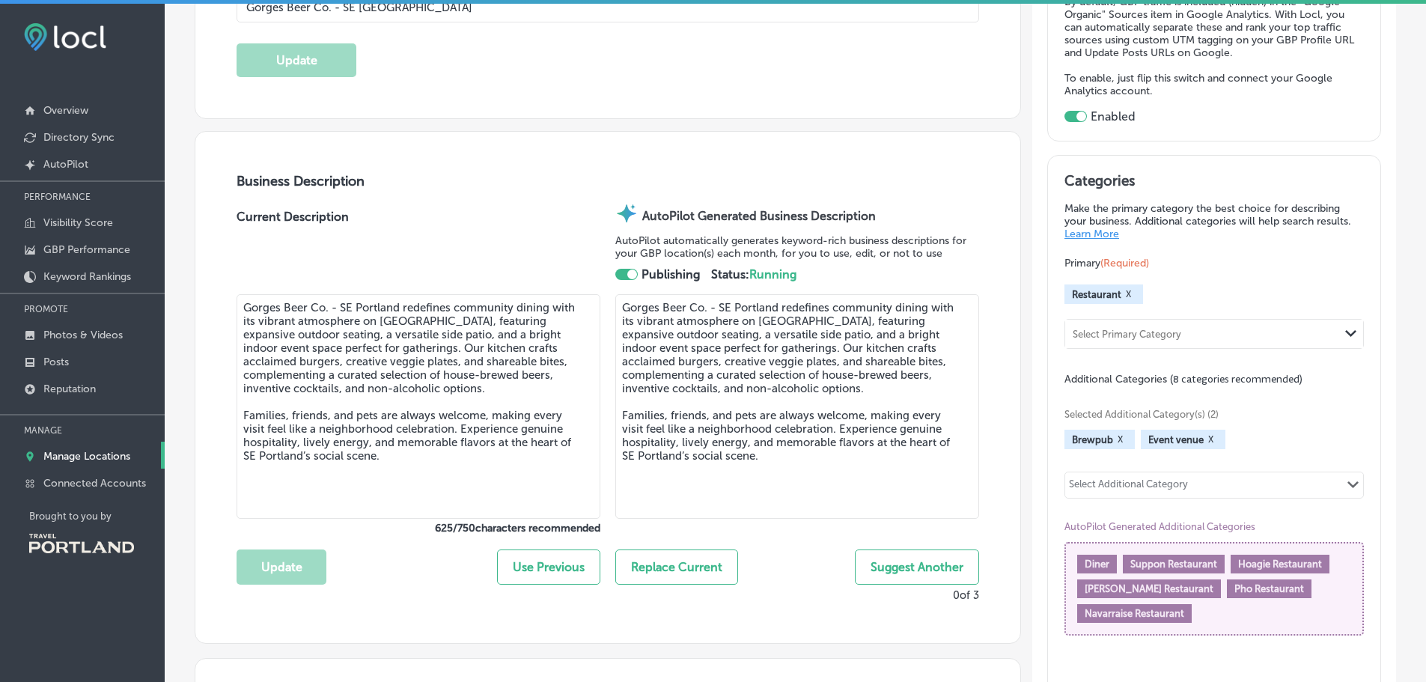
scroll to position [449, 0]
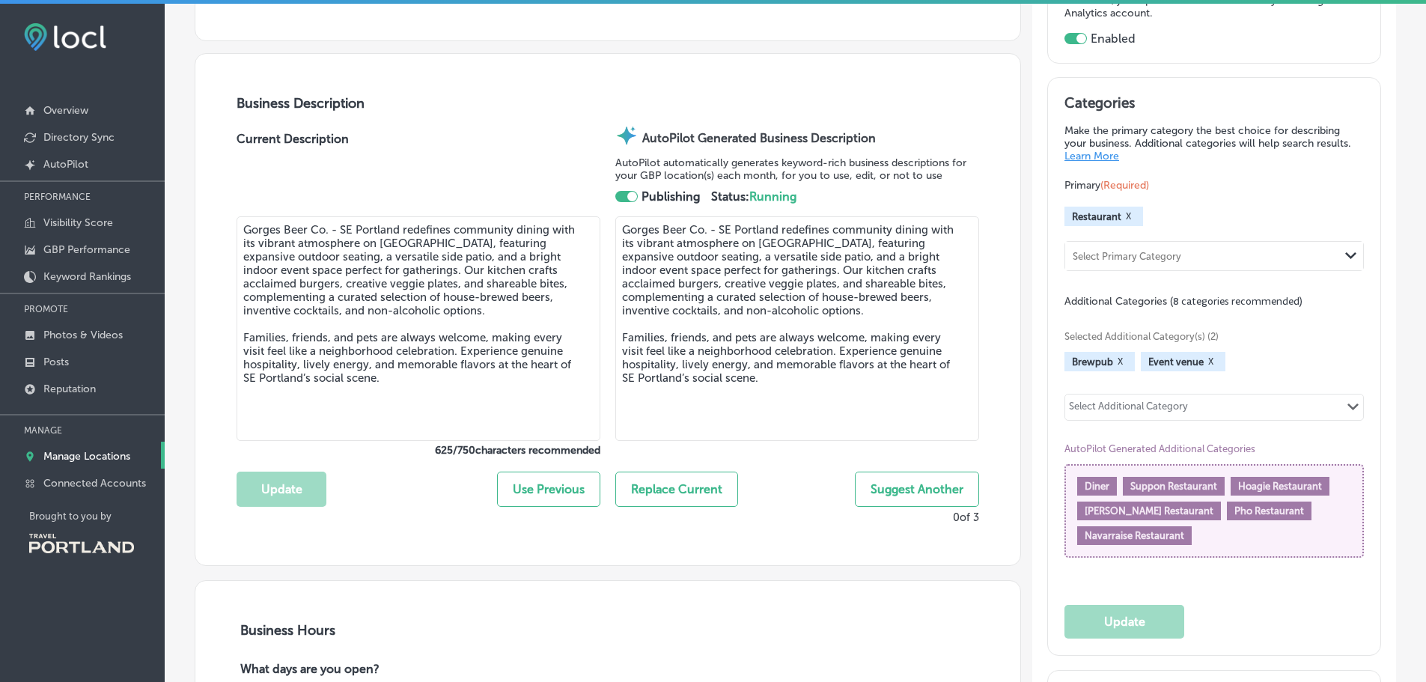
click at [1206, 401] on div "Select Additional Category Path Created with Sketch." at bounding box center [1214, 406] width 298 height 25
click at [1122, 444] on label "Hamburger restaurant" at bounding box center [1157, 437] width 116 height 13
type input "burger"
click at [1173, 403] on div "Select Additional Category" at bounding box center [1128, 408] width 119 height 17
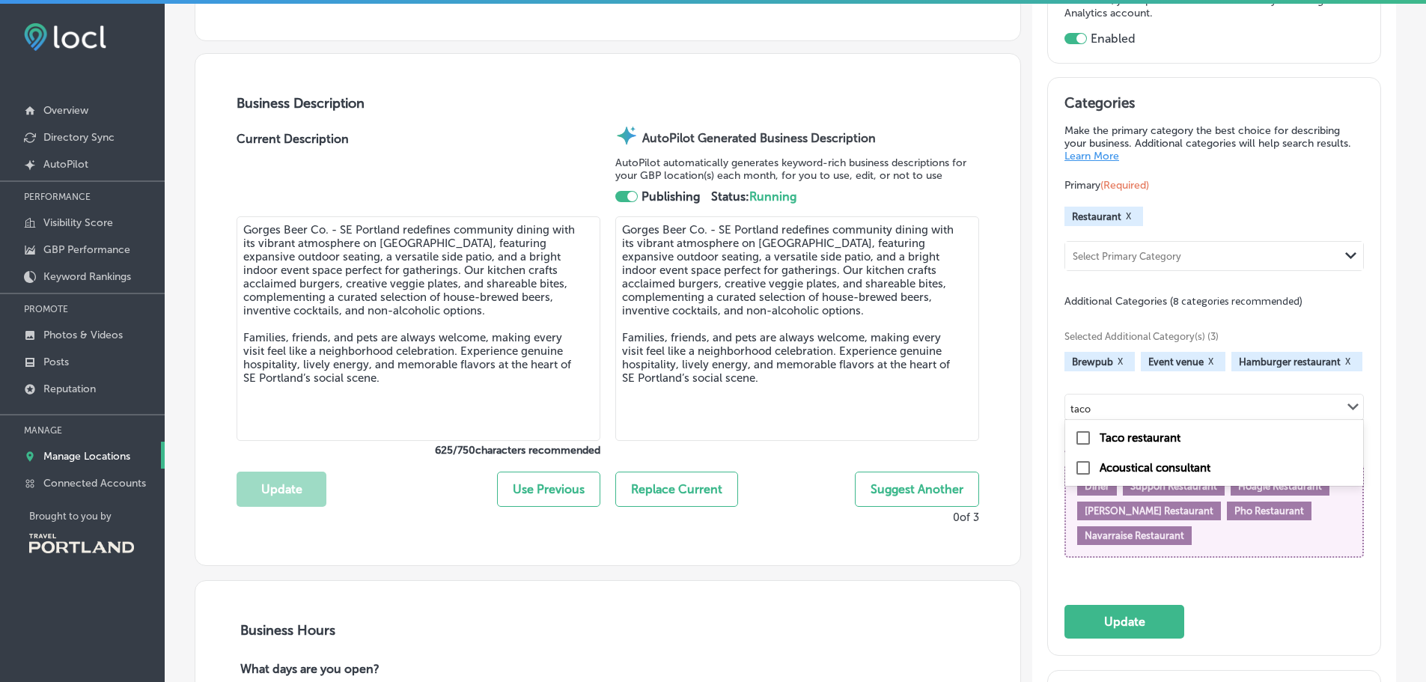
click at [1099, 439] on label "Taco restaurant" at bounding box center [1139, 437] width 81 height 13
type input "taco"
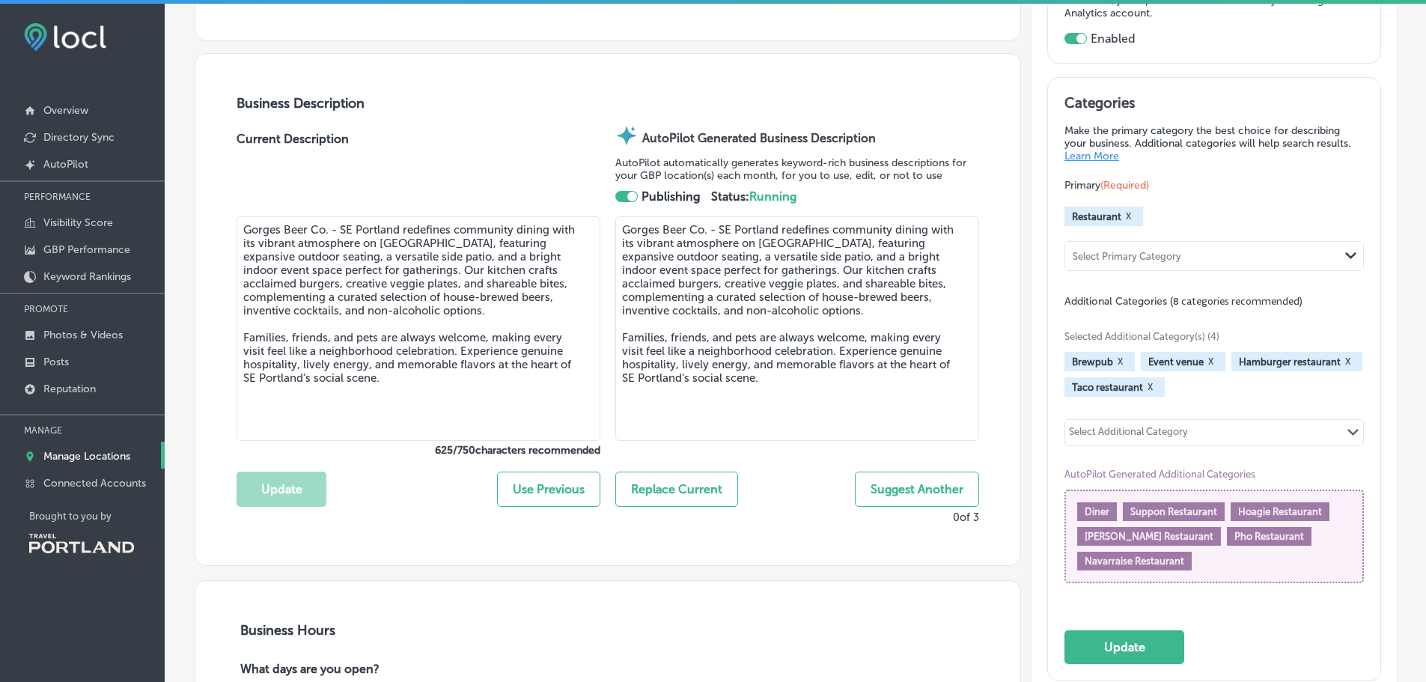
click at [1110, 431] on div "Select Additional Category" at bounding box center [1128, 434] width 119 height 17
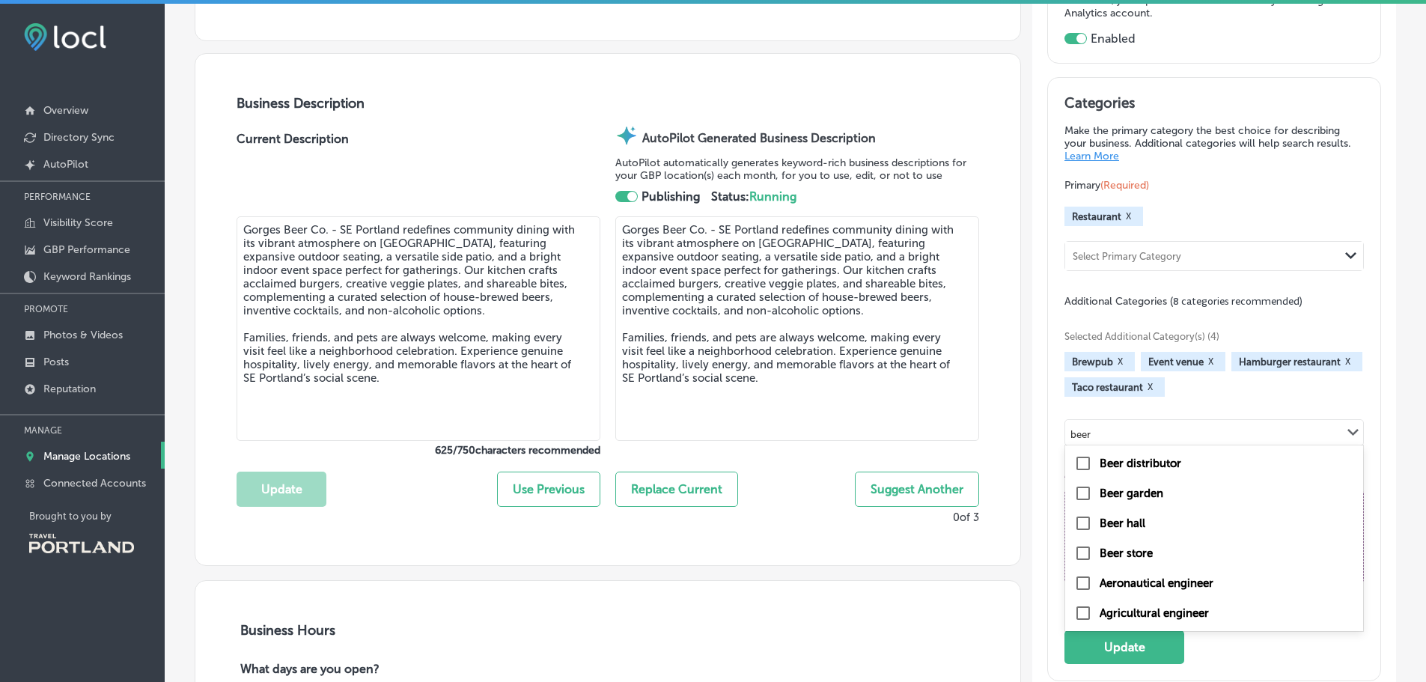
click at [1099, 497] on label "Beer garden" at bounding box center [1131, 492] width 64 height 13
type input "beer"
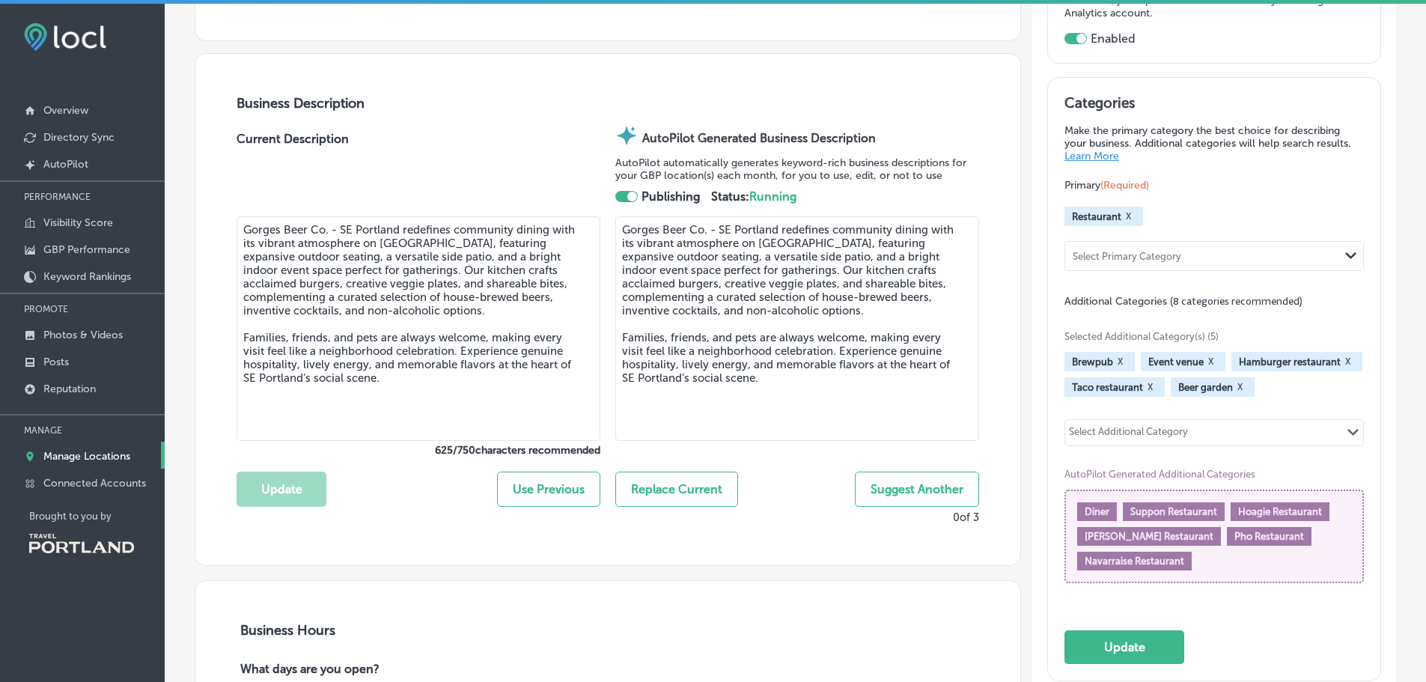
click at [1103, 420] on div "Select Additional Category Path Created with Sketch." at bounding box center [1214, 432] width 298 height 25
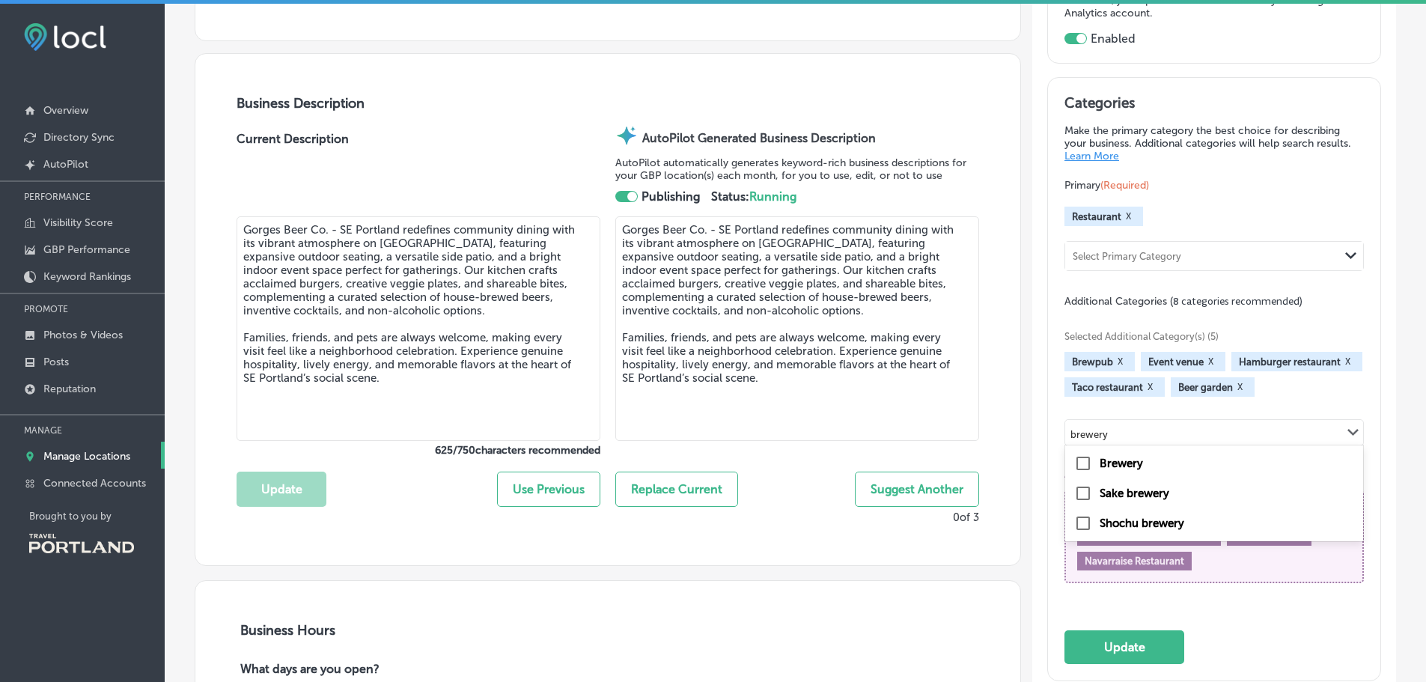
click at [1100, 469] on label "Brewery" at bounding box center [1120, 462] width 43 height 13
type input "brewery"
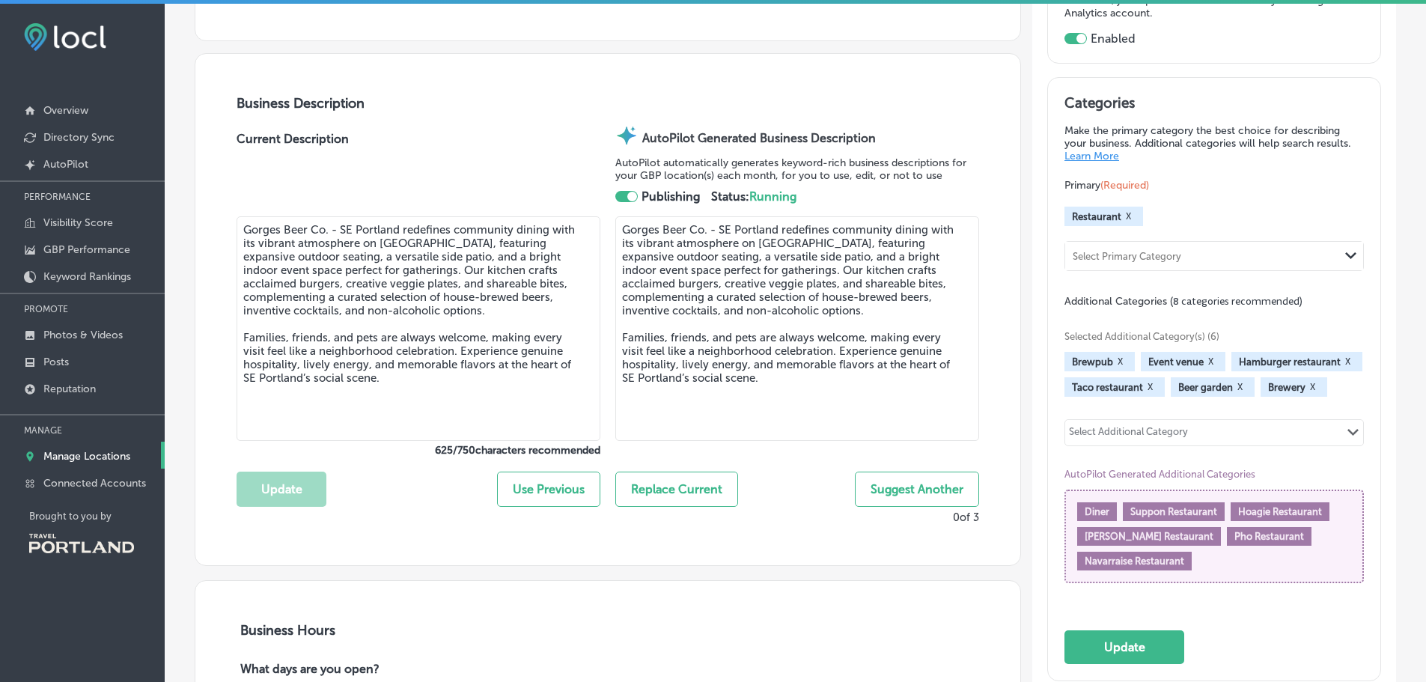
click at [1173, 439] on div "Select Additional Category" at bounding box center [1128, 434] width 119 height 17
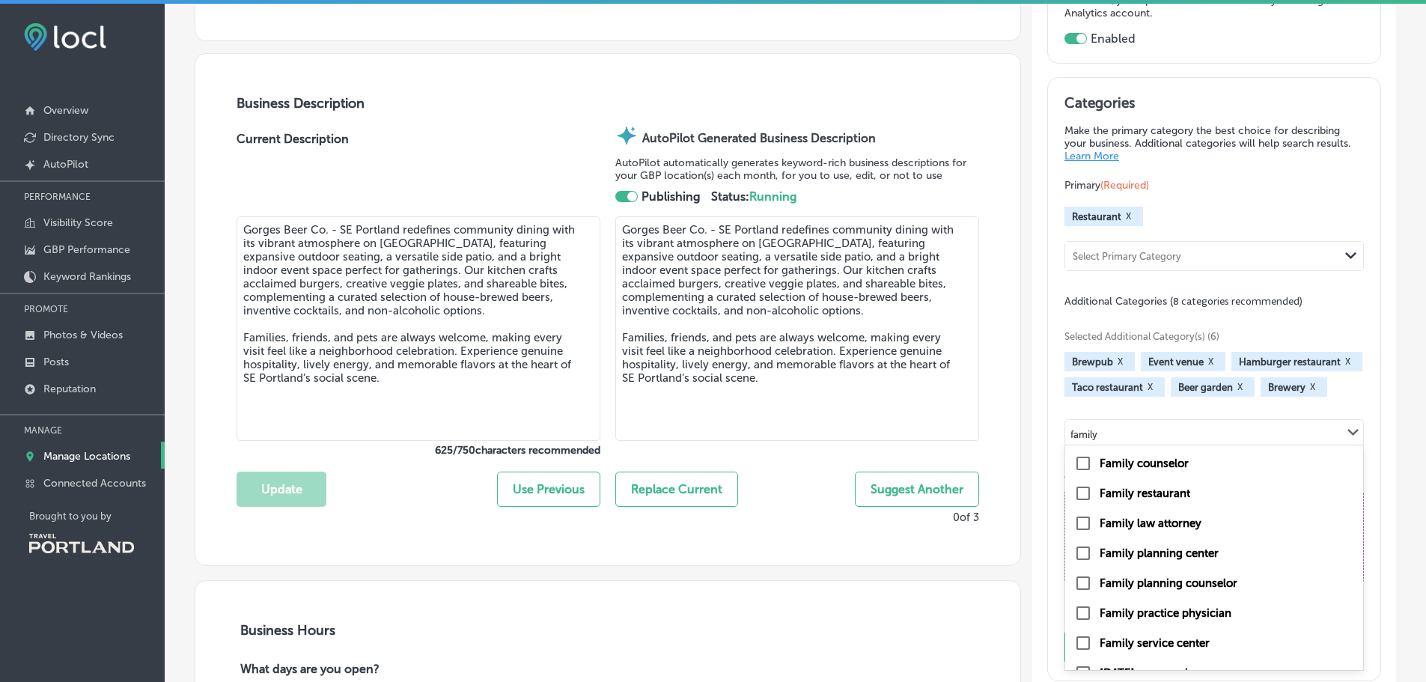
click at [1149, 486] on label "Family restaurant" at bounding box center [1144, 492] width 91 height 13
type input "family"
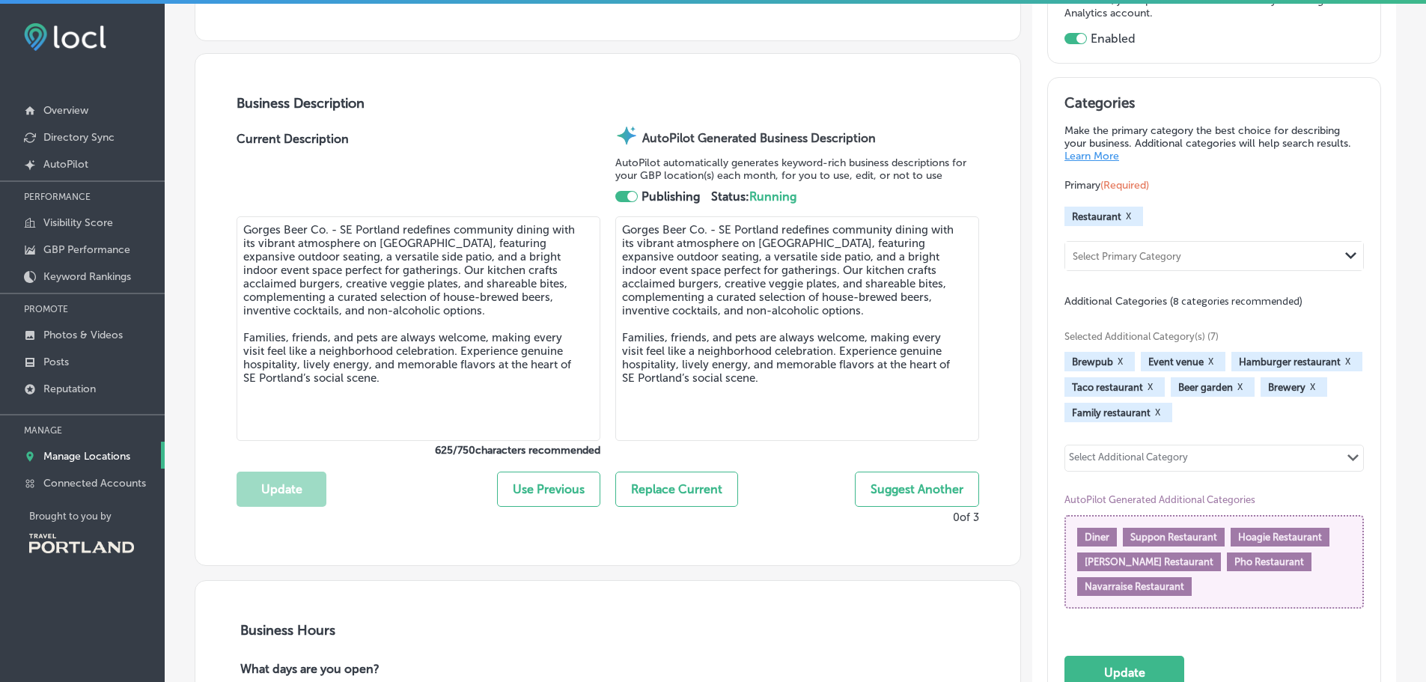
click at [1149, 459] on div "Select Additional Category" at bounding box center [1128, 459] width 119 height 17
type input "e"
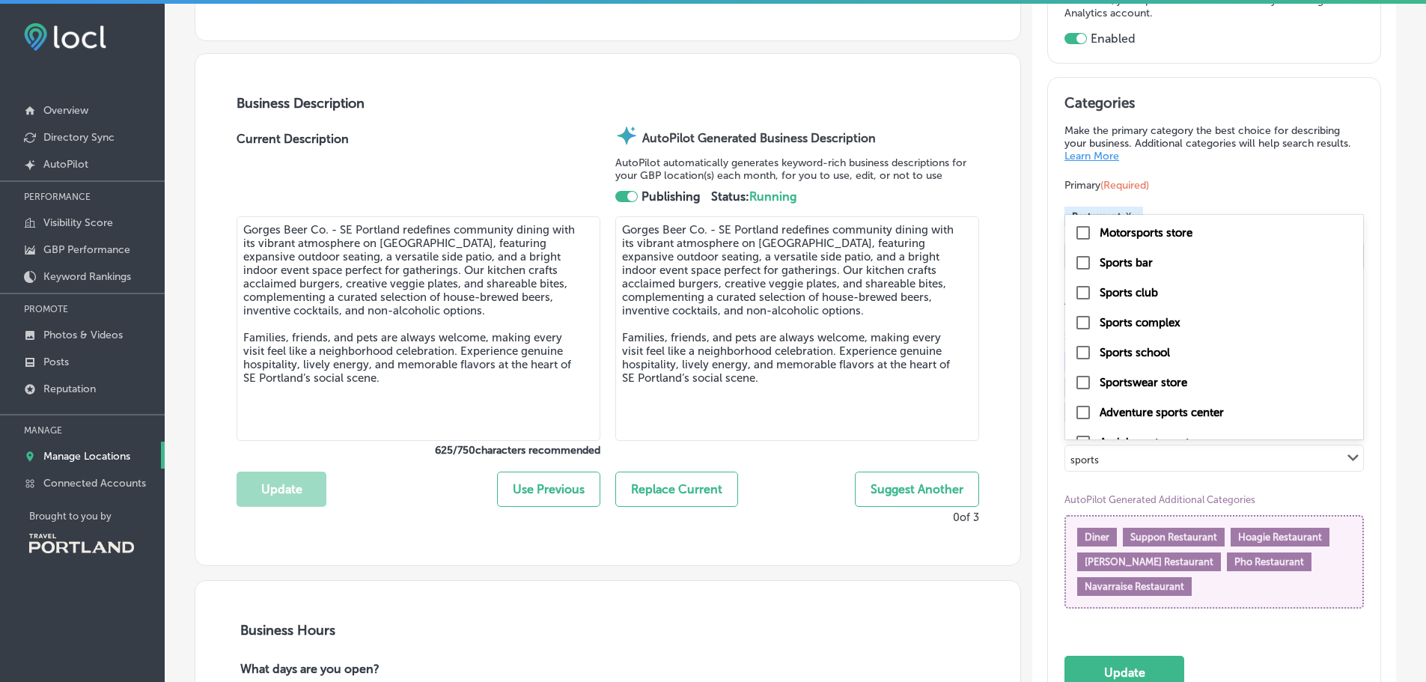
click at [1129, 265] on label "Sports bar" at bounding box center [1125, 262] width 53 height 13
type input "sports"
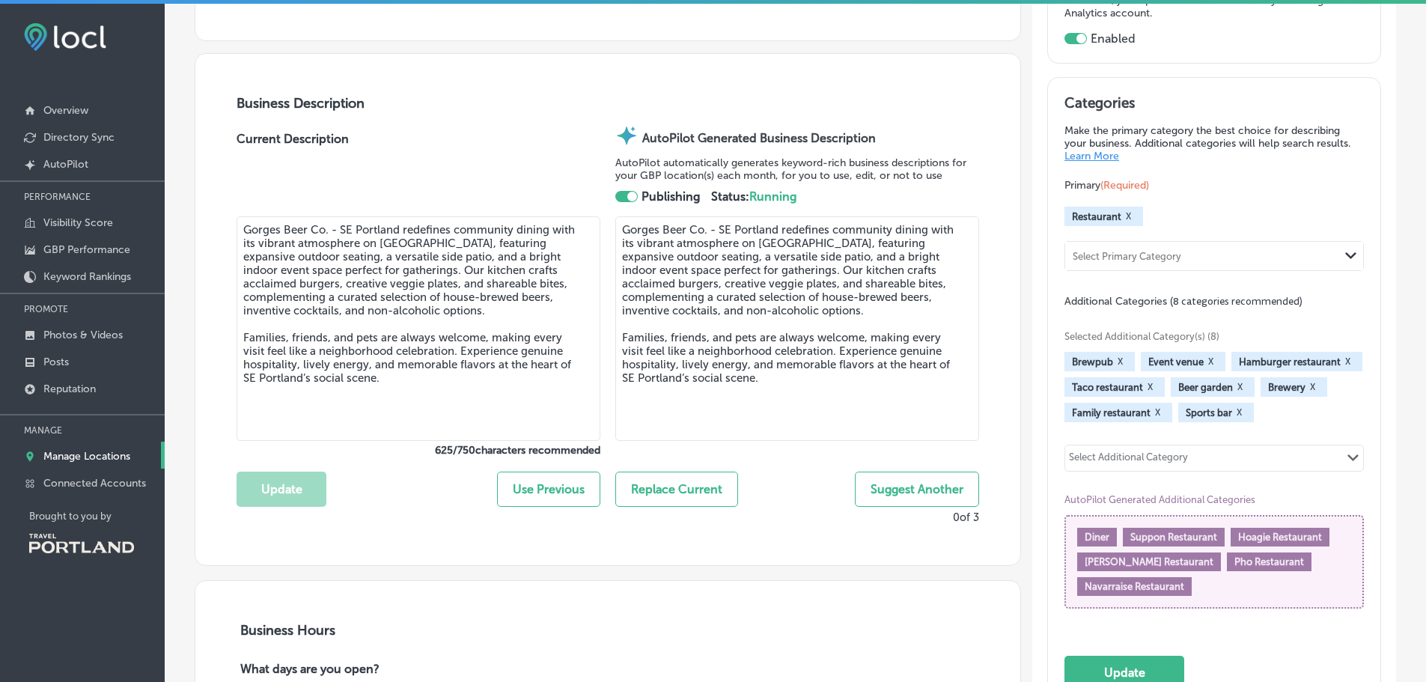
click at [1179, 464] on div "Select Additional Category" at bounding box center [1128, 459] width 119 height 17
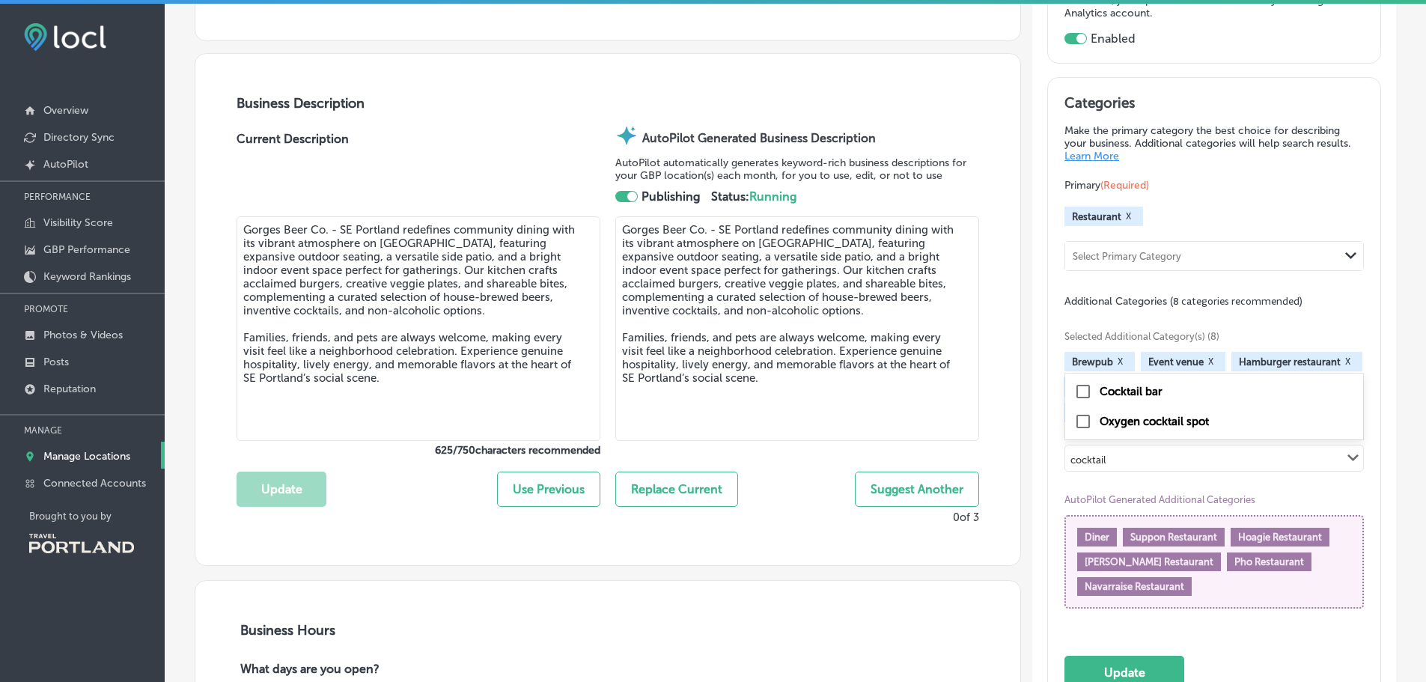
click at [1123, 382] on div "Cocktail bar" at bounding box center [1214, 391] width 280 height 18
type input "cocktail"
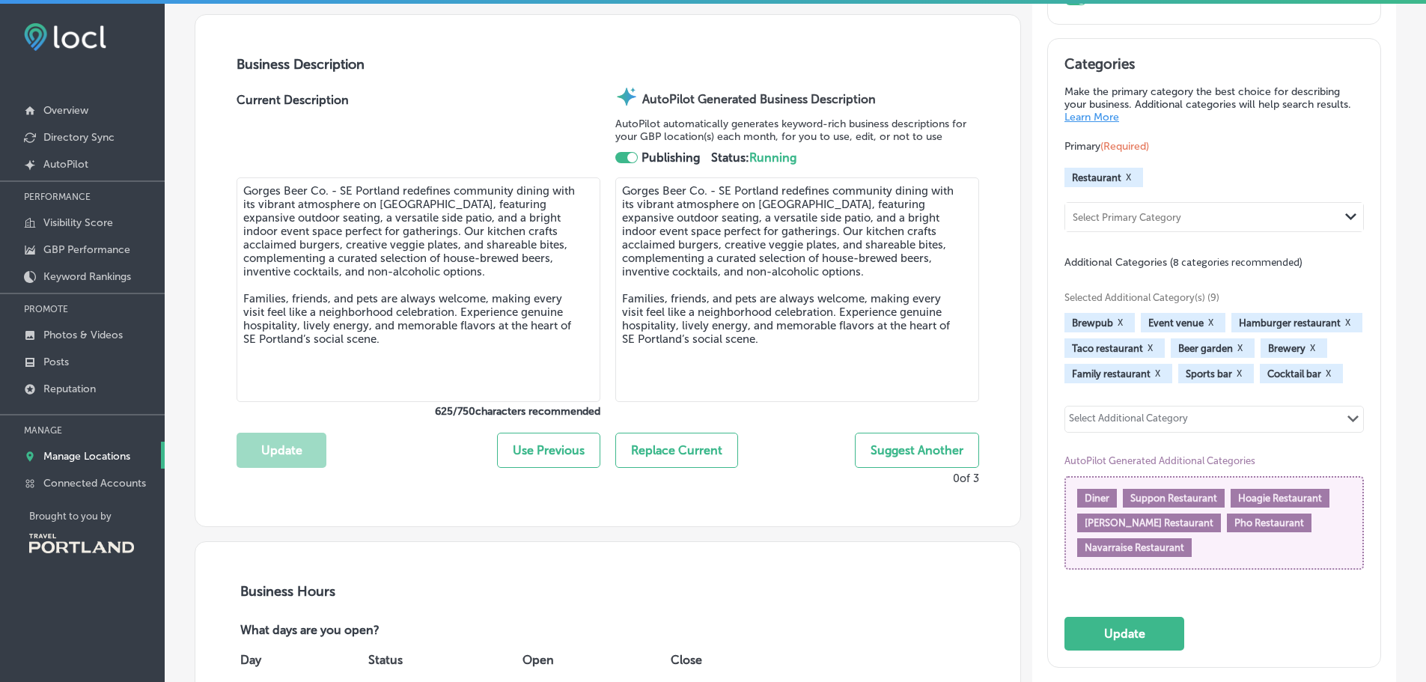
scroll to position [524, 0]
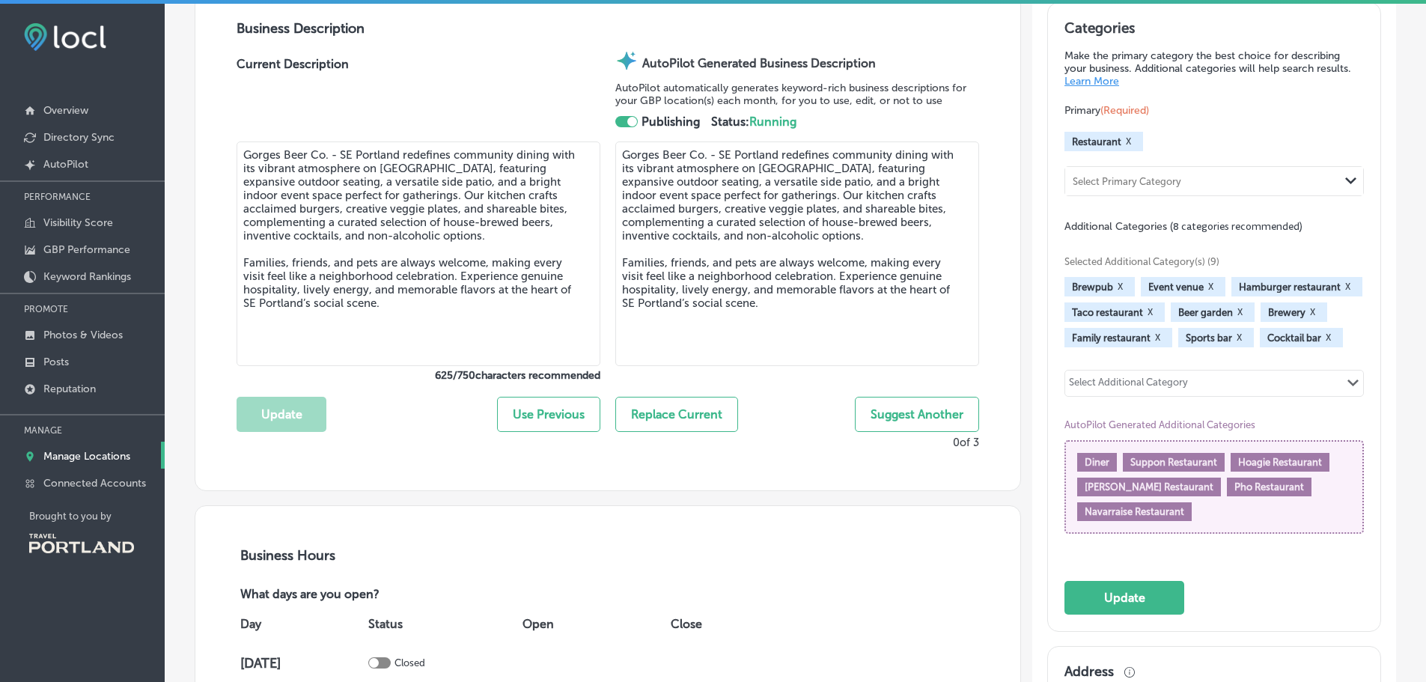
click at [1164, 387] on div "Select Additional Category" at bounding box center [1128, 384] width 119 height 17
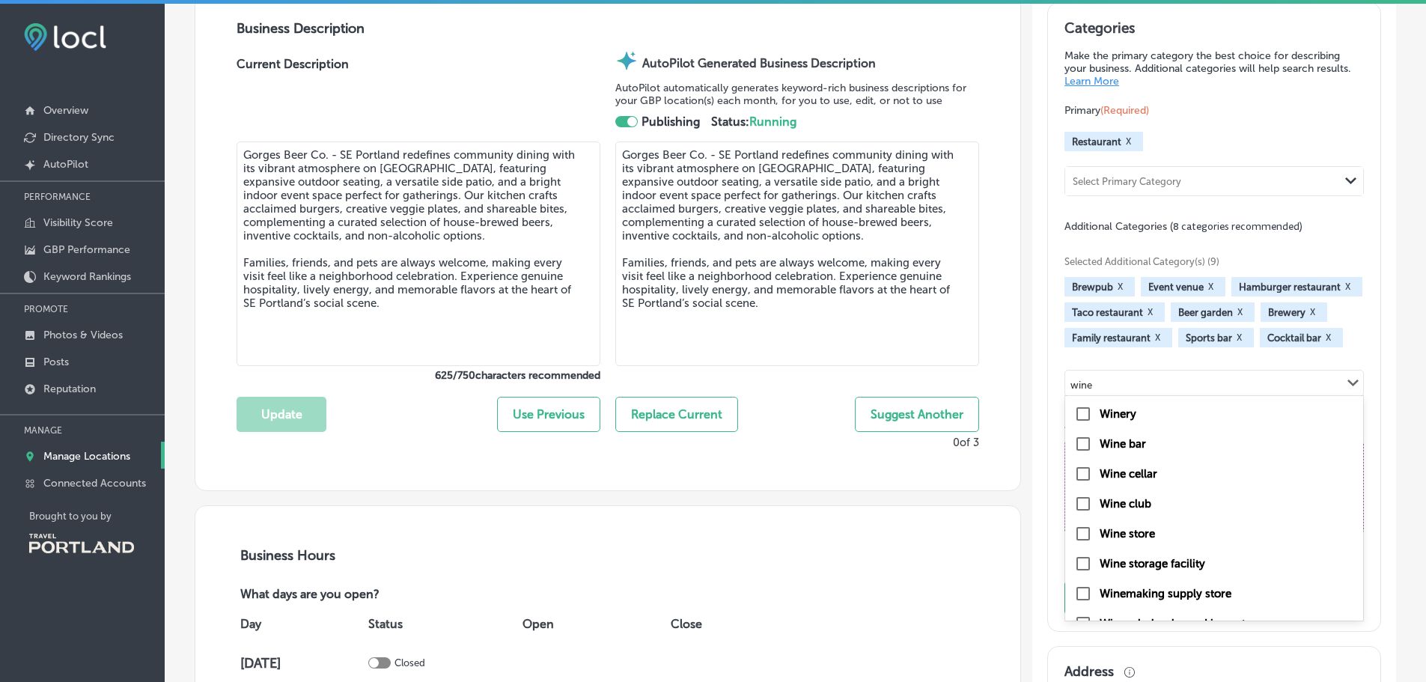
click at [1114, 445] on label "Wine bar" at bounding box center [1122, 443] width 46 height 13
type input "wine"
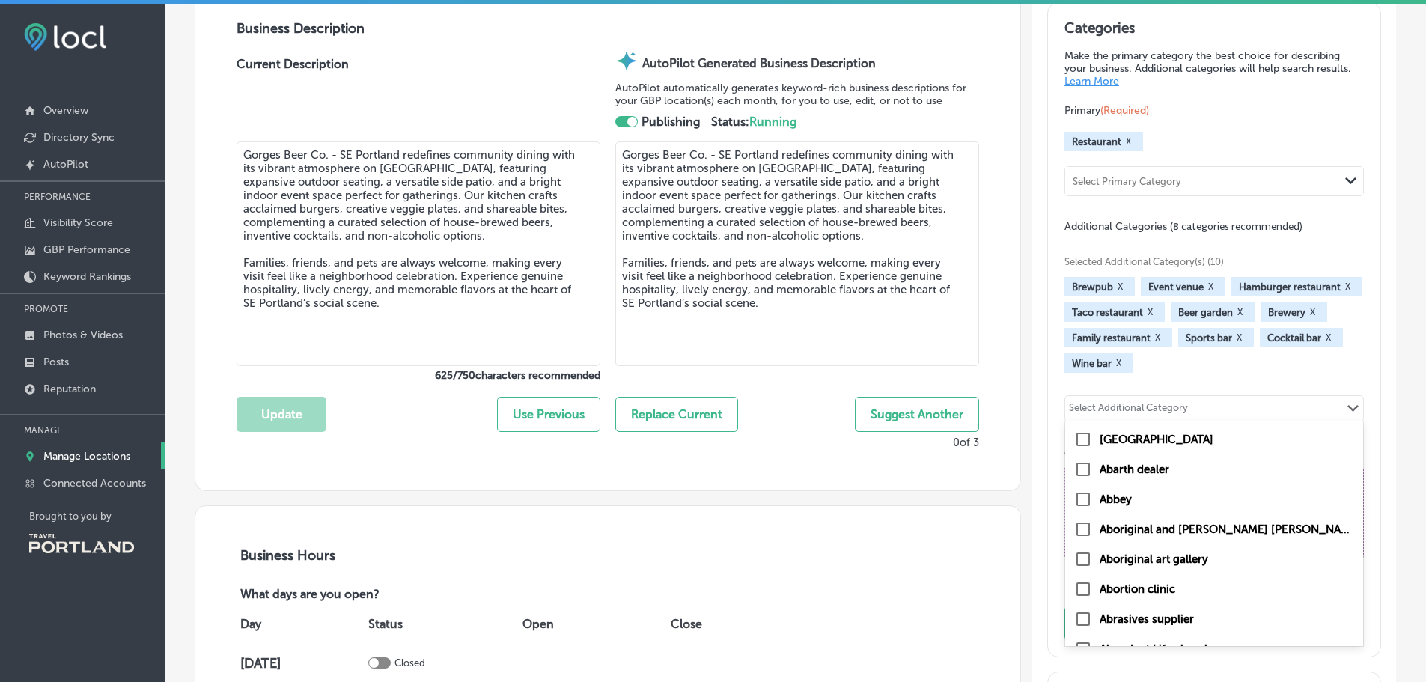
click at [1117, 415] on div "Select Additional Category" at bounding box center [1128, 410] width 119 height 17
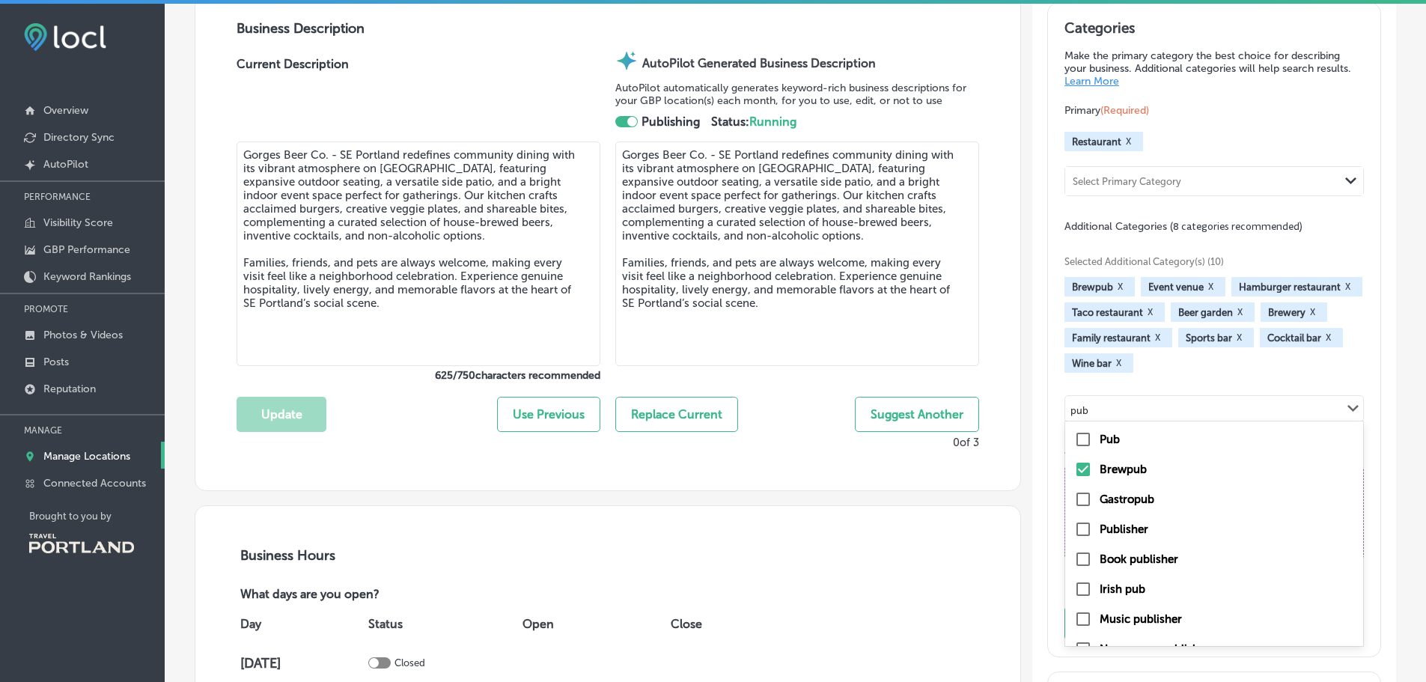
click at [1101, 443] on label "Pub" at bounding box center [1109, 439] width 20 height 13
type input "pub"
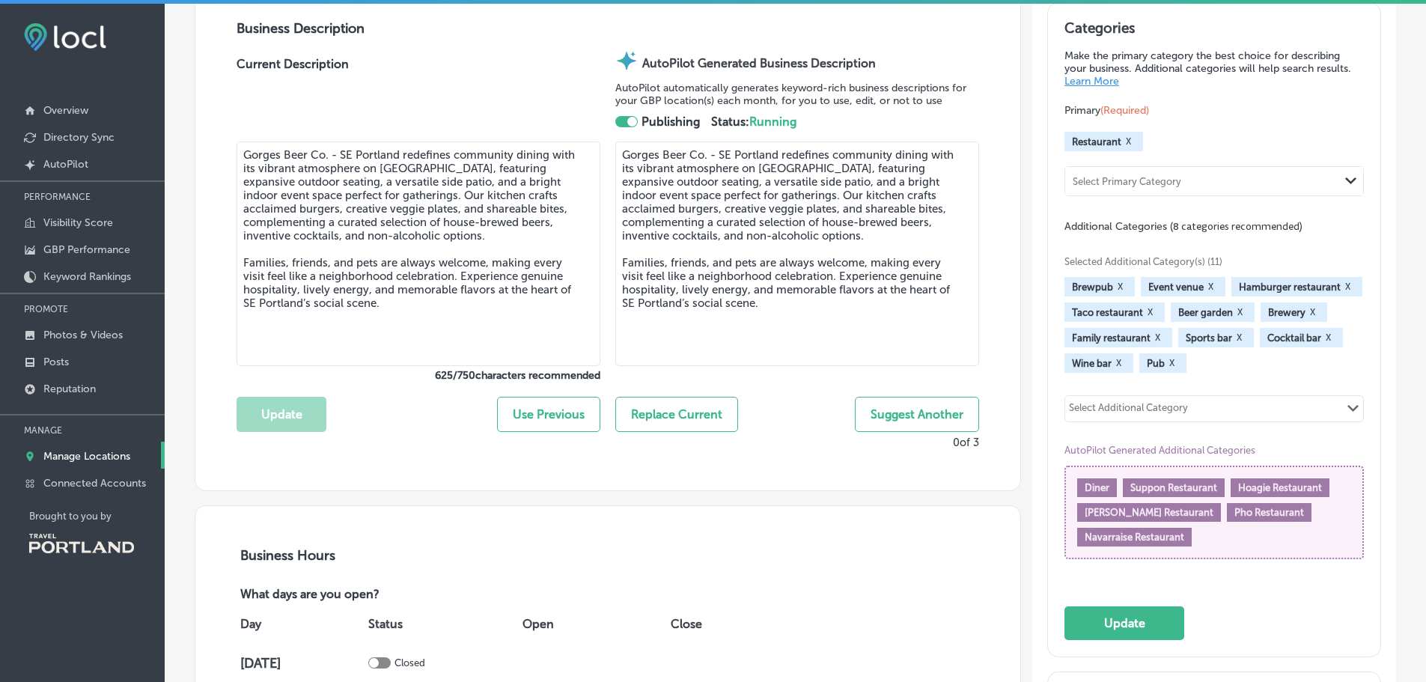
click at [1197, 403] on div "Select Additional Category Path Created with Sketch." at bounding box center [1214, 408] width 298 height 25
type input "neighbor"
drag, startPoint x: 1155, startPoint y: 409, endPoint x: 1066, endPoint y: 406, distance: 88.4
click at [1066, 406] on div "Select Additional Category Path Created with Sketch." at bounding box center [1214, 408] width 298 height 25
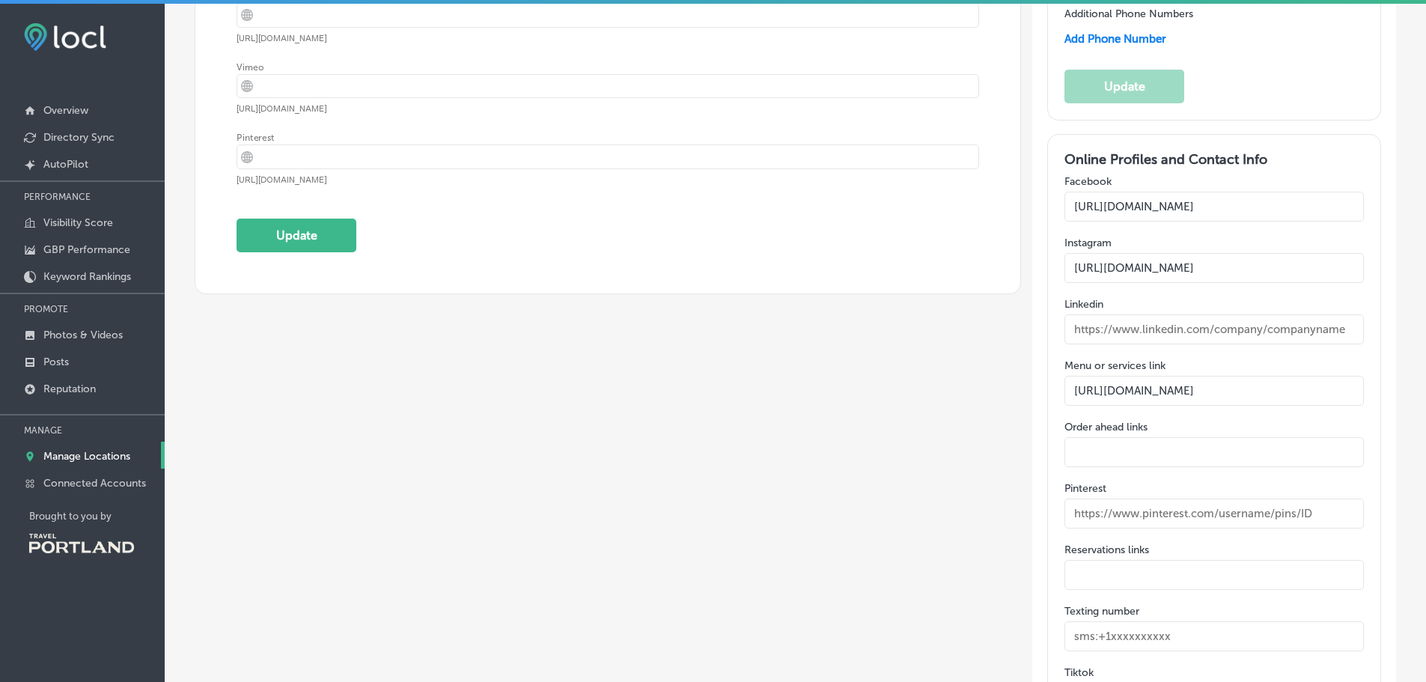
scroll to position [2619, 0]
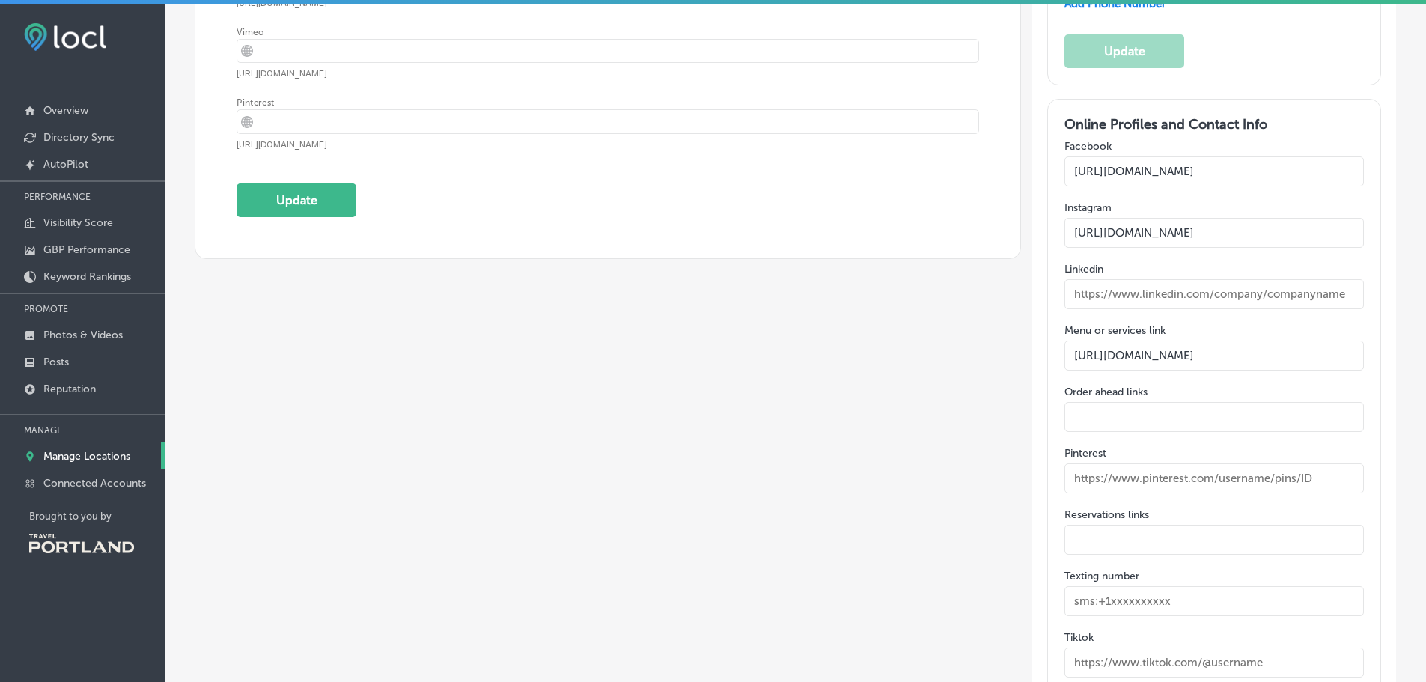
click at [1188, 586] on input "text" at bounding box center [1213, 601] width 299 height 30
type input "5128798421"
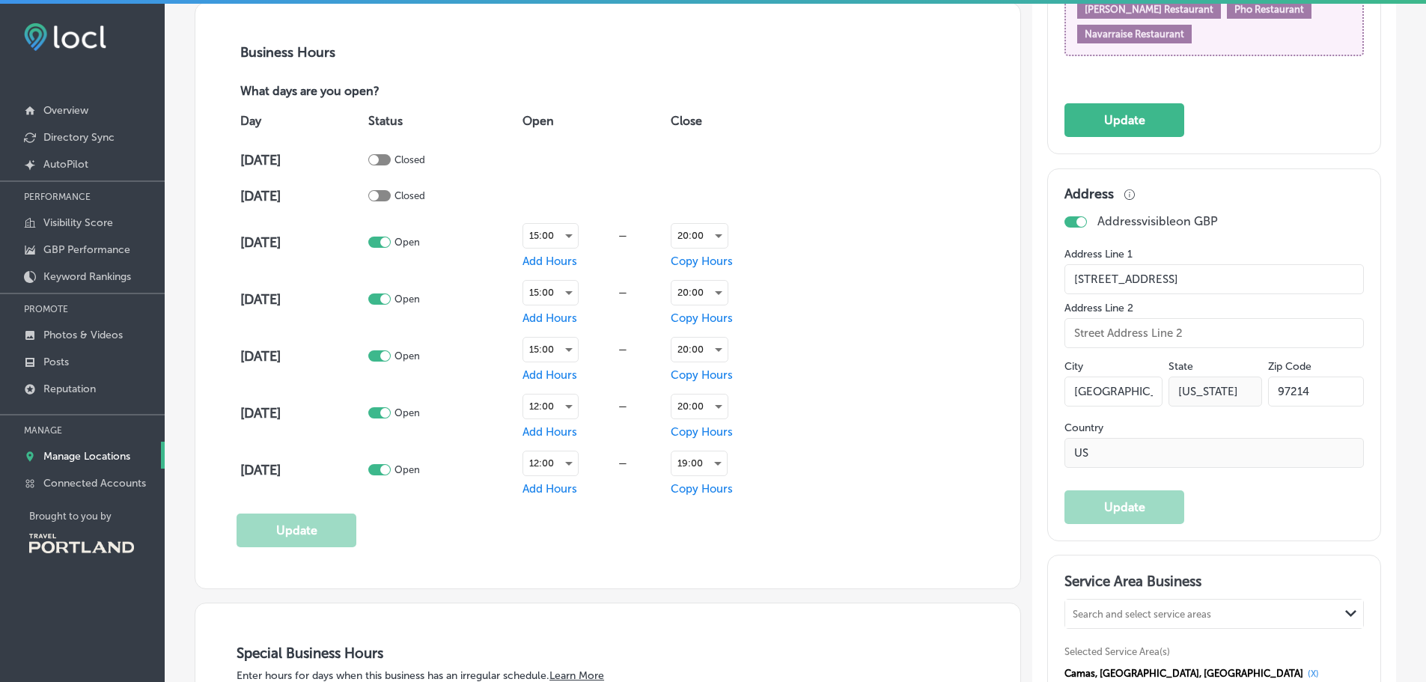
scroll to position [823, 0]
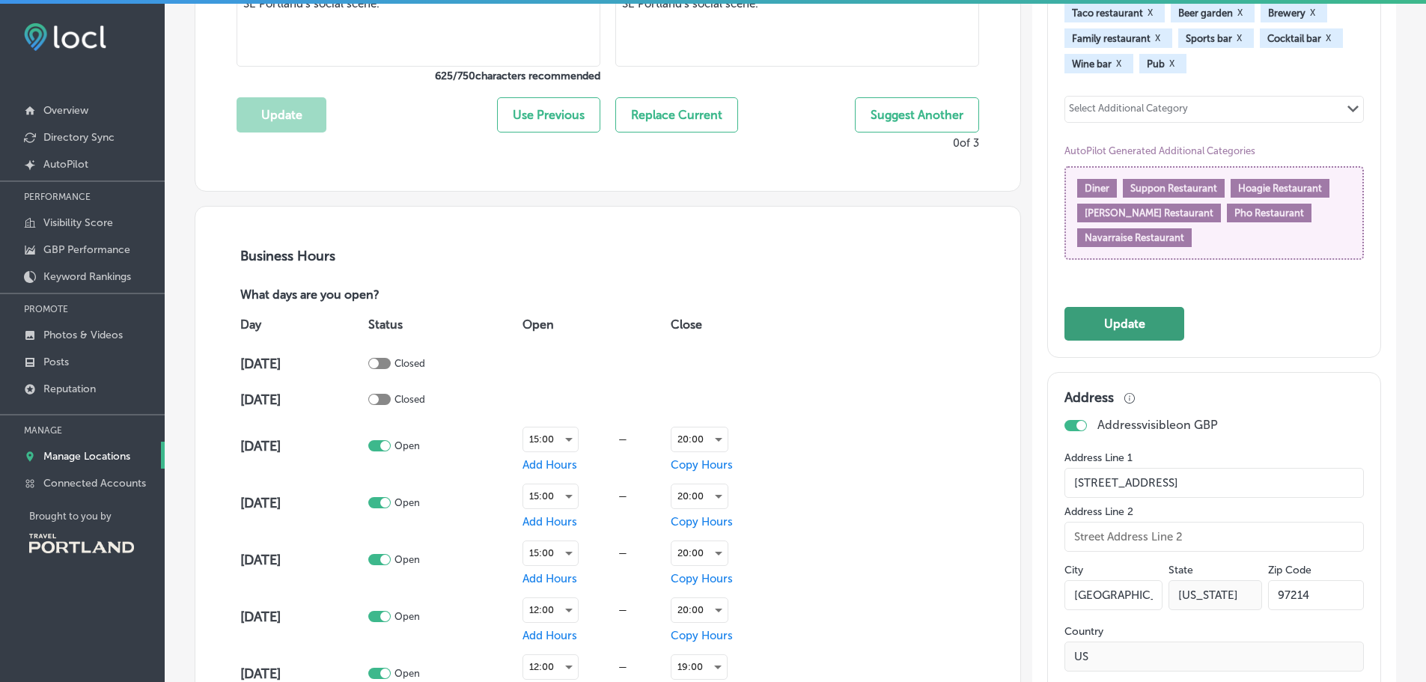
click at [1131, 320] on button "Update" at bounding box center [1124, 324] width 120 height 34
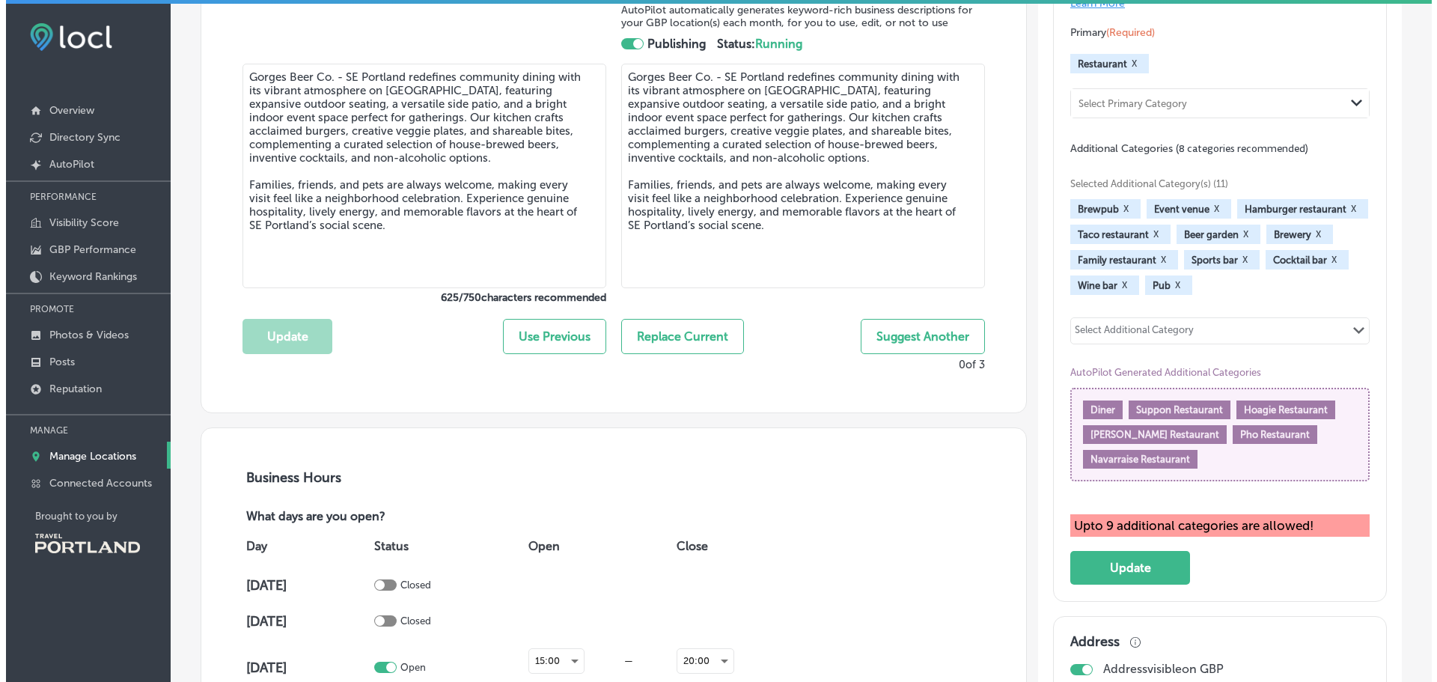
scroll to position [599, 0]
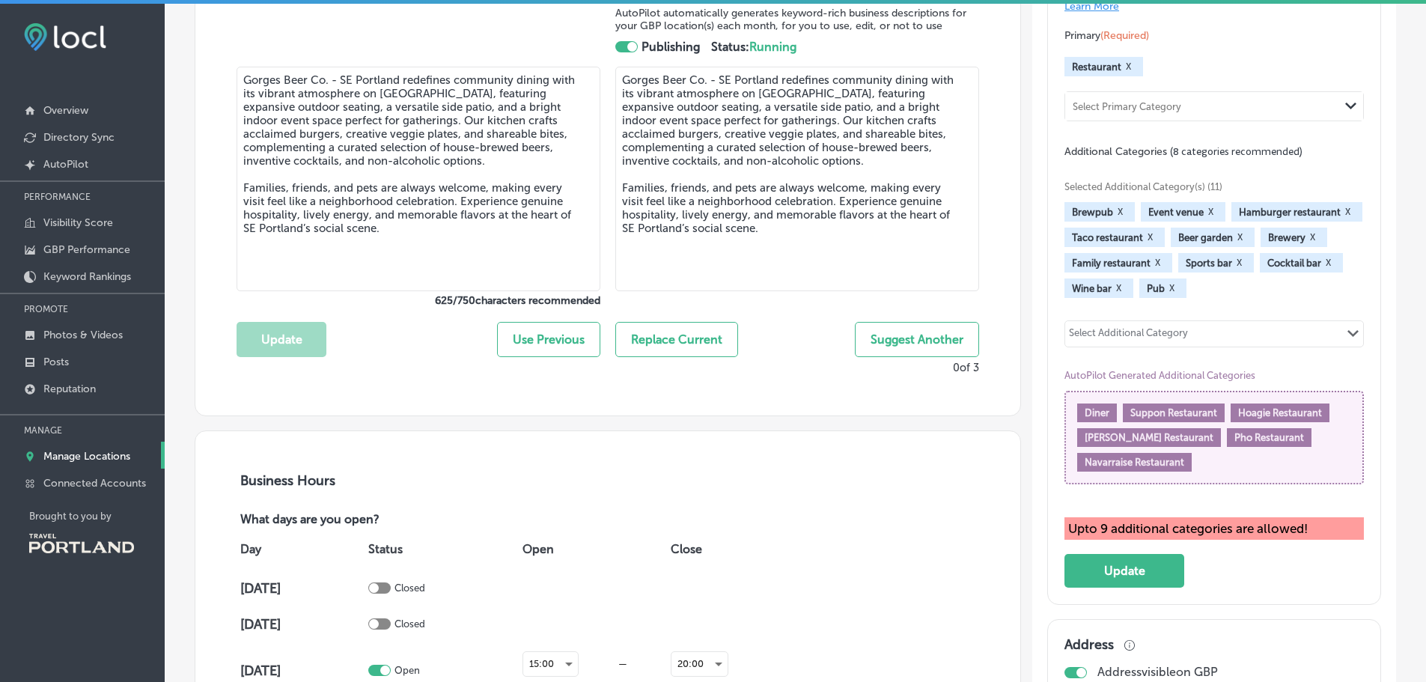
click at [1322, 262] on button "X" at bounding box center [1328, 263] width 14 height 12
click at [1307, 260] on button "X" at bounding box center [1314, 263] width 14 height 12
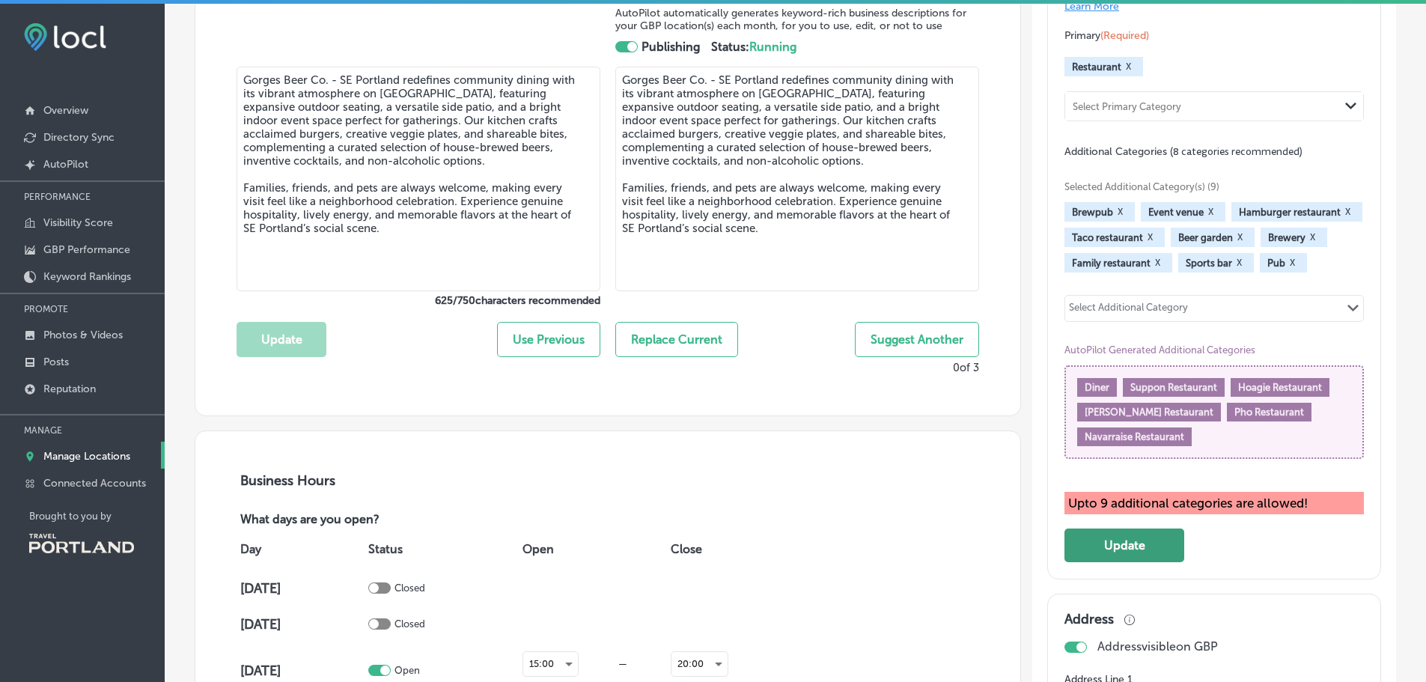
click at [1122, 561] on button "Update" at bounding box center [1124, 545] width 120 height 34
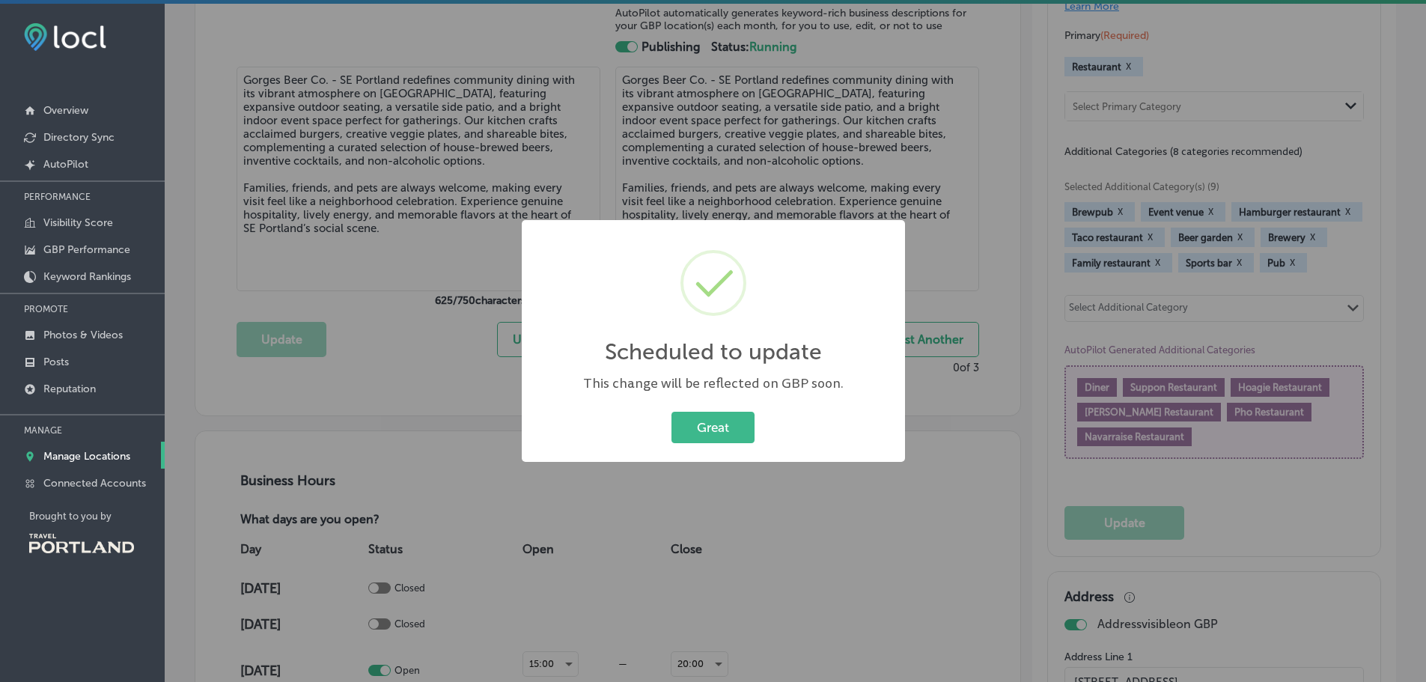
scroll to position [599, 0]
click at [739, 421] on button "Great" at bounding box center [718, 427] width 83 height 31
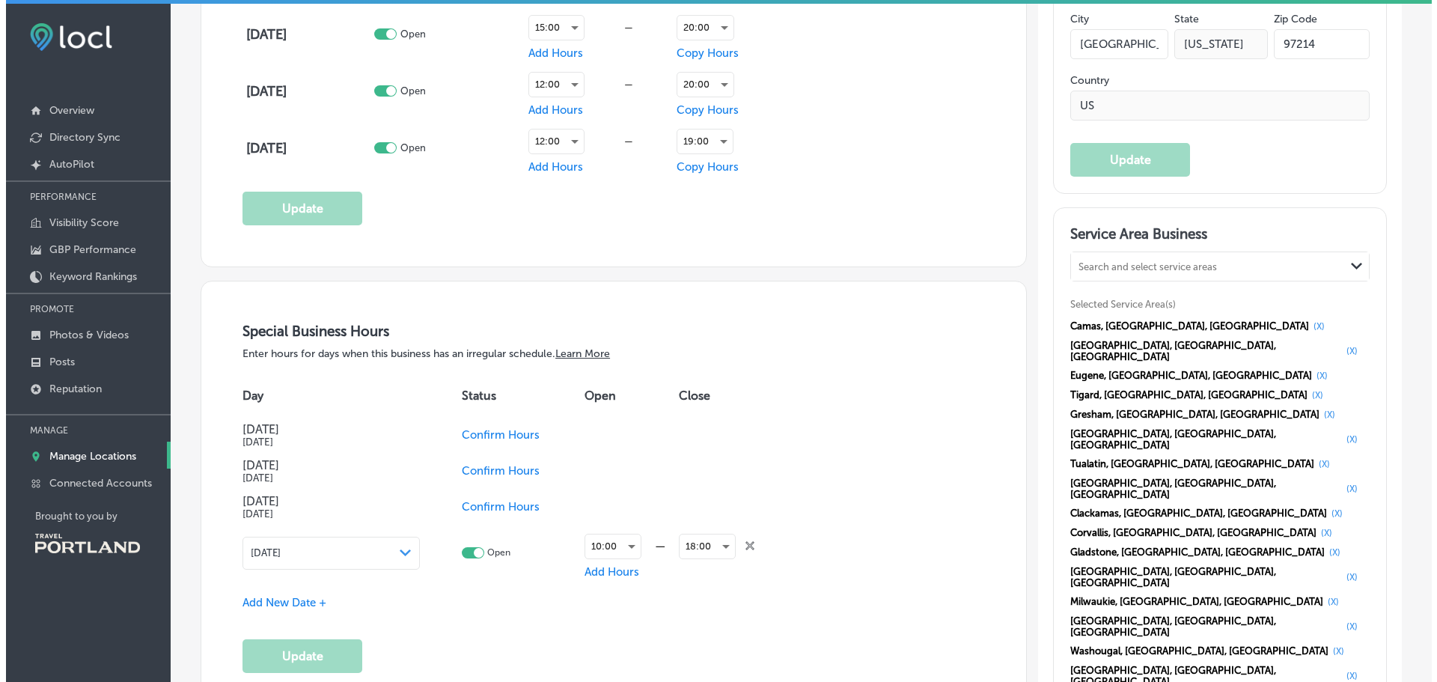
scroll to position [1422, 0]
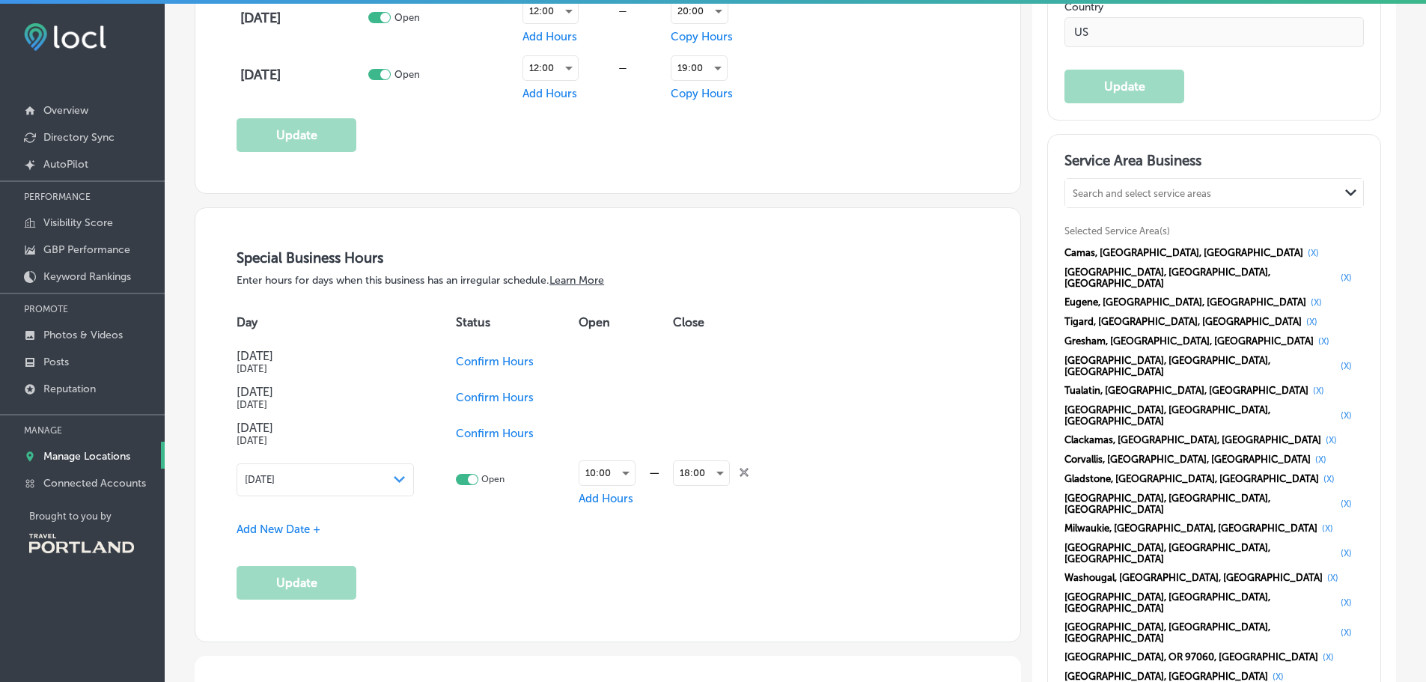
click at [495, 360] on span "Confirm Hours" at bounding box center [495, 361] width 78 height 13
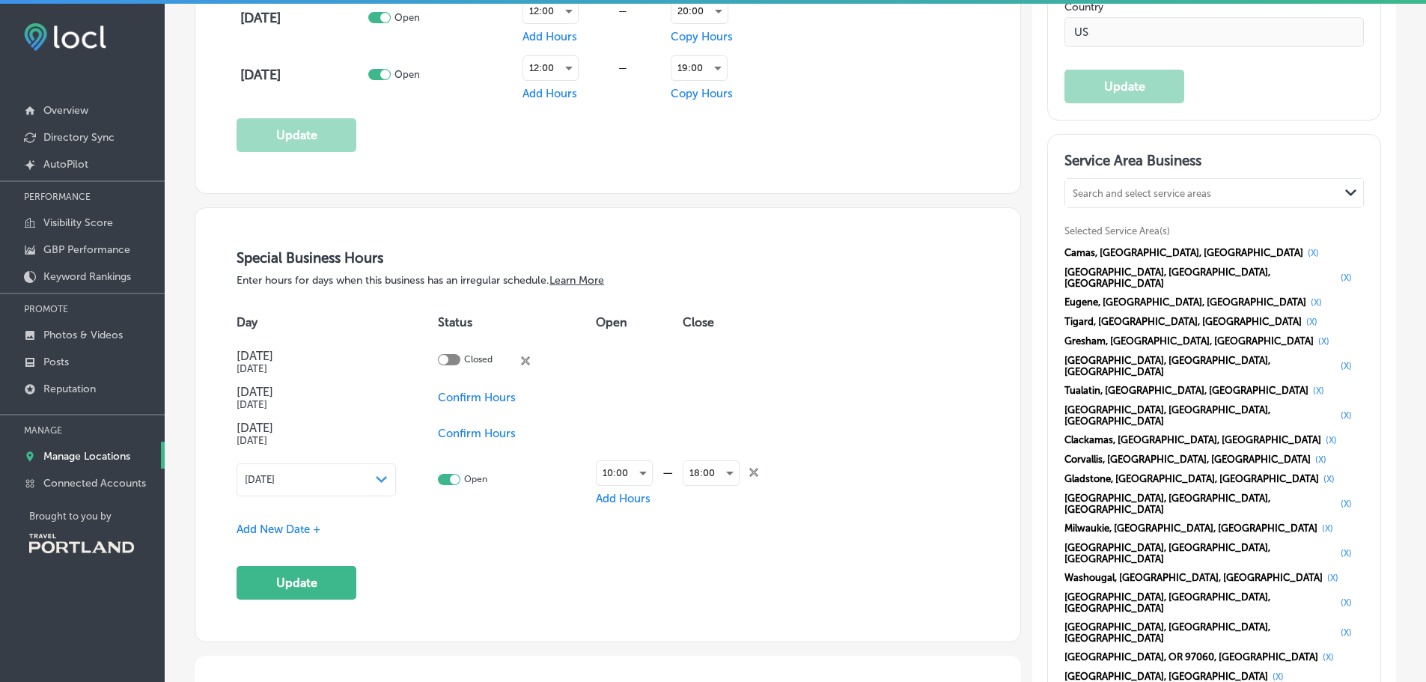
click at [455, 388] on td "Confirm Hours" at bounding box center [517, 397] width 158 height 36
click at [462, 395] on span "Confirm Hours" at bounding box center [477, 397] width 78 height 13
click at [468, 428] on span "Confirm Hours" at bounding box center [477, 433] width 78 height 13
click at [329, 485] on div "[DATE] Path Created with Sketch." at bounding box center [315, 479] width 159 height 33
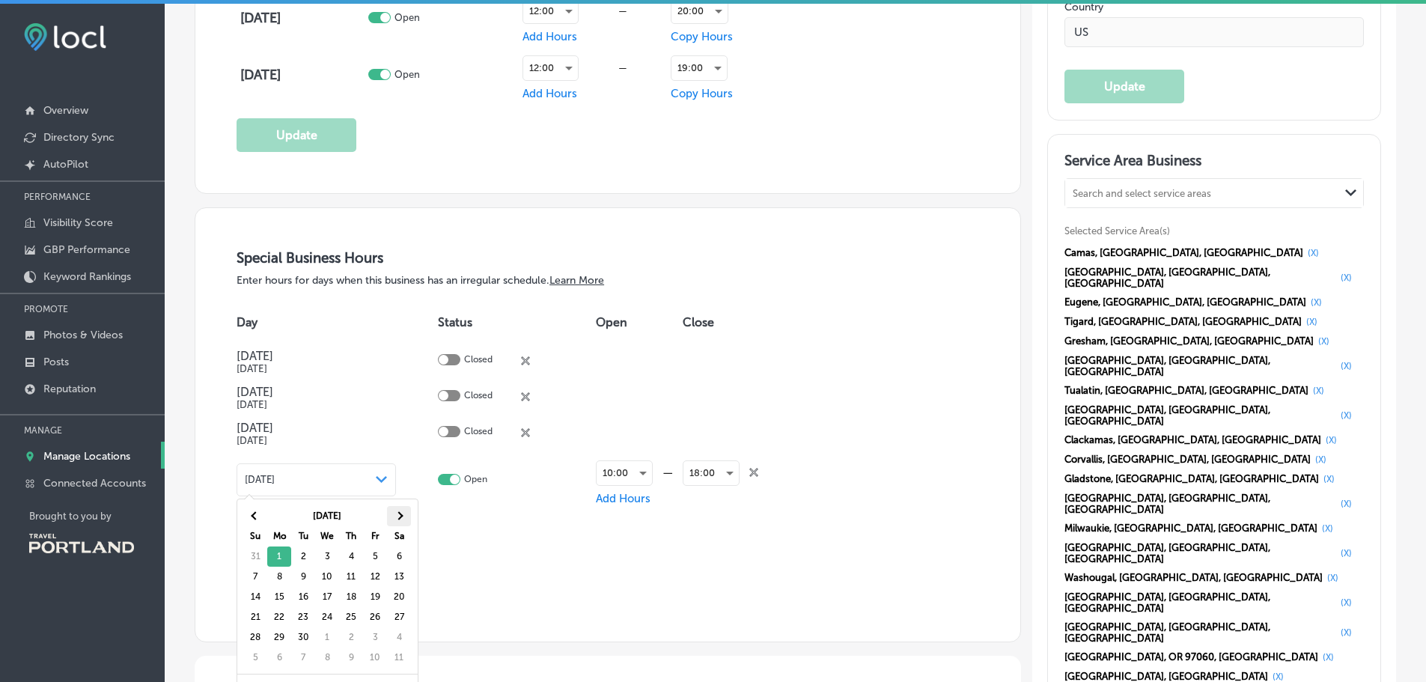
click at [402, 514] on span at bounding box center [398, 516] width 8 height 8
click at [256, 510] on th at bounding box center [255, 516] width 24 height 20
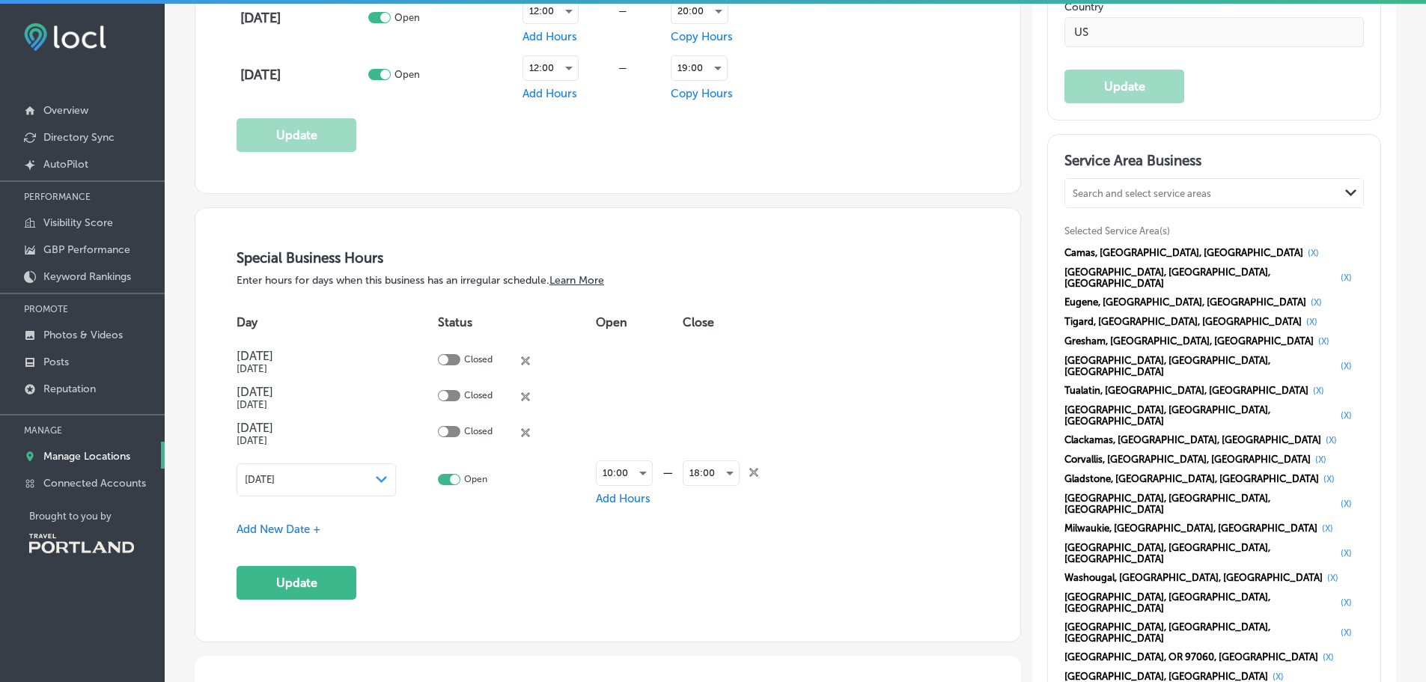
click at [451, 478] on div at bounding box center [455, 479] width 10 height 10
checkbox input "false"
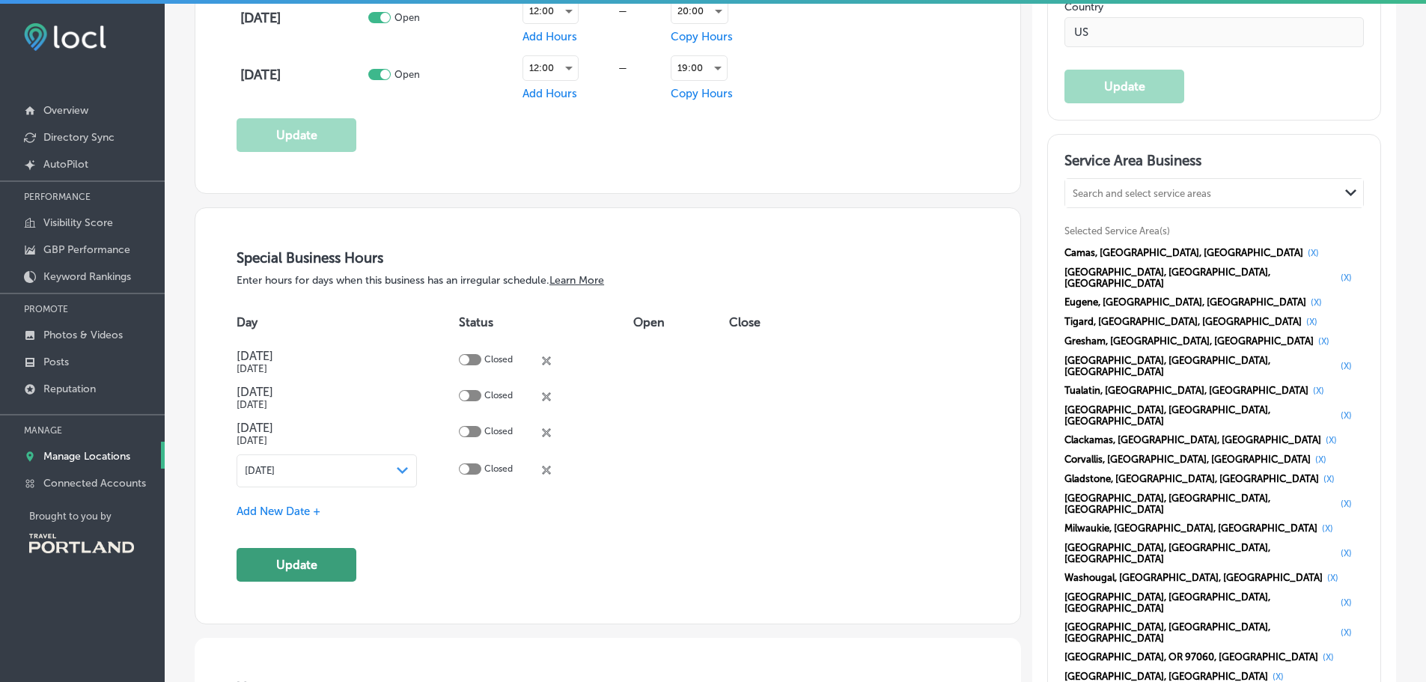
click at [327, 565] on button "Update" at bounding box center [296, 565] width 120 height 34
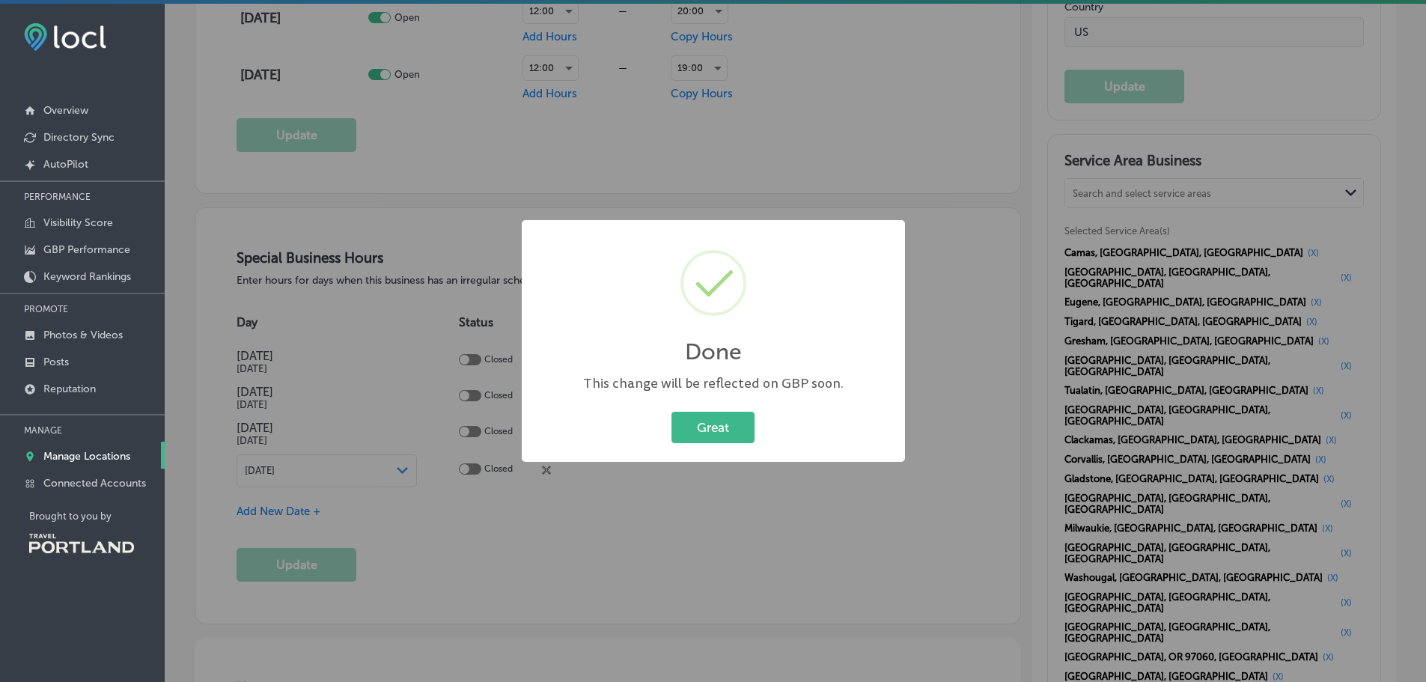
scroll to position [1424, 0]
click at [724, 432] on button "Great" at bounding box center [718, 427] width 83 height 31
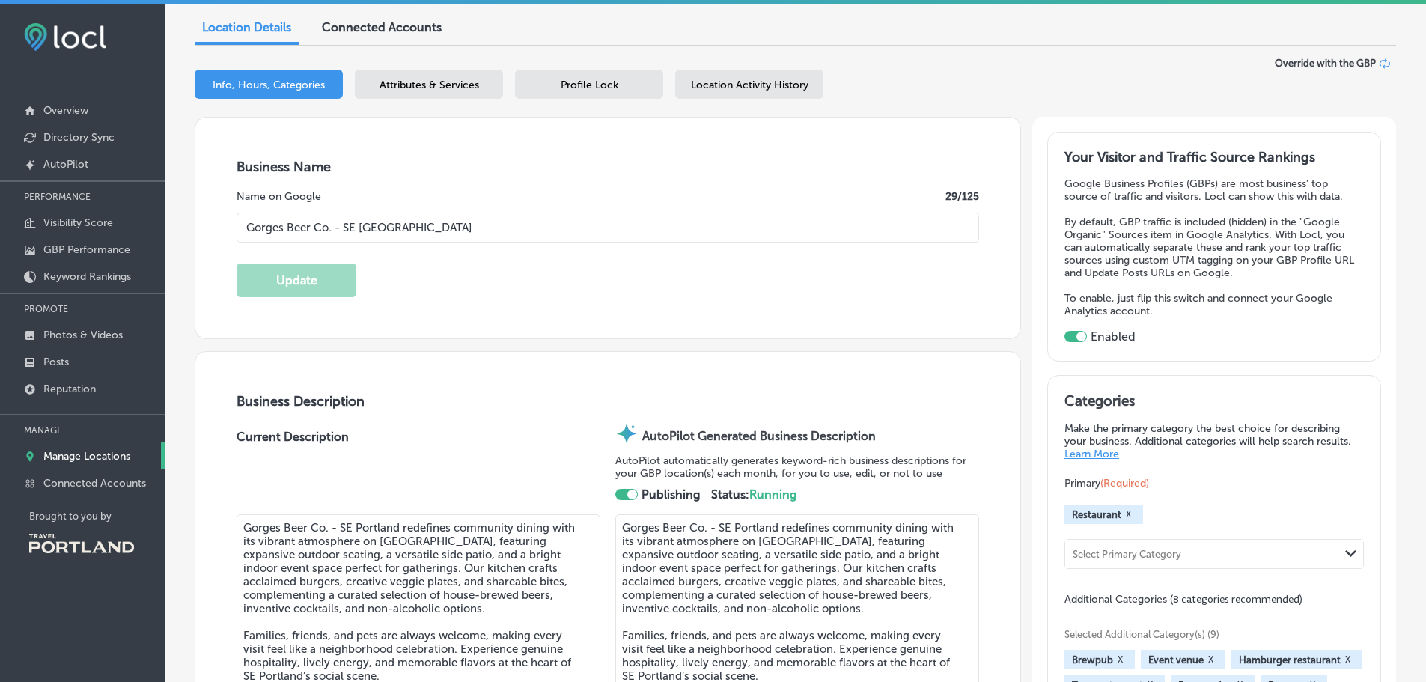
scroll to position [150, 0]
